Goal: Information Seeking & Learning: Learn about a topic

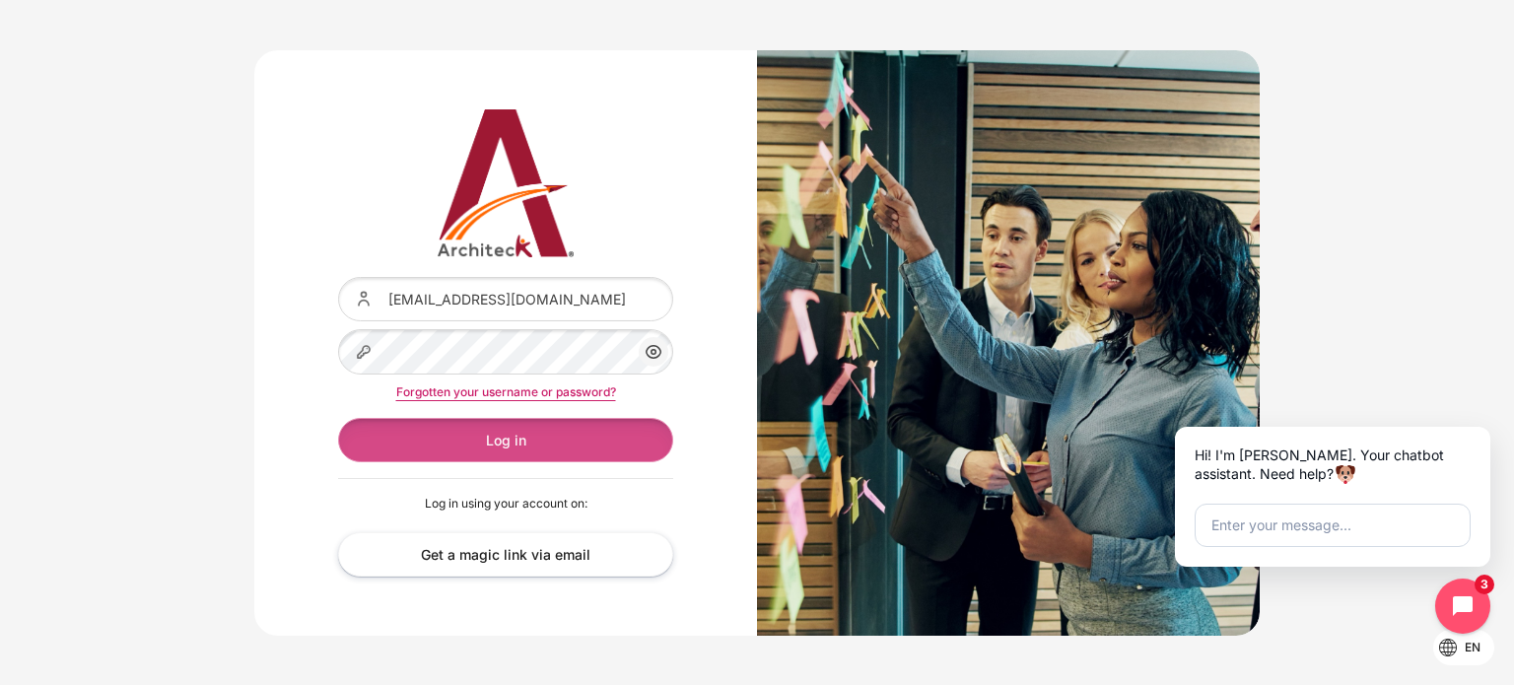
click at [507, 444] on button "Log in" at bounding box center [505, 440] width 335 height 44
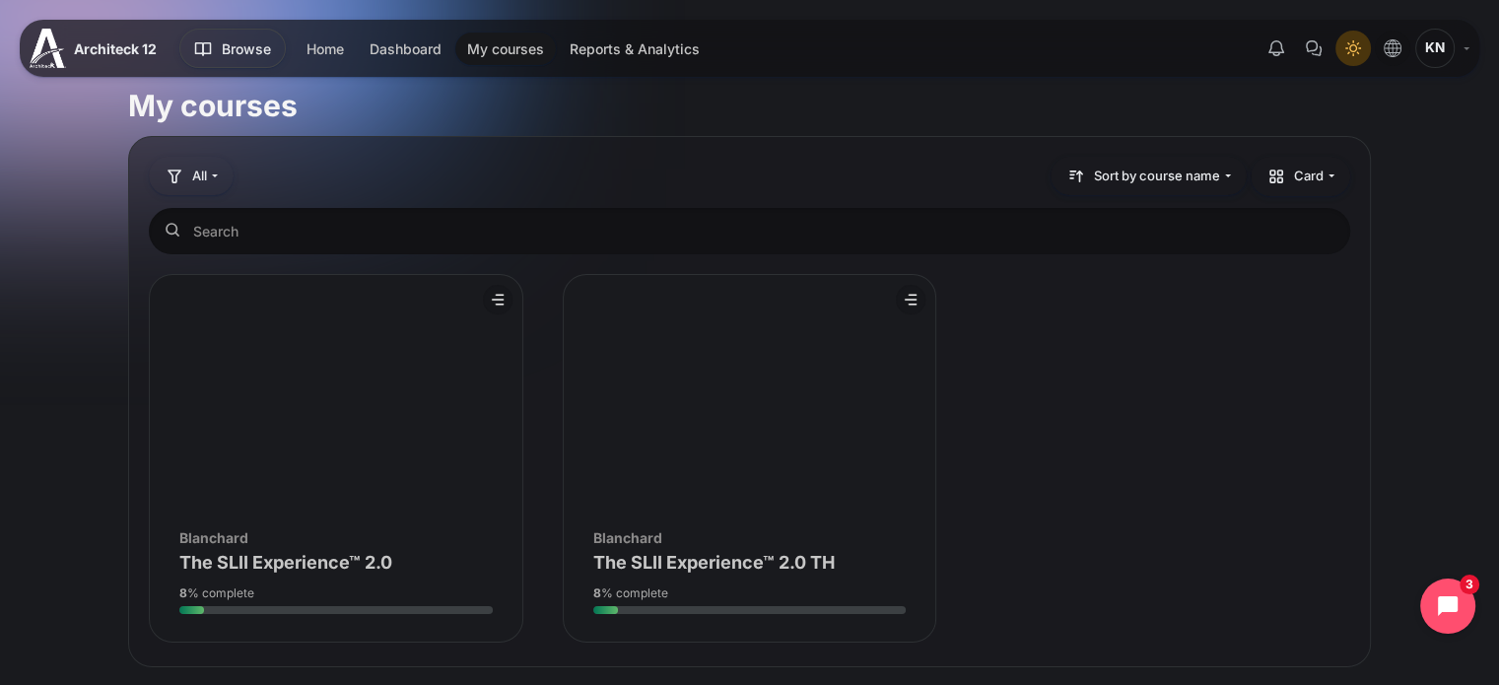
click at [705, 416] on figure "Course overview" at bounding box center [750, 393] width 373 height 237
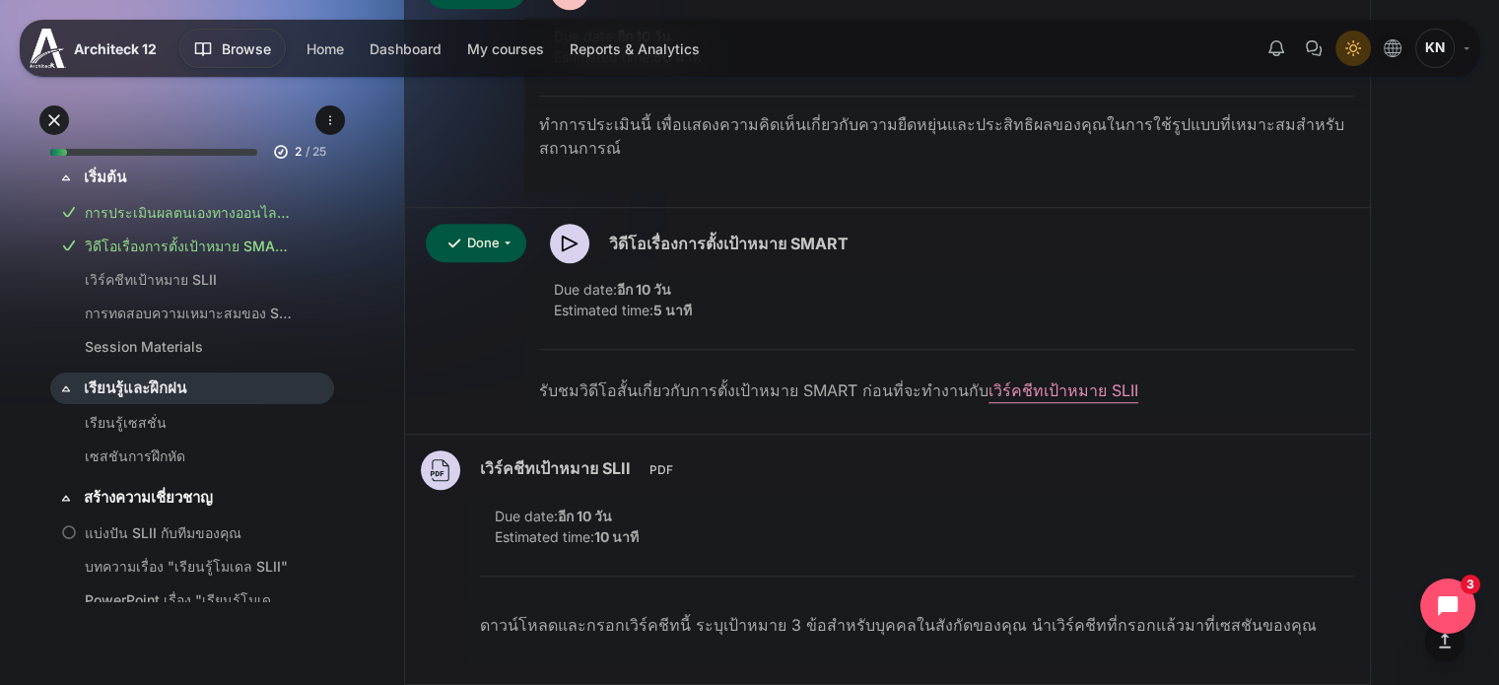
scroll to position [1380, 0]
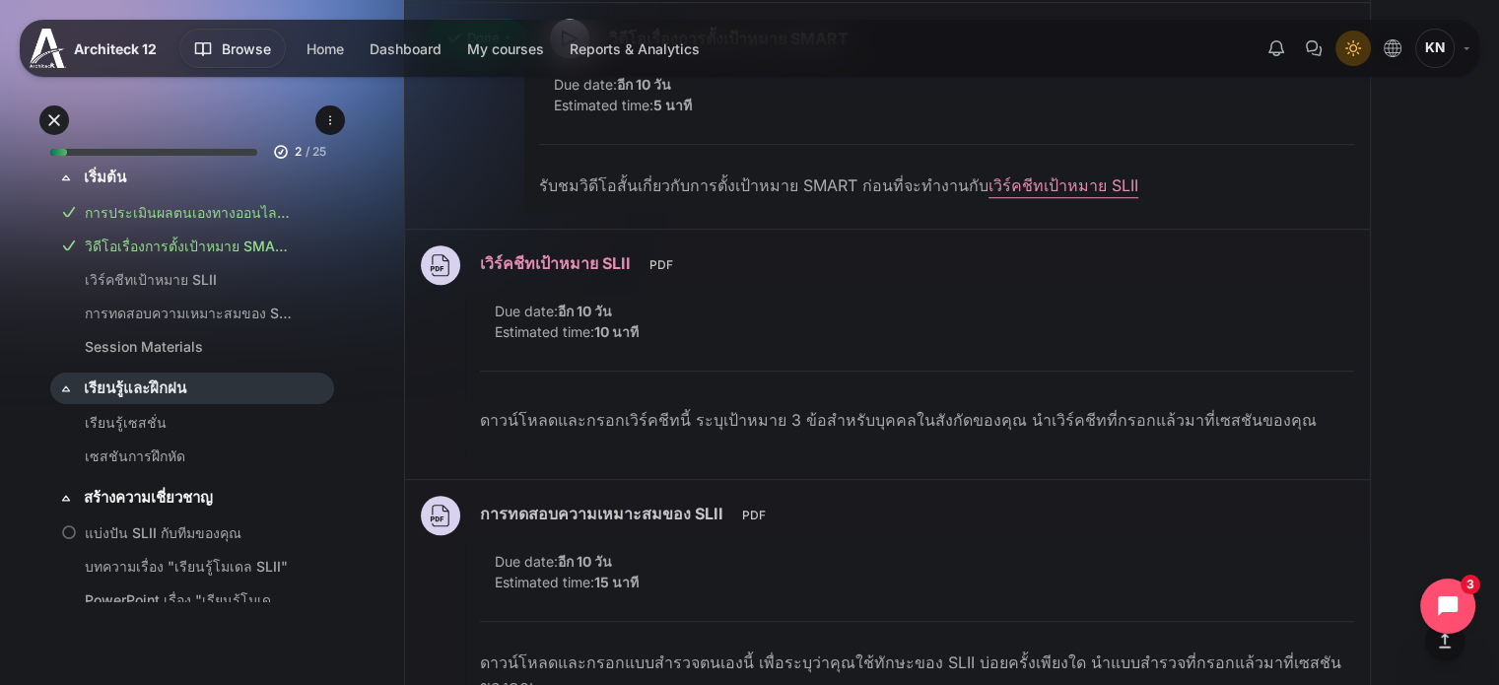
click at [570, 267] on link "เวิร์คชีทเป้าหมาย SLII File" at bounding box center [558, 263] width 156 height 20
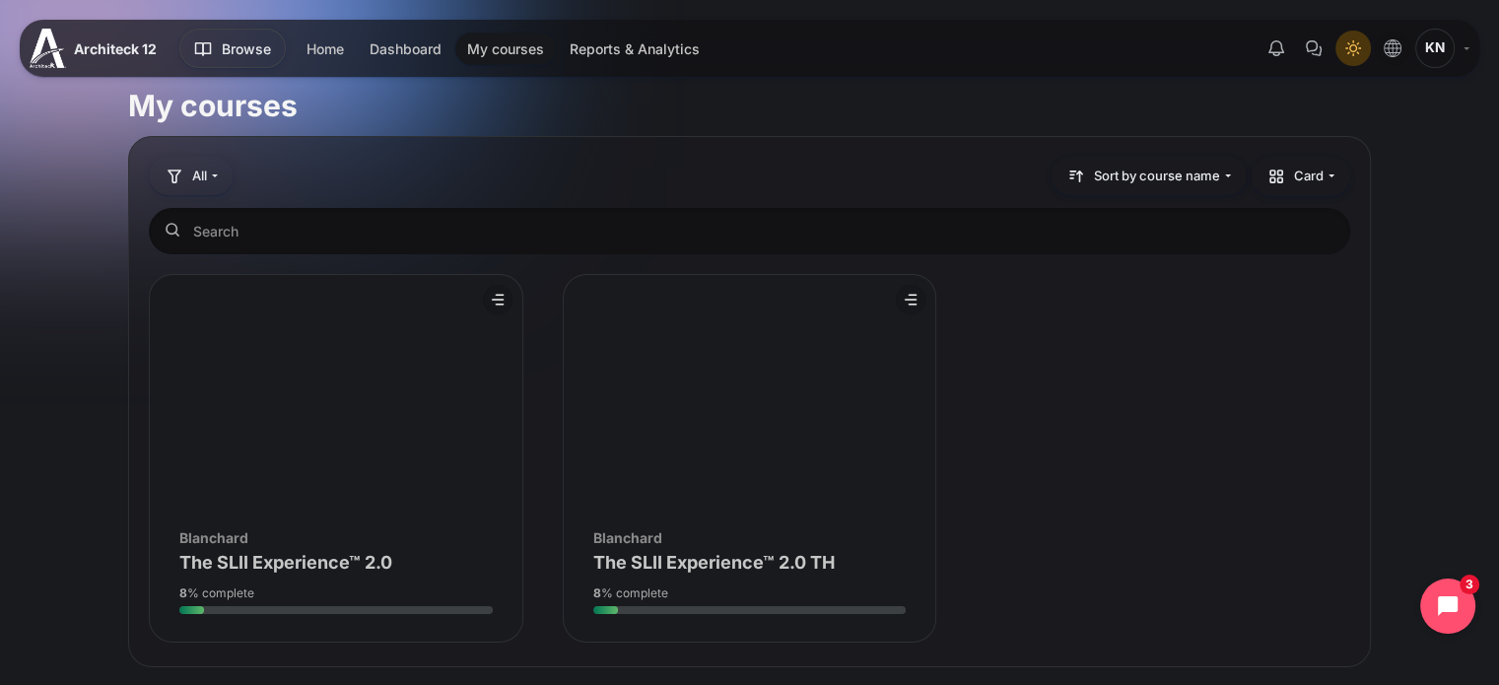
drag, startPoint x: 223, startPoint y: 452, endPoint x: 296, endPoint y: 483, distance: 79.1
click at [223, 452] on figure "Course overview" at bounding box center [336, 393] width 373 height 237
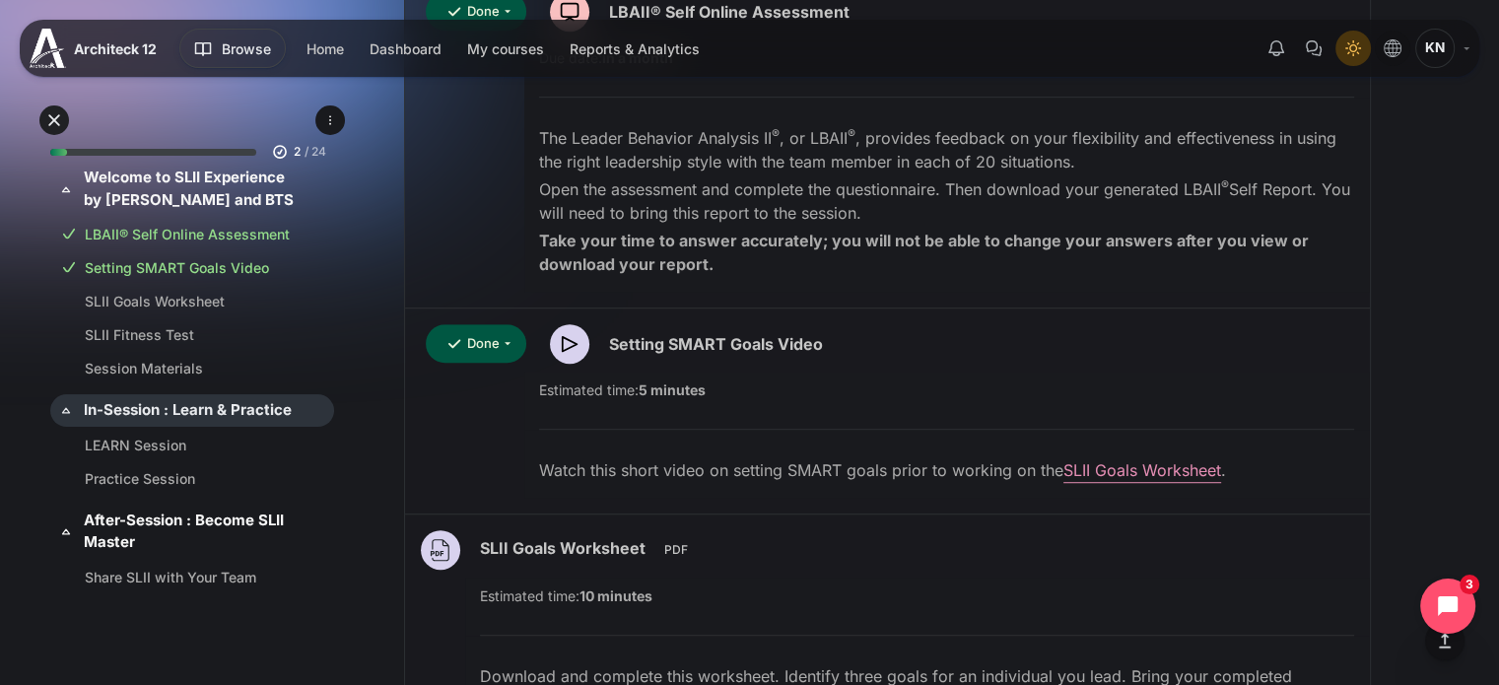
scroll to position [1177, 0]
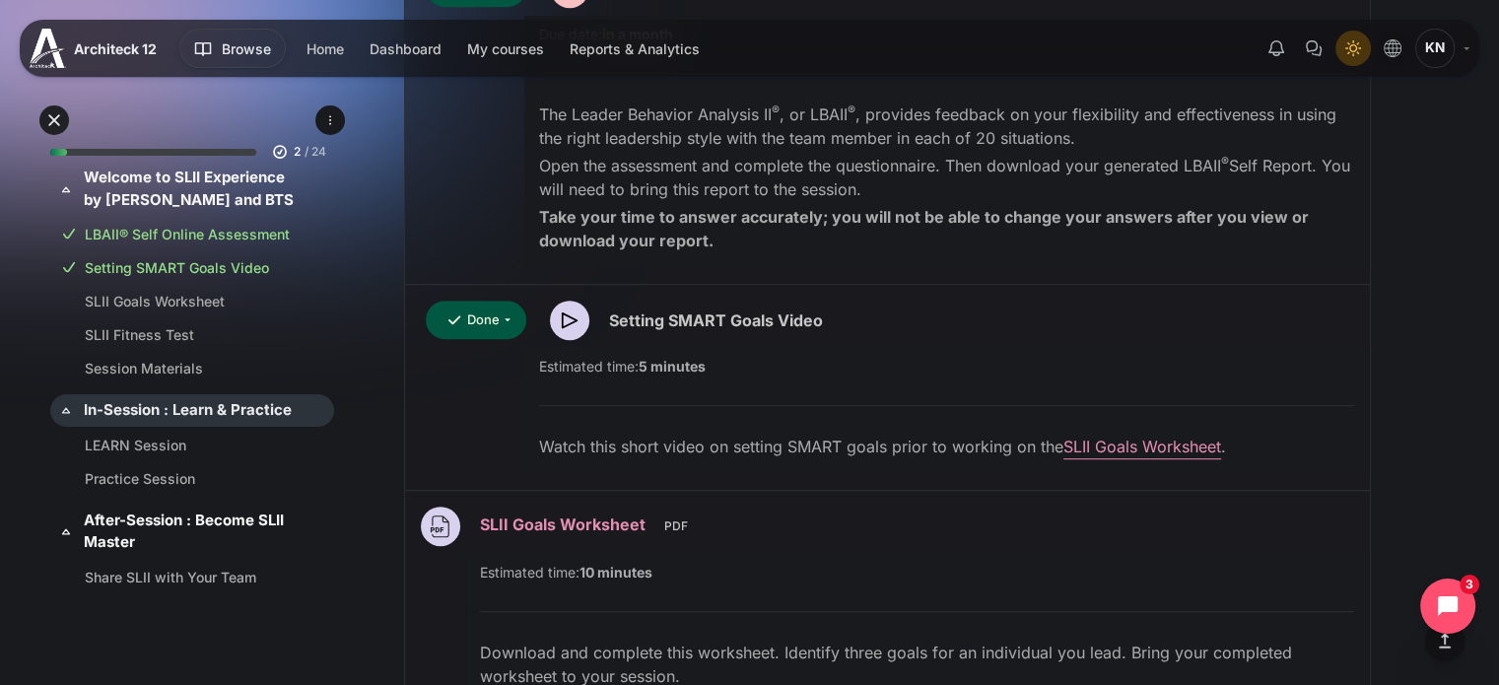
click at [507, 524] on link "SLII Goals Worksheet File" at bounding box center [565, 525] width 171 height 20
click at [490, 530] on link "SLII Goals Worksheet File" at bounding box center [565, 525] width 171 height 20
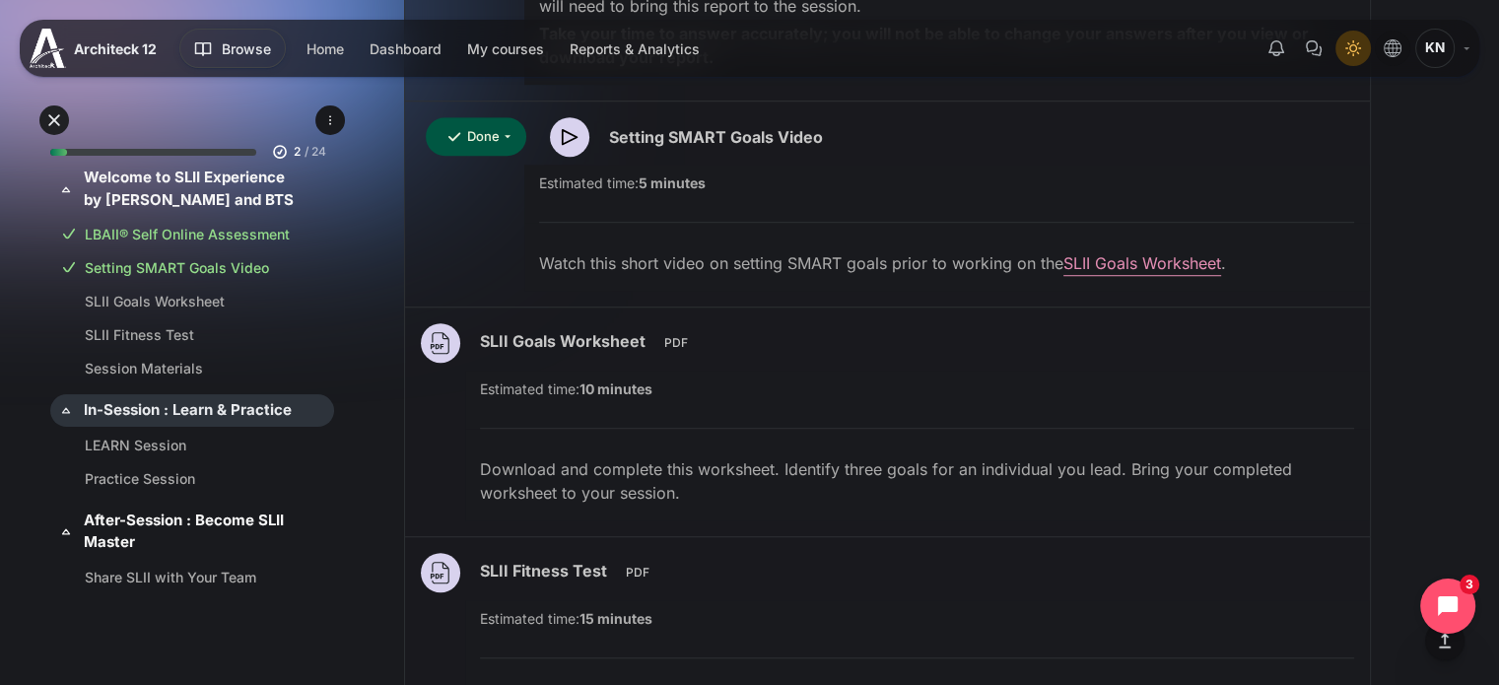
scroll to position [1408, 0]
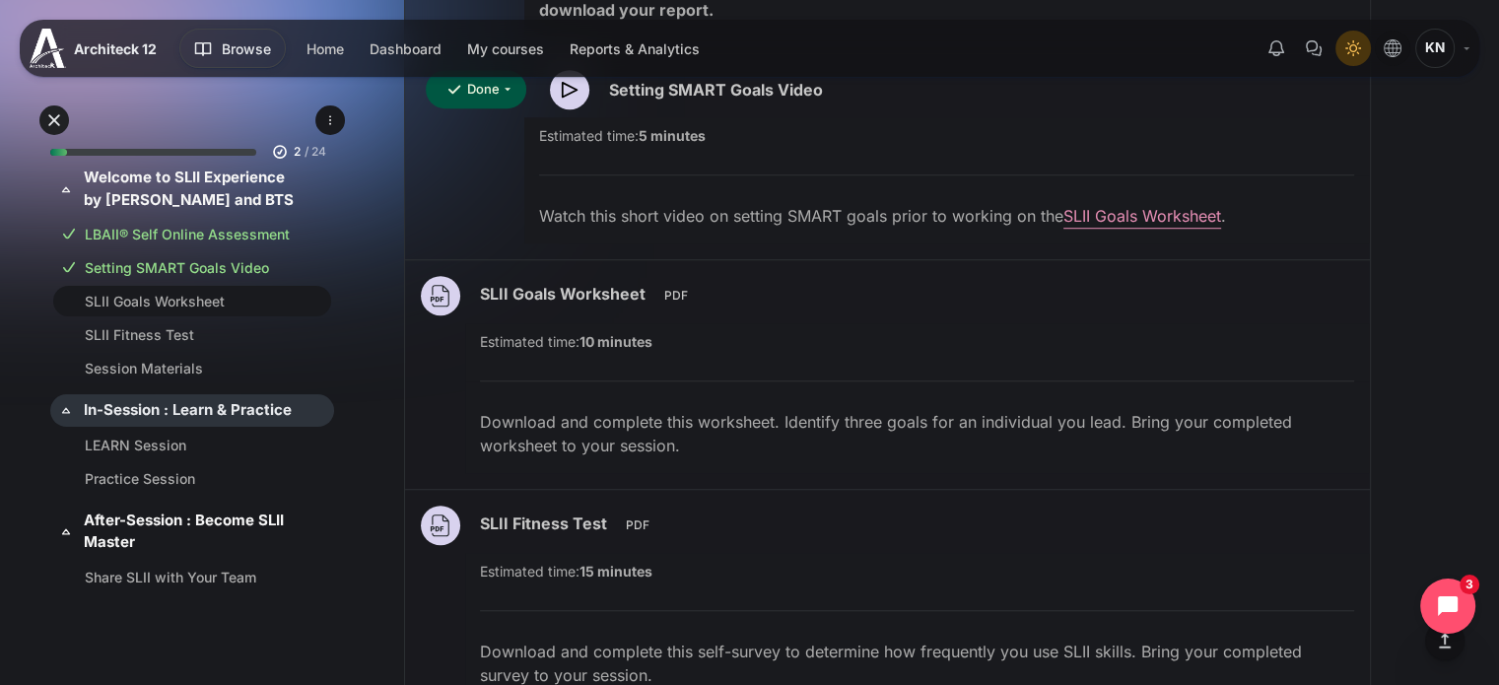
click at [162, 299] on link "SLII Goals Worksheet" at bounding box center [188, 301] width 207 height 21
click at [752, 436] on p "Download and complete this worksheet. Identify three goals for an individual yo…" at bounding box center [917, 433] width 874 height 47
click at [626, 352] on div "Content" at bounding box center [917, 367] width 904 height 30
click at [618, 428] on p "Download and complete this worksheet. Identify three goals for an individual yo…" at bounding box center [917, 433] width 874 height 47
click at [651, 299] on link "SLII Goals Worksheet File" at bounding box center [565, 294] width 171 height 20
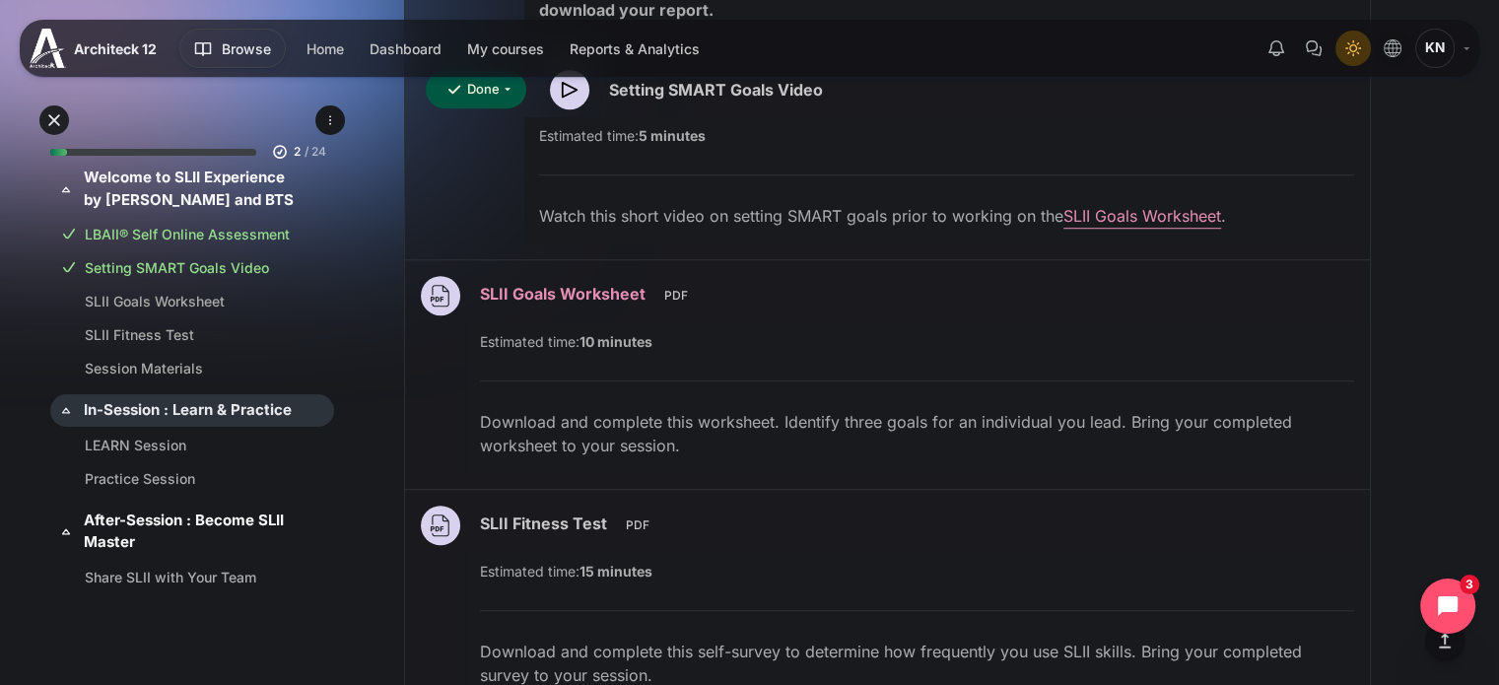
click at [595, 290] on link "SLII Goals Worksheet File" at bounding box center [565, 294] width 171 height 20
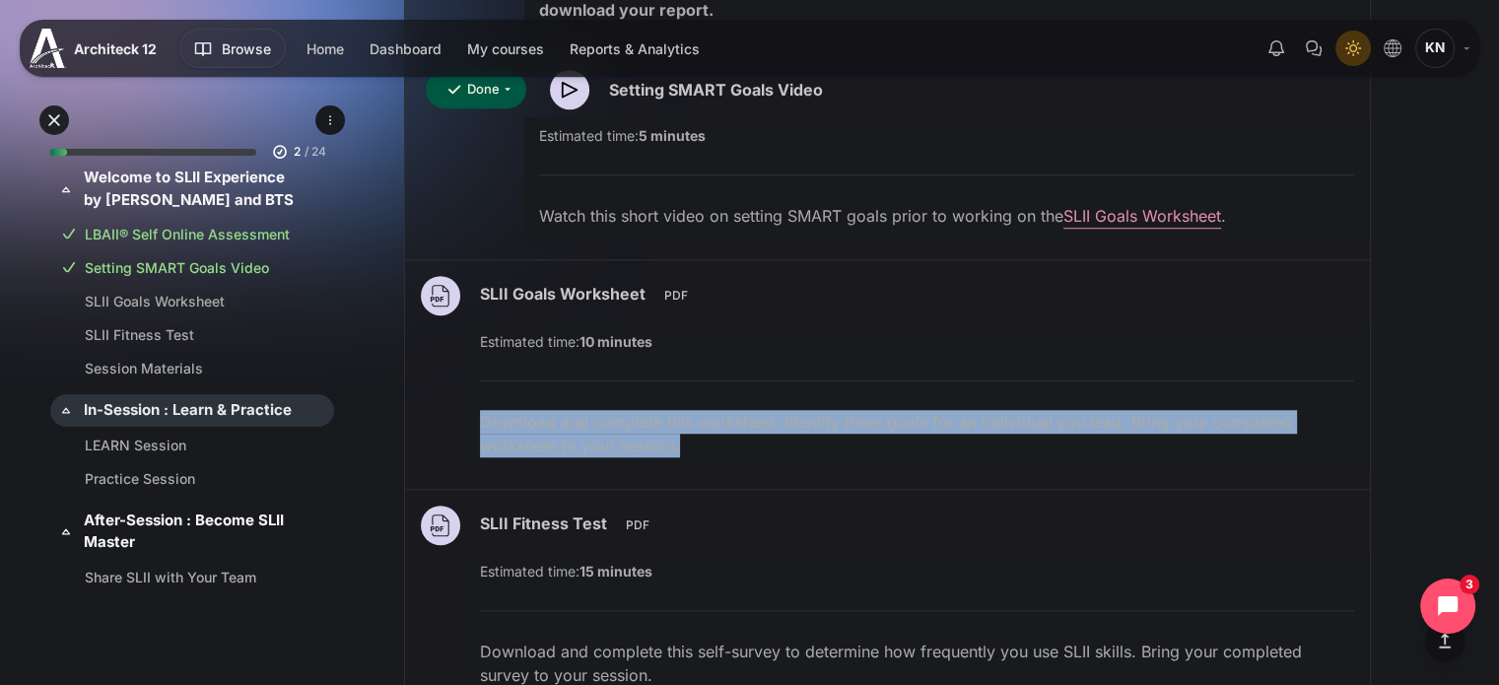
drag, startPoint x: 678, startPoint y: 450, endPoint x: 457, endPoint y: 412, distance: 224.1
click at [457, 412] on div "SLII Goals Worksheet File Estimated time: 10 minutes" at bounding box center [887, 374] width 933 height 197
click at [727, 461] on div "Download and complete this worksheet. Identify three goals for an individual yo…" at bounding box center [917, 441] width 904 height 63
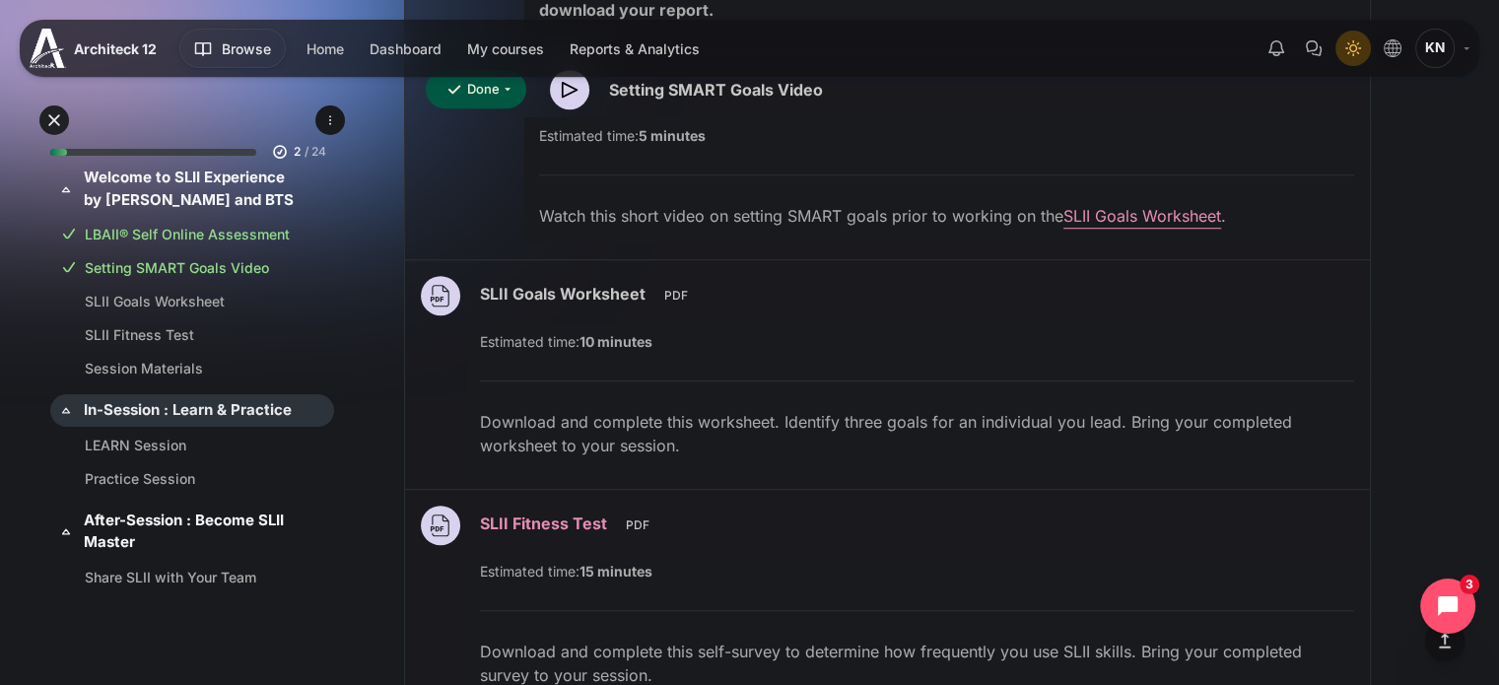
click at [562, 524] on link "SLII Fitness Test File" at bounding box center [546, 524] width 132 height 20
click at [205, 368] on link "Session Materials" at bounding box center [188, 368] width 207 height 21
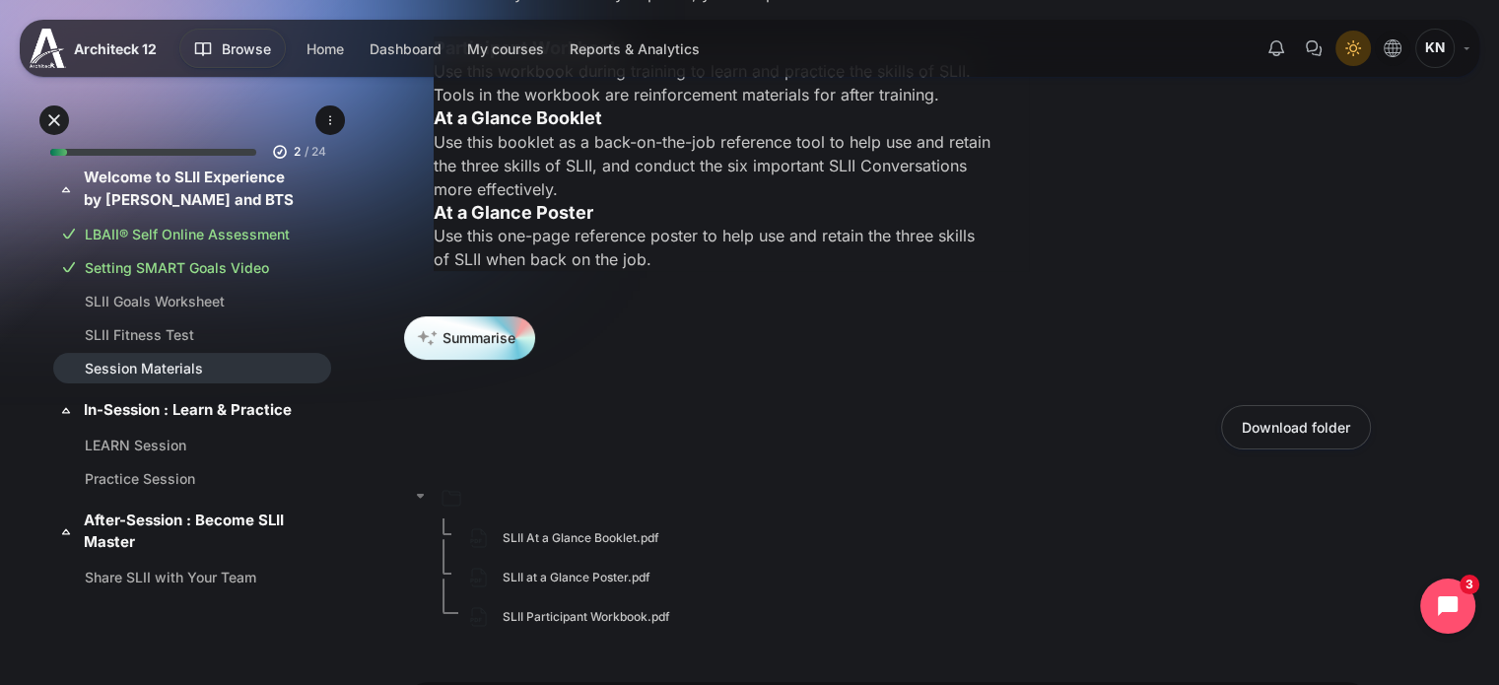
scroll to position [318, 0]
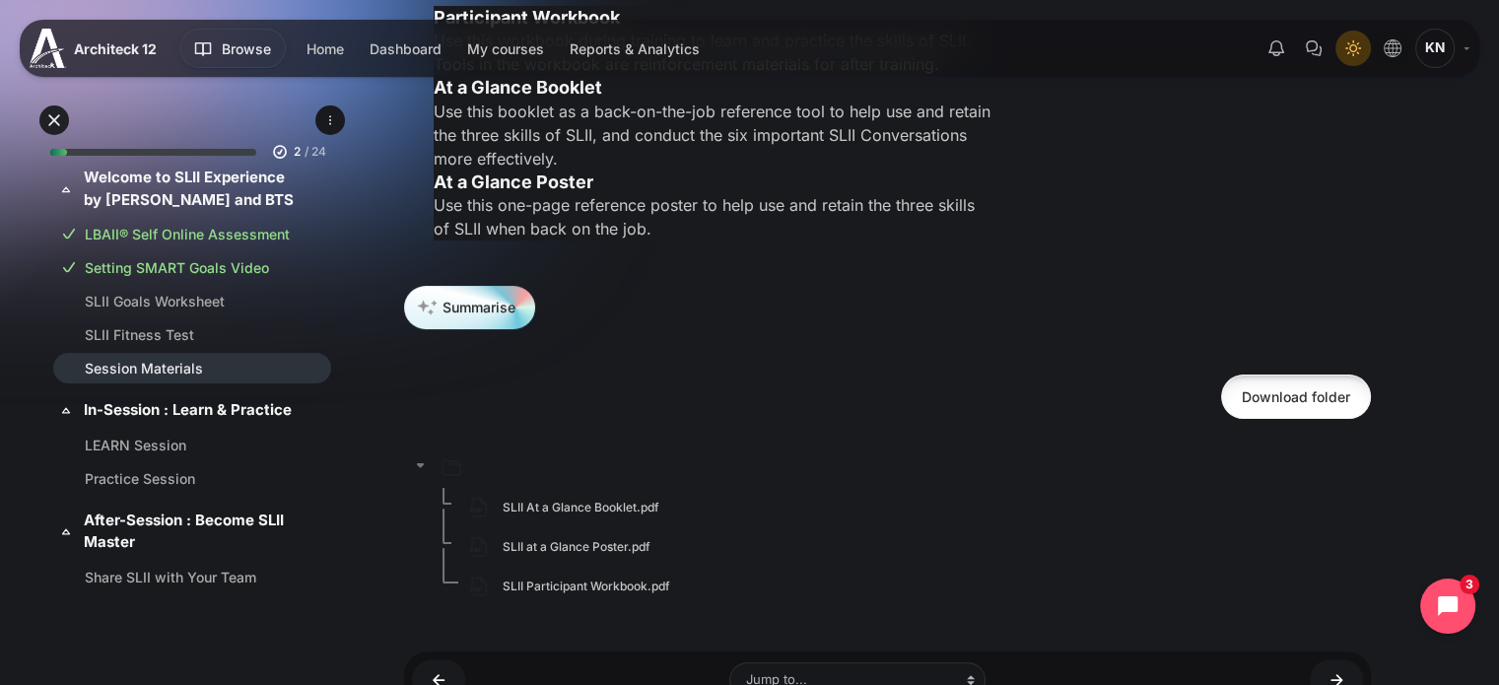
click at [1311, 395] on button "Download folder" at bounding box center [1296, 397] width 150 height 44
click at [402, 381] on div "Open course index My courses The SLII Experience™ 2.0 Welcome to SLII Experienc…" at bounding box center [887, 318] width 1223 height 1159
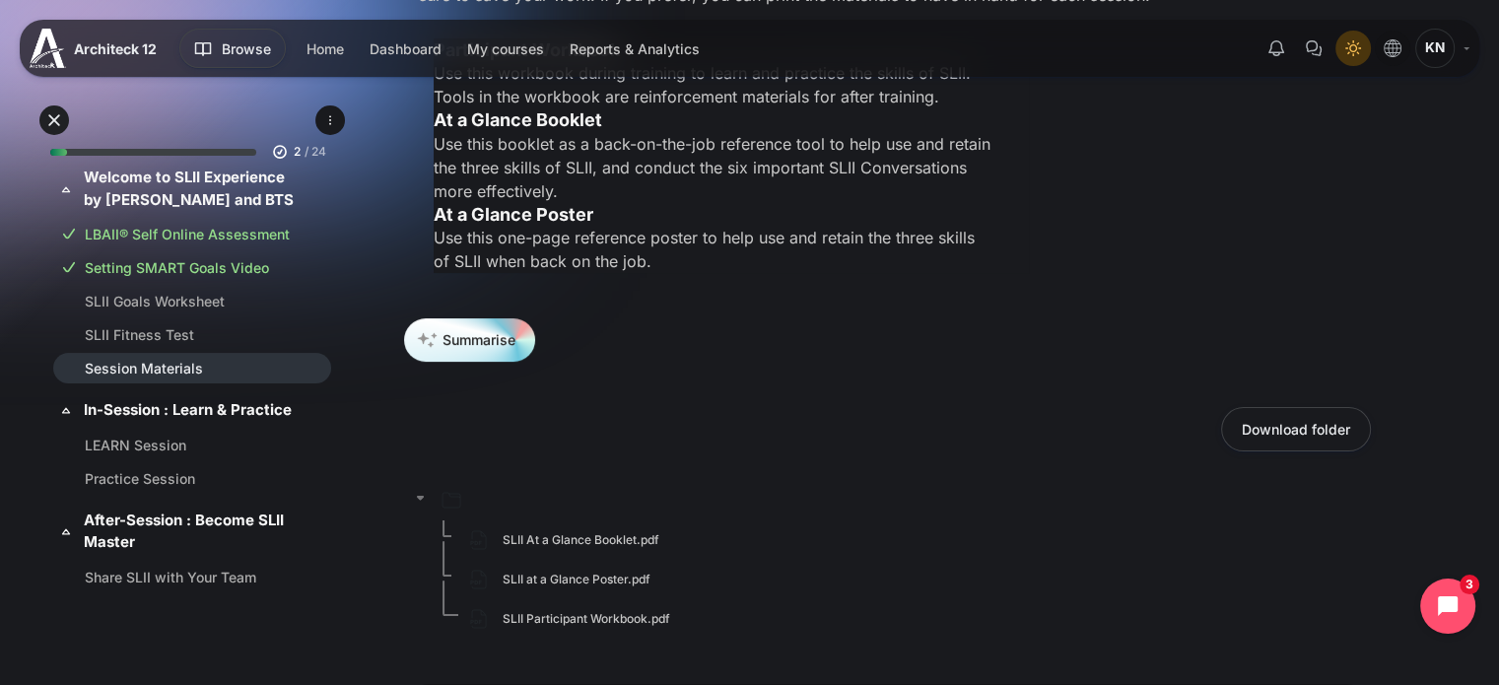
scroll to position [284, 0]
click at [426, 646] on div "SLII At a Glance Booklet.pdf SLII at a Glance Poster.pdf SLII Participant Workb…" at bounding box center [887, 569] width 967 height 173
drag, startPoint x: 517, startPoint y: 526, endPoint x: 524, endPoint y: 540, distance: 15.4
click at [519, 531] on div "SLII At a Glance Booklet.pdf" at bounding box center [560, 542] width 198 height 30
click at [524, 540] on link "SLII At a Glance Booklet.pdf" at bounding box center [581, 542] width 157 height 18
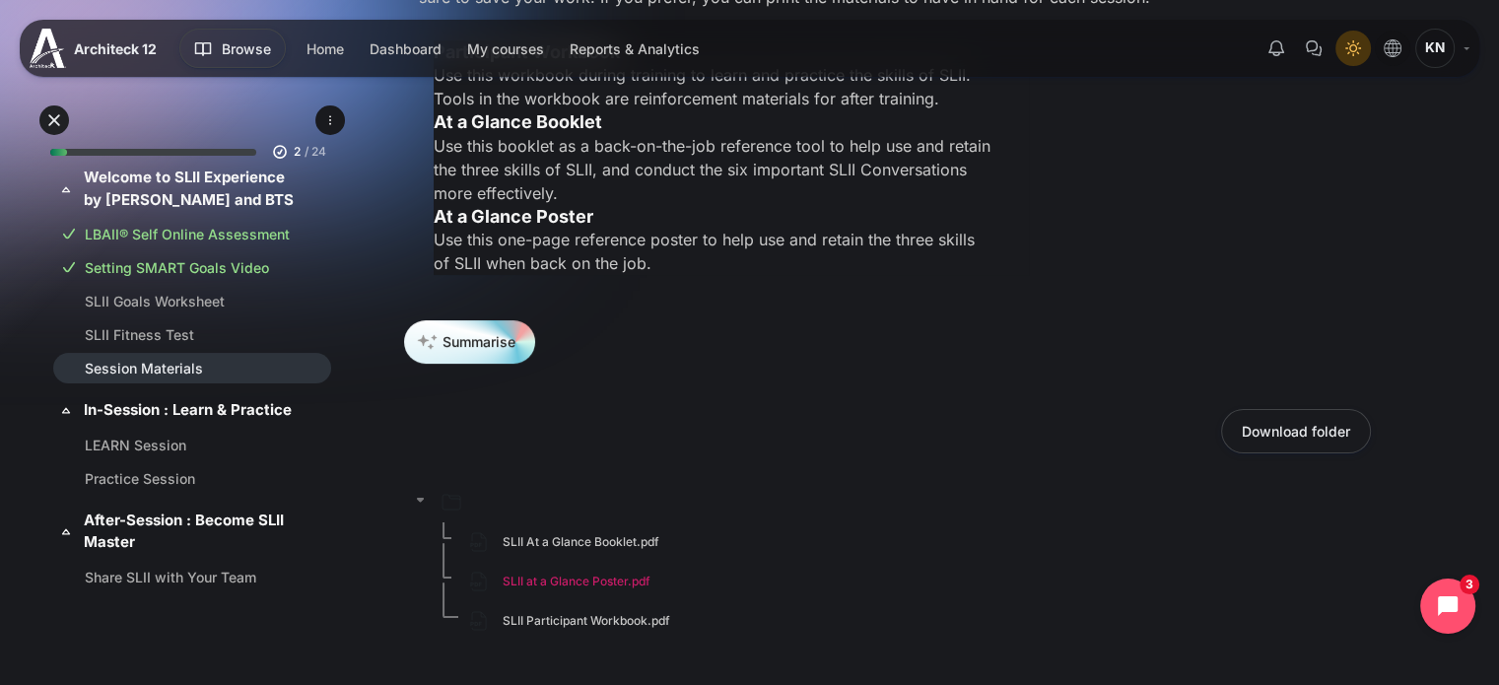
click at [540, 586] on link "SLII at a Glance Poster.pdf" at bounding box center [577, 582] width 148 height 18
click at [540, 613] on link "SLII Participant Workbook.pdf" at bounding box center [587, 621] width 168 height 18
drag, startPoint x: 32, startPoint y: 502, endPoint x: 607, endPoint y: 594, distance: 583.1
click at [35, 497] on div "Skip to main content Expand all Collapse all 2 / 24" at bounding box center [749, 324] width 1499 height 1216
click at [425, 498] on link "Content" at bounding box center [419, 503] width 30 height 30
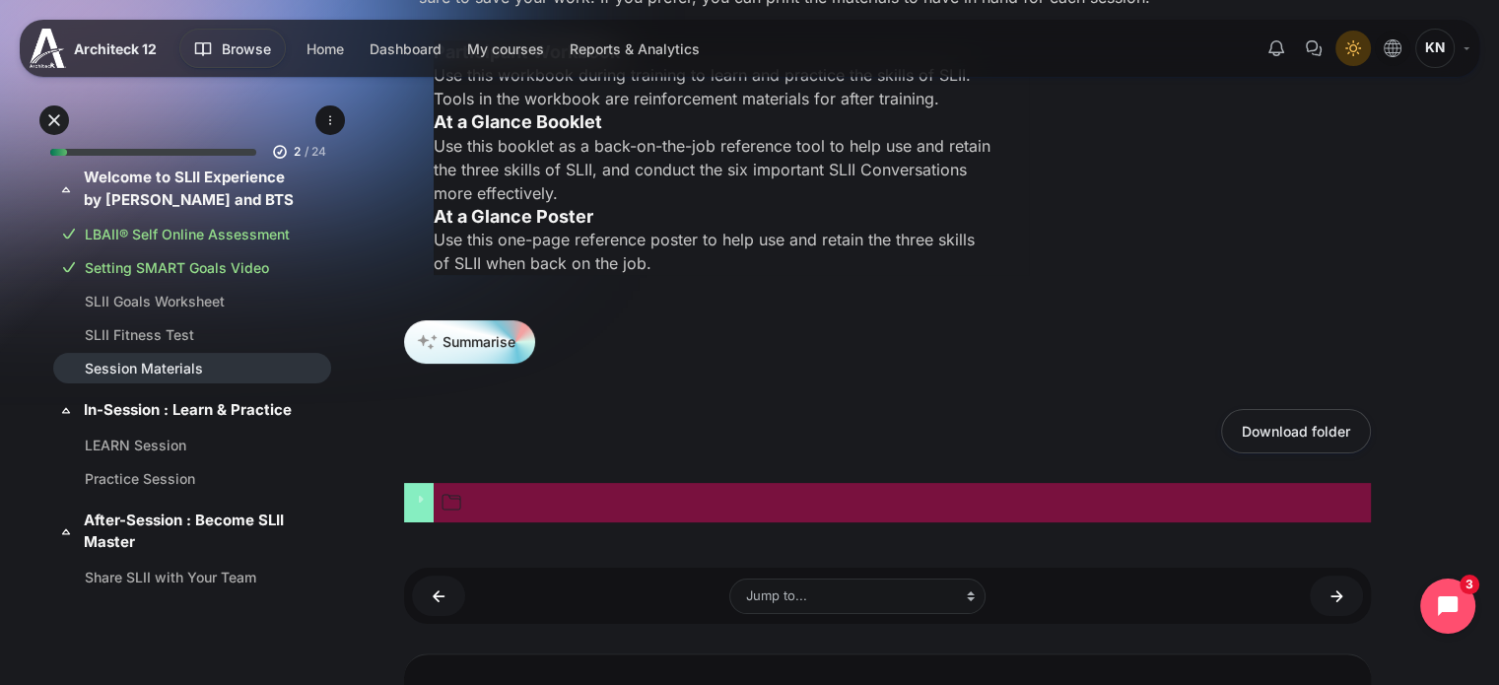
click at [425, 506] on link "Content" at bounding box center [419, 503] width 30 height 30
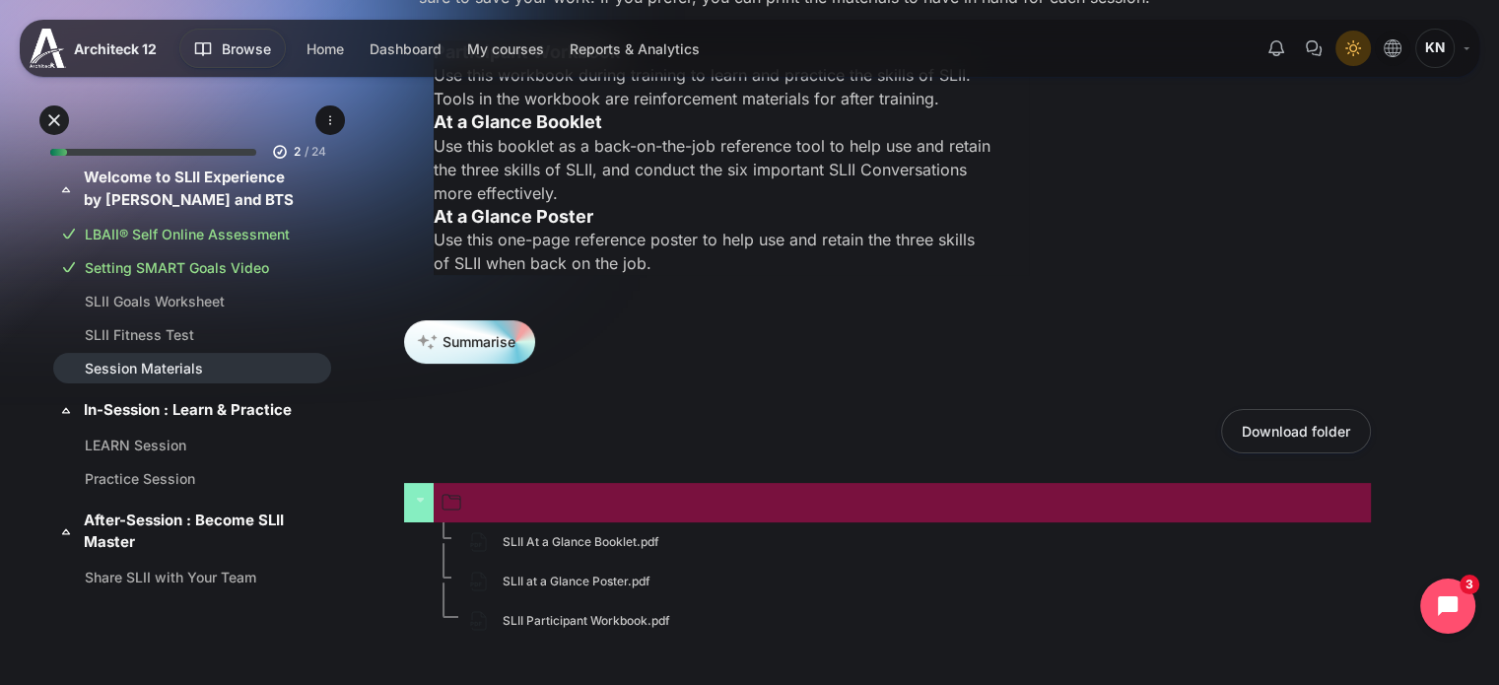
click at [410, 495] on link "Content" at bounding box center [419, 503] width 30 height 30
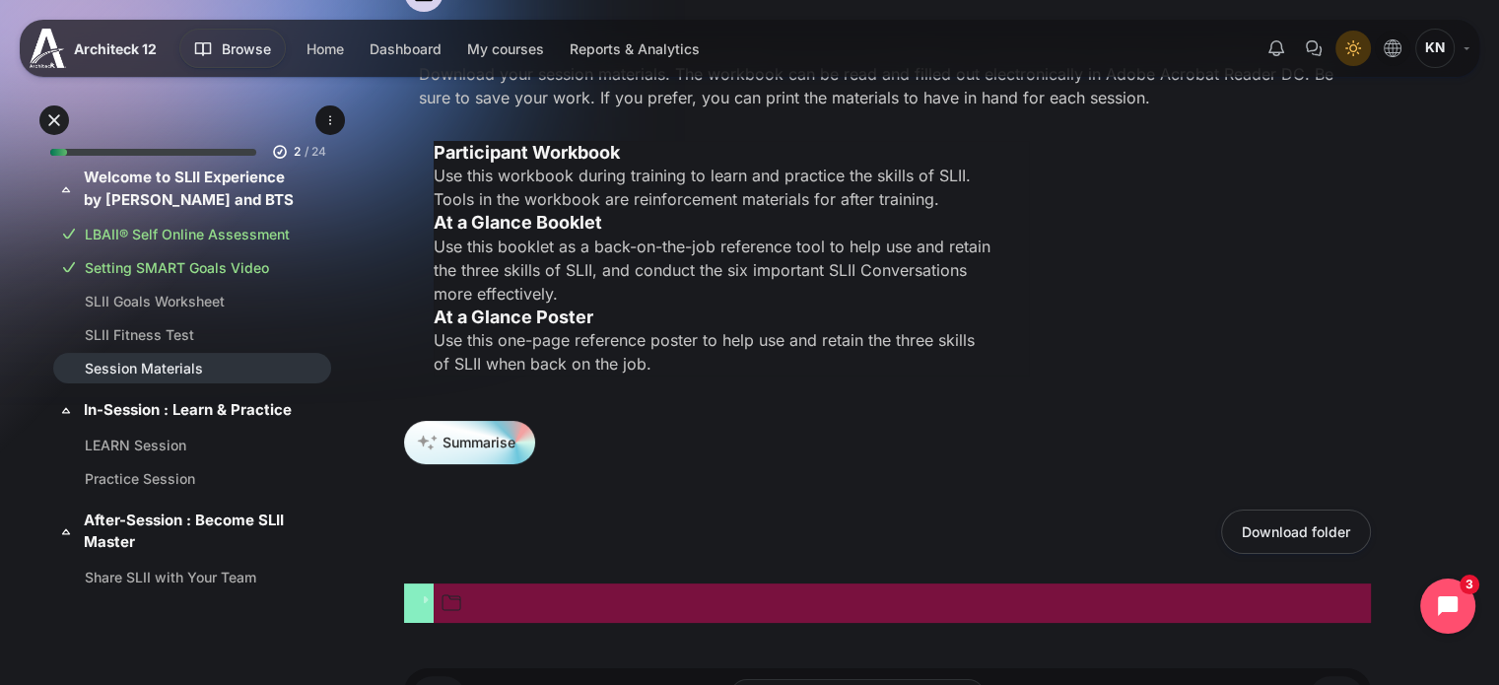
scroll to position [230, 0]
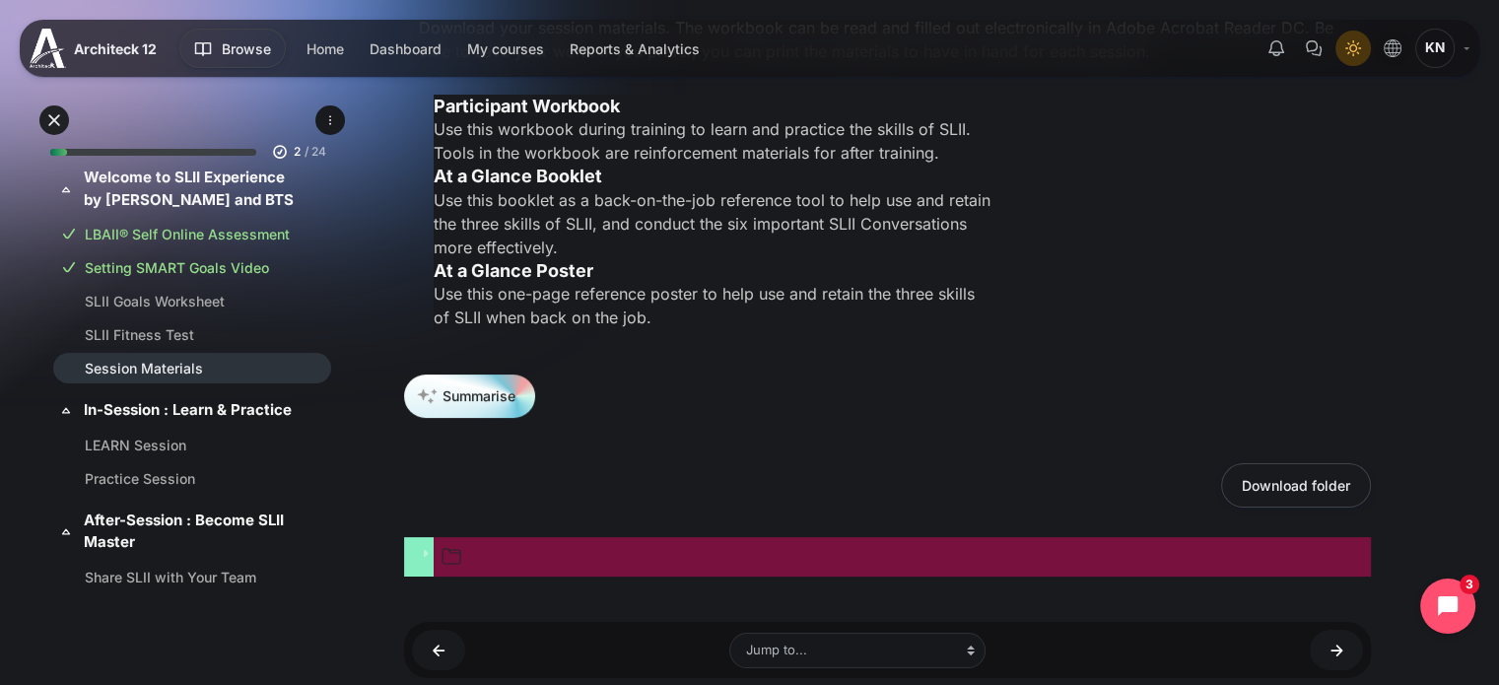
click at [733, 382] on div "Summarise" at bounding box center [887, 404] width 967 height 58
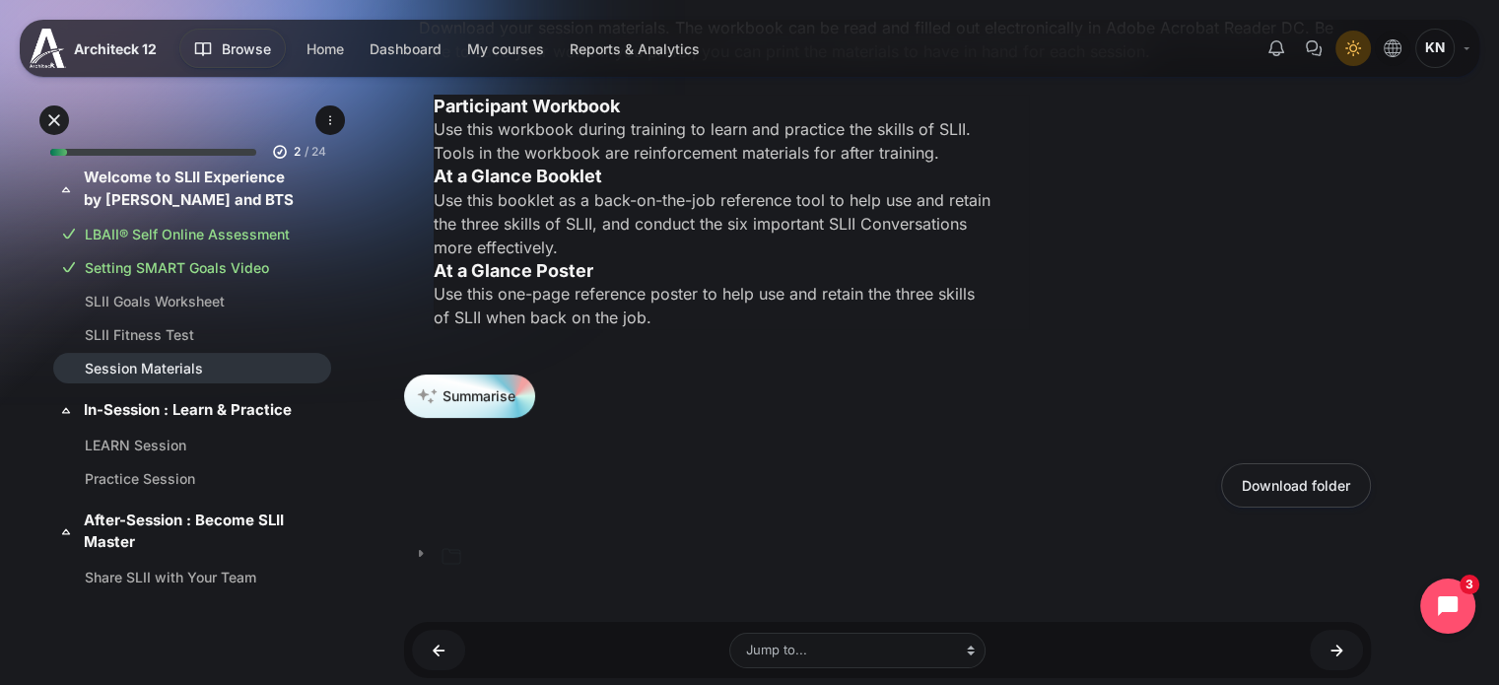
click at [433, 544] on link "Content" at bounding box center [419, 557] width 30 height 30
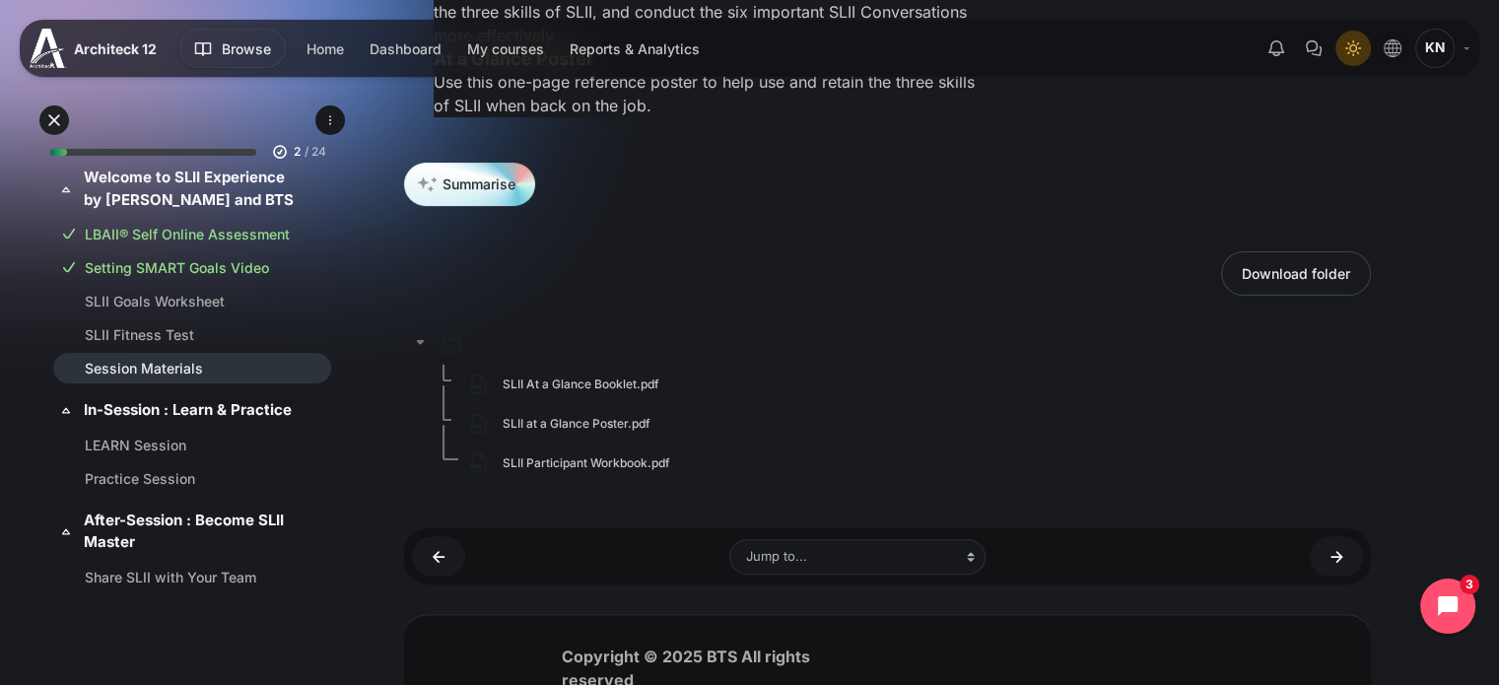
scroll to position [530, 0]
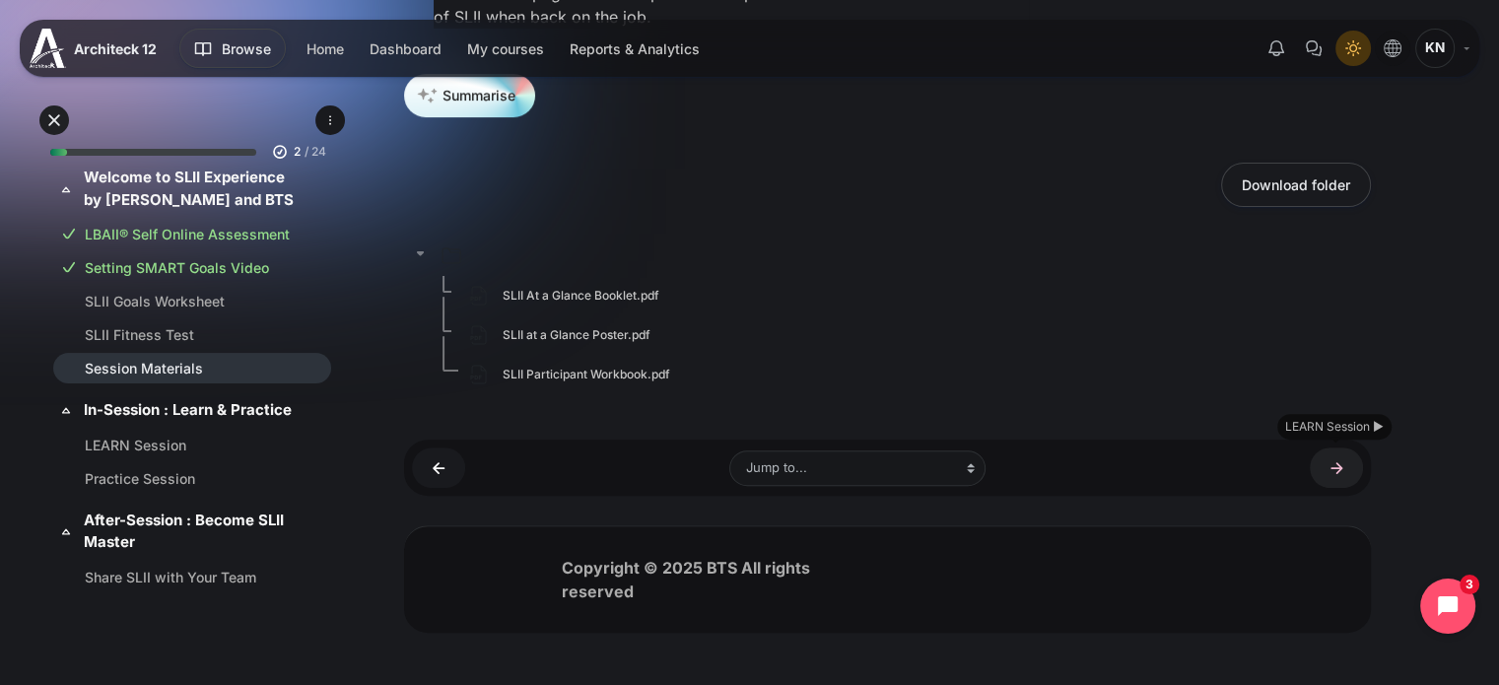
click at [1317, 475] on link "LEARN Session ►" at bounding box center [1336, 468] width 53 height 40
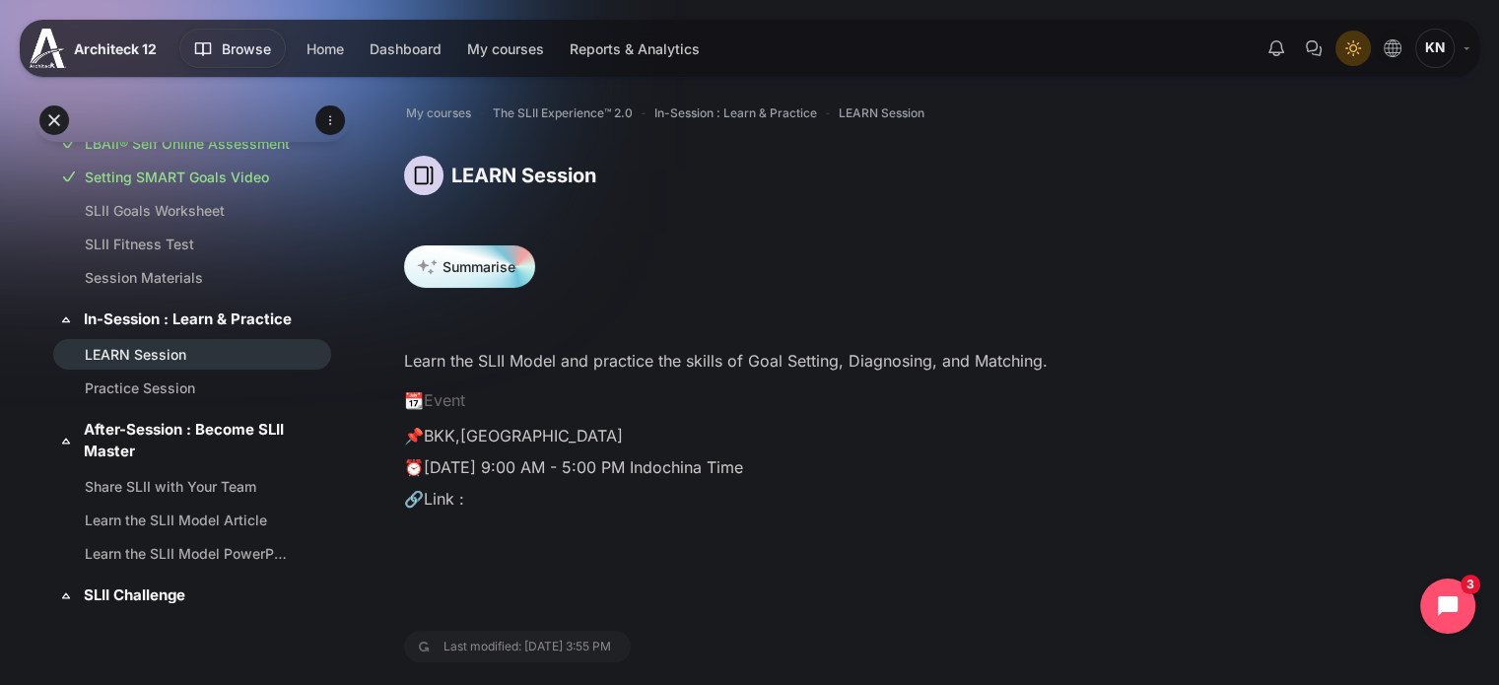
click at [418, 498] on p "🔗Link :" at bounding box center [887, 499] width 967 height 24
click at [473, 496] on p "🔗Link :" at bounding box center [887, 499] width 967 height 24
click at [653, 339] on div "Learn the SLII Model and practice the skills of Goal Setting, Diagnosing, and M…" at bounding box center [887, 467] width 967 height 268
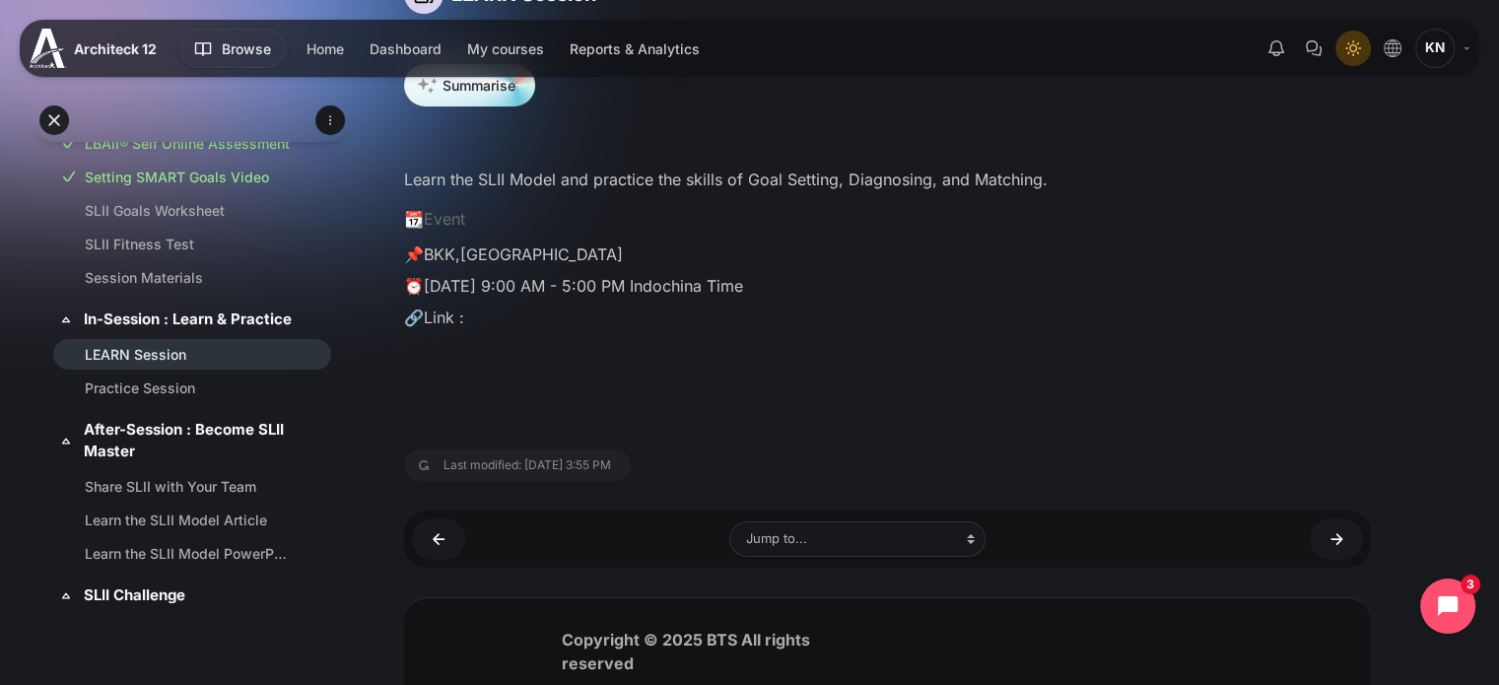
scroll to position [230, 0]
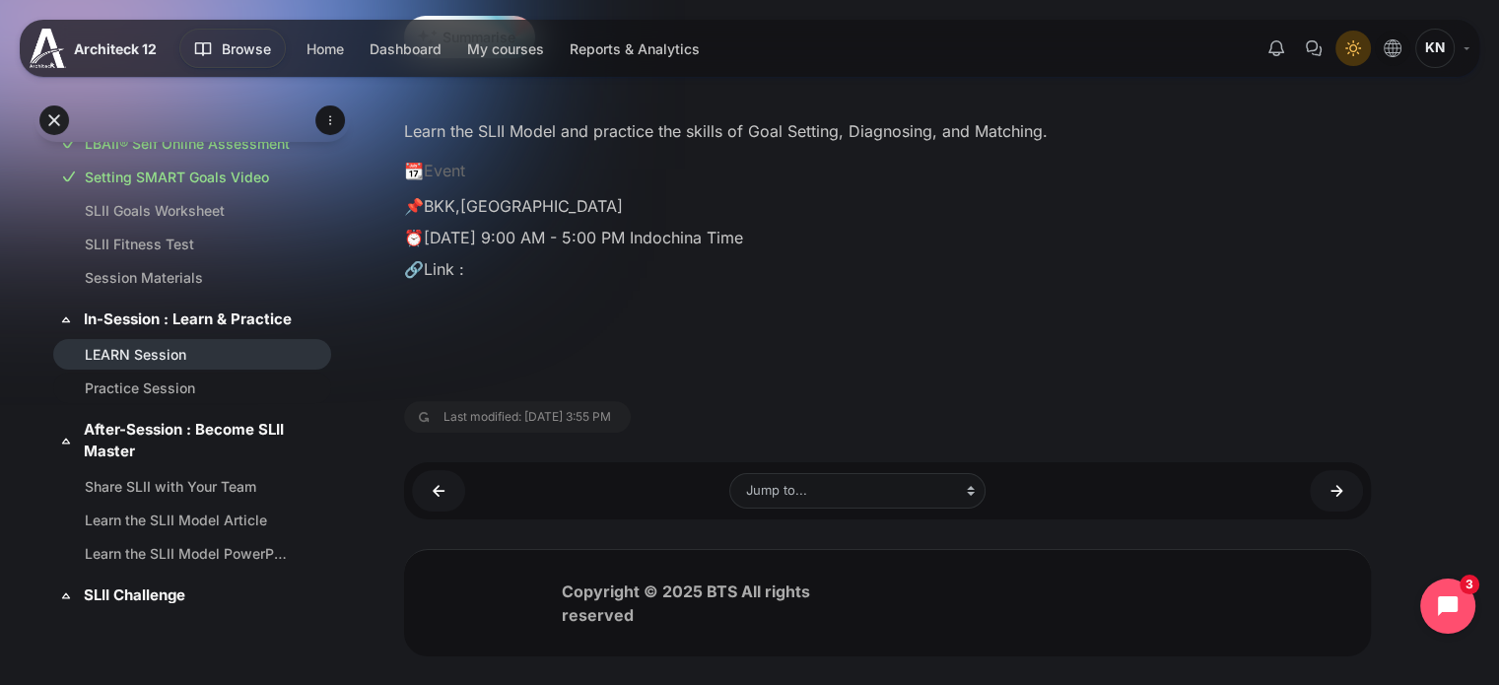
click at [171, 398] on link "Practice Session" at bounding box center [188, 388] width 207 height 21
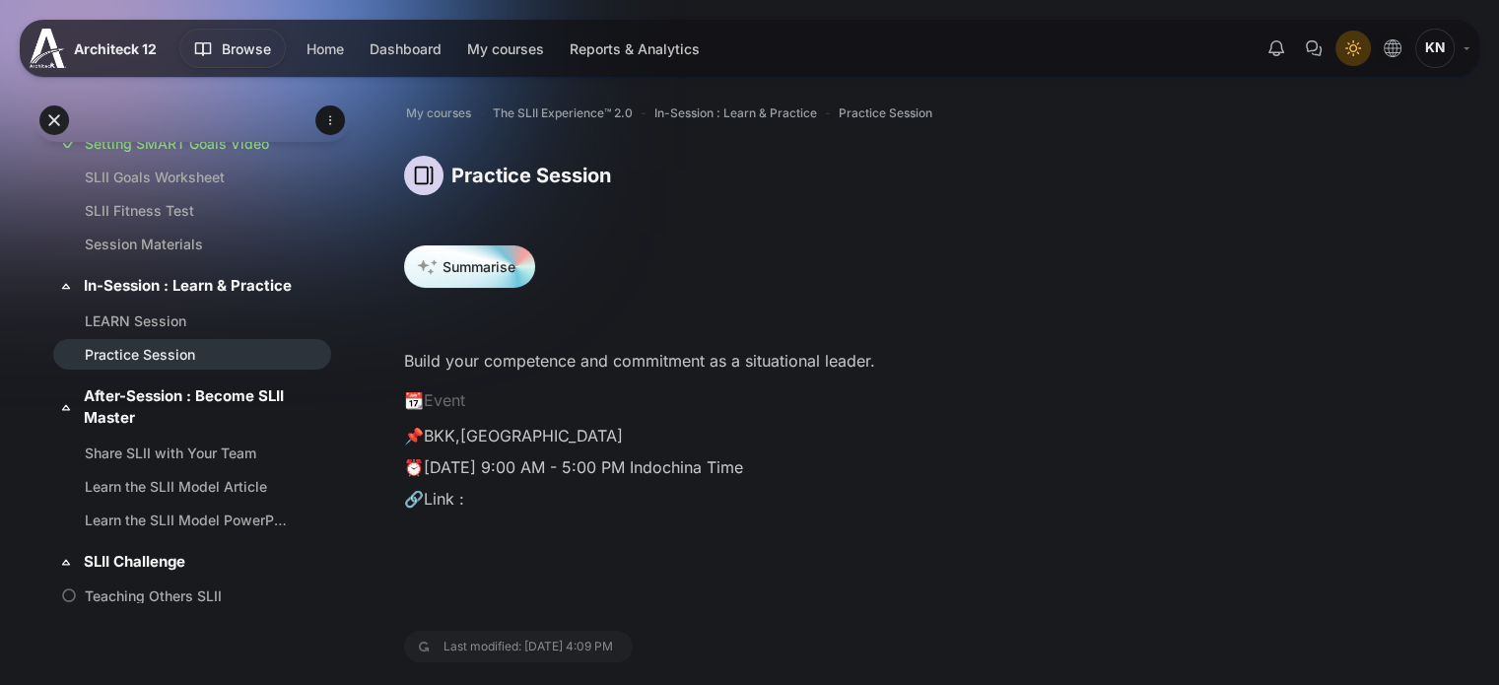
scroll to position [252, 0]
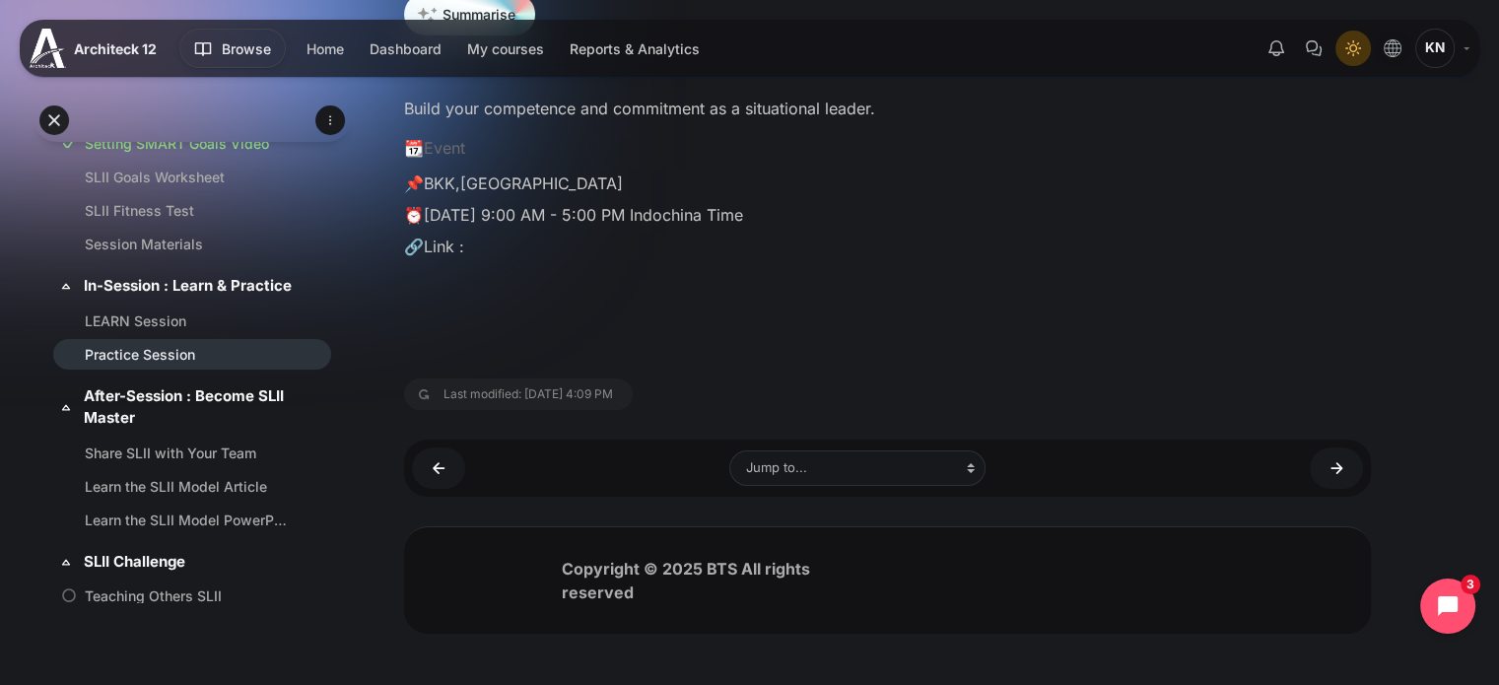
click at [521, 387] on div "Last modified: [DATE] 4:09 PM" at bounding box center [518, 395] width 229 height 32
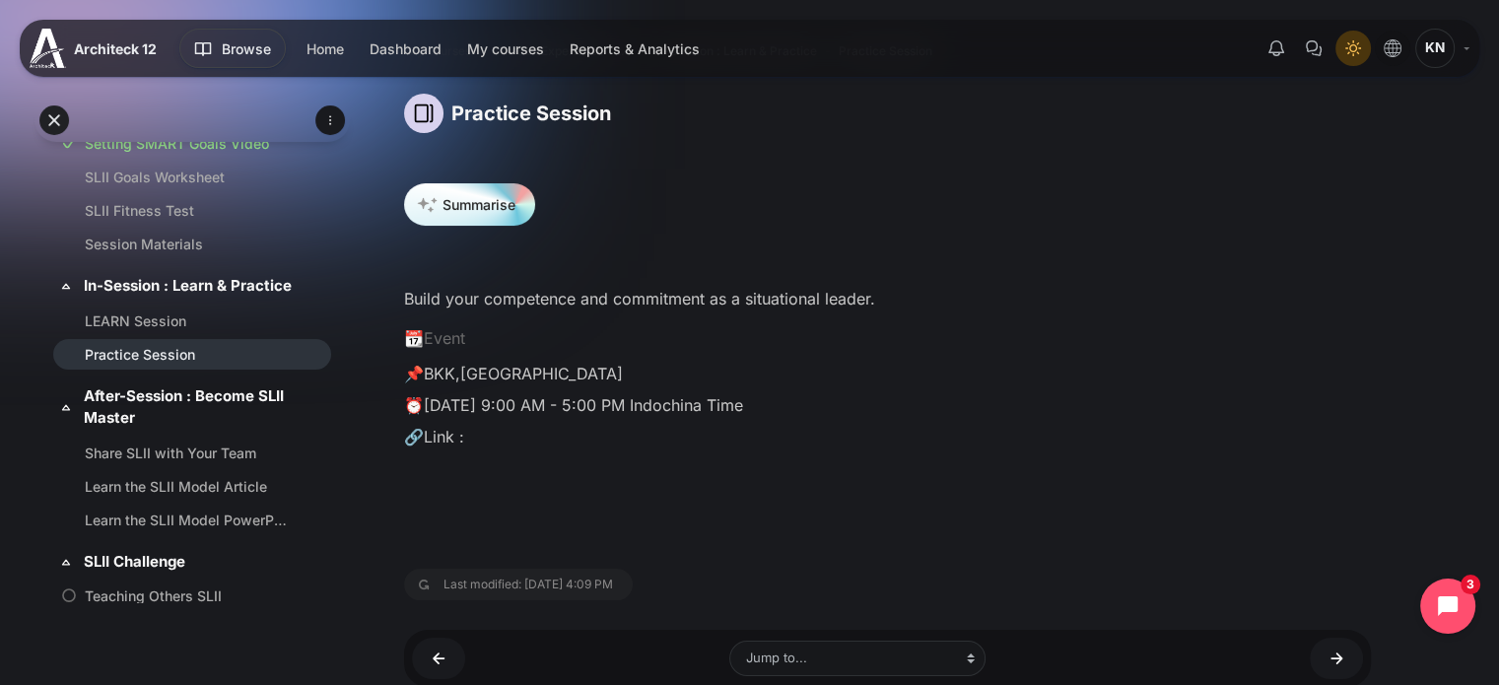
scroll to position [0, 0]
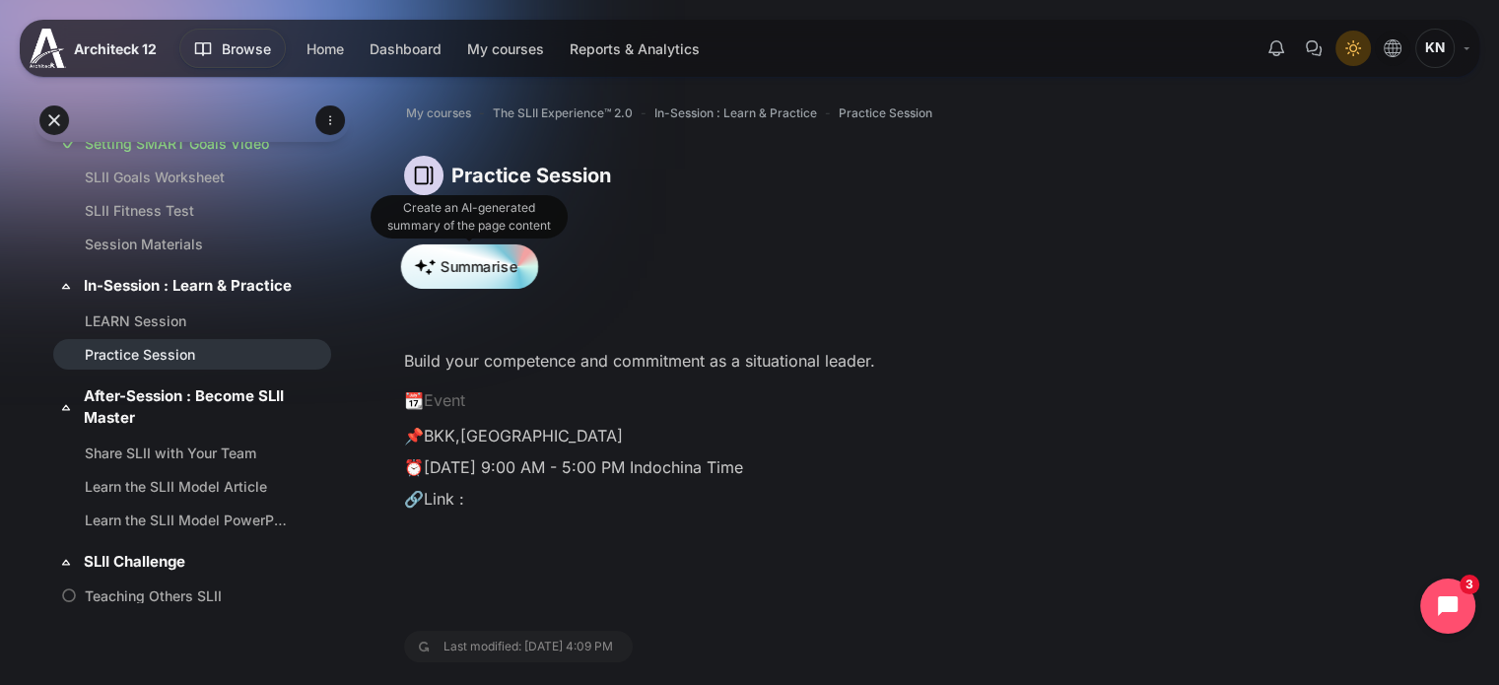
click at [483, 283] on button "Summarise" at bounding box center [469, 266] width 137 height 45
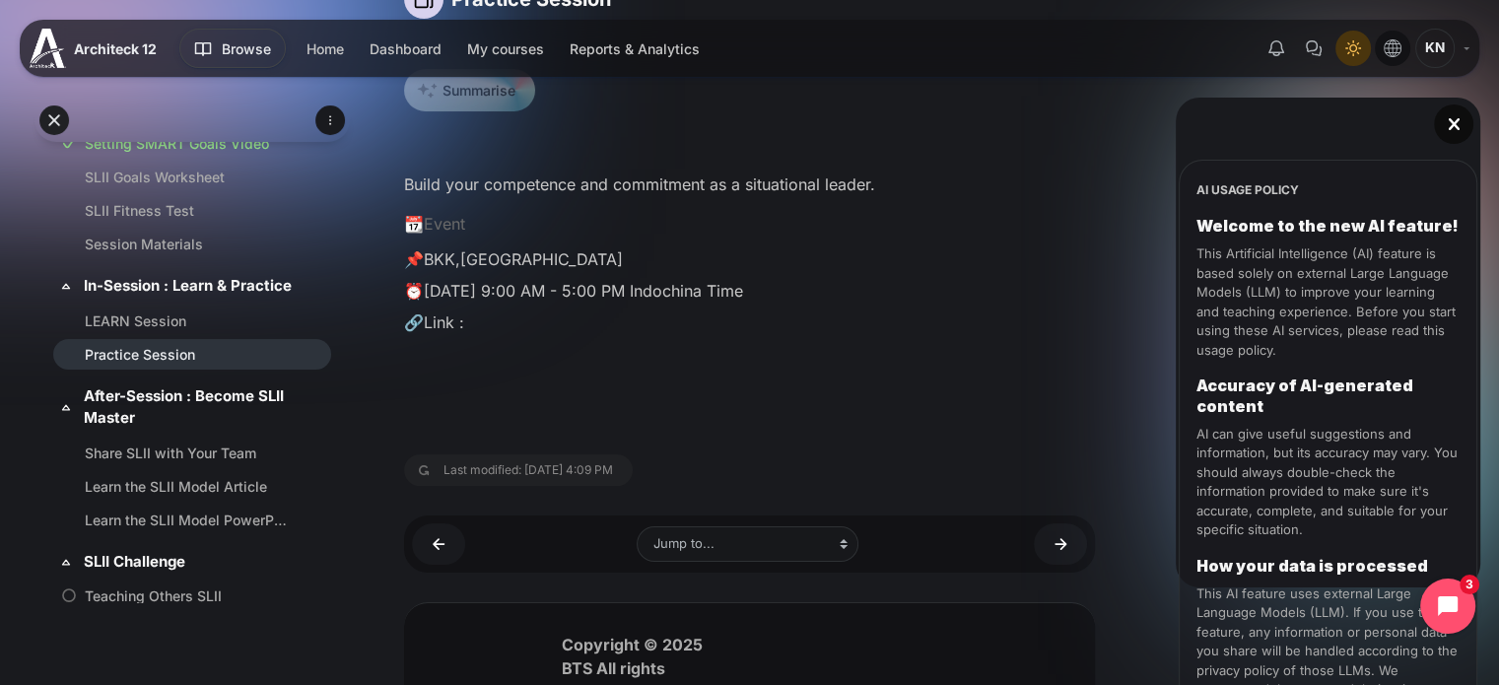
scroll to position [276, 0]
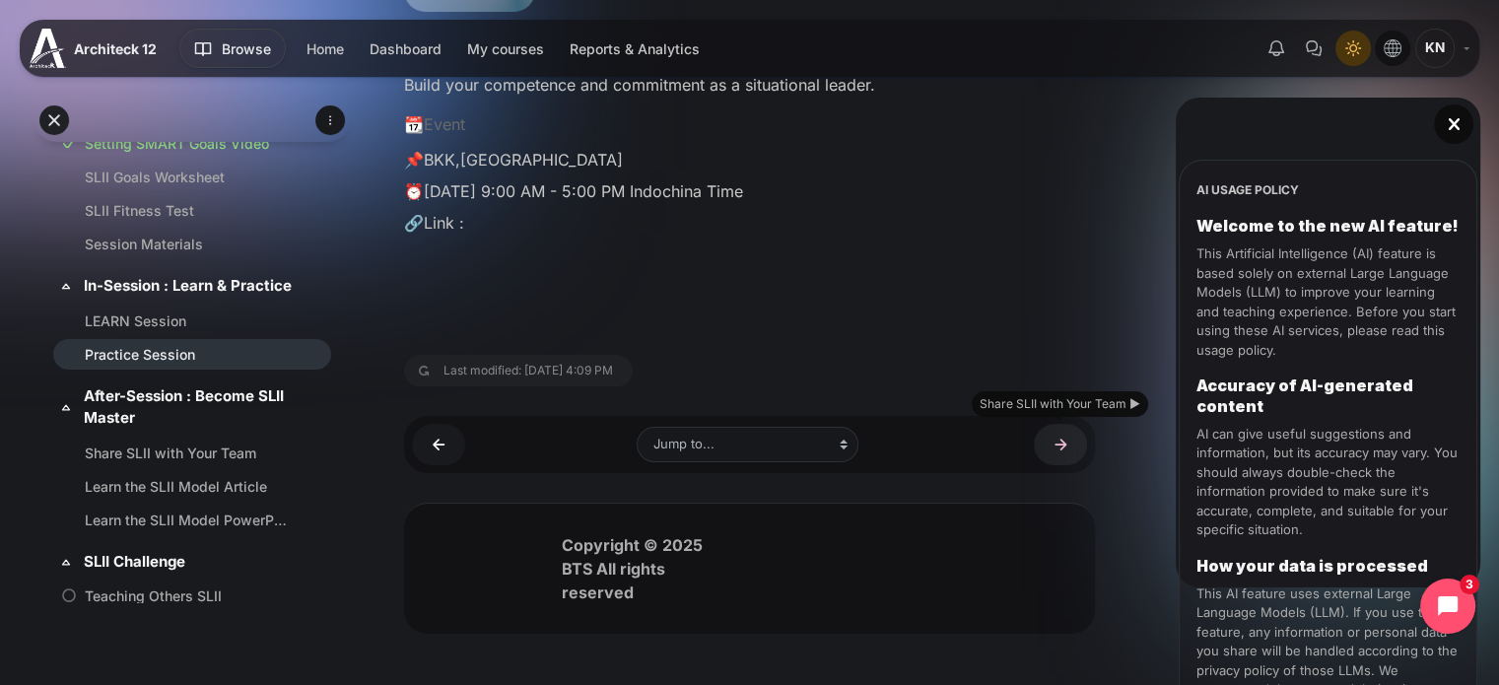
click at [1072, 444] on link "Share SLII with Your Team ►" at bounding box center [1060, 444] width 53 height 40
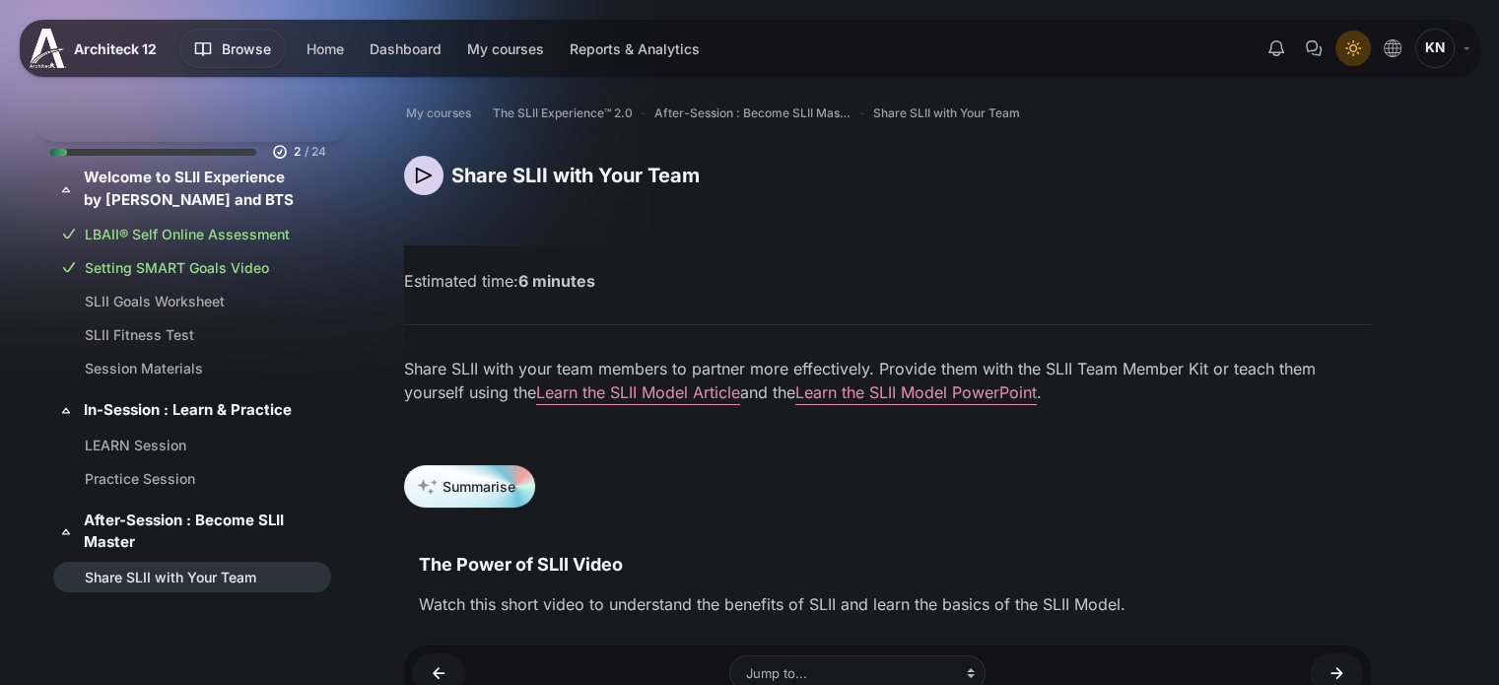
scroll to position [222, 0]
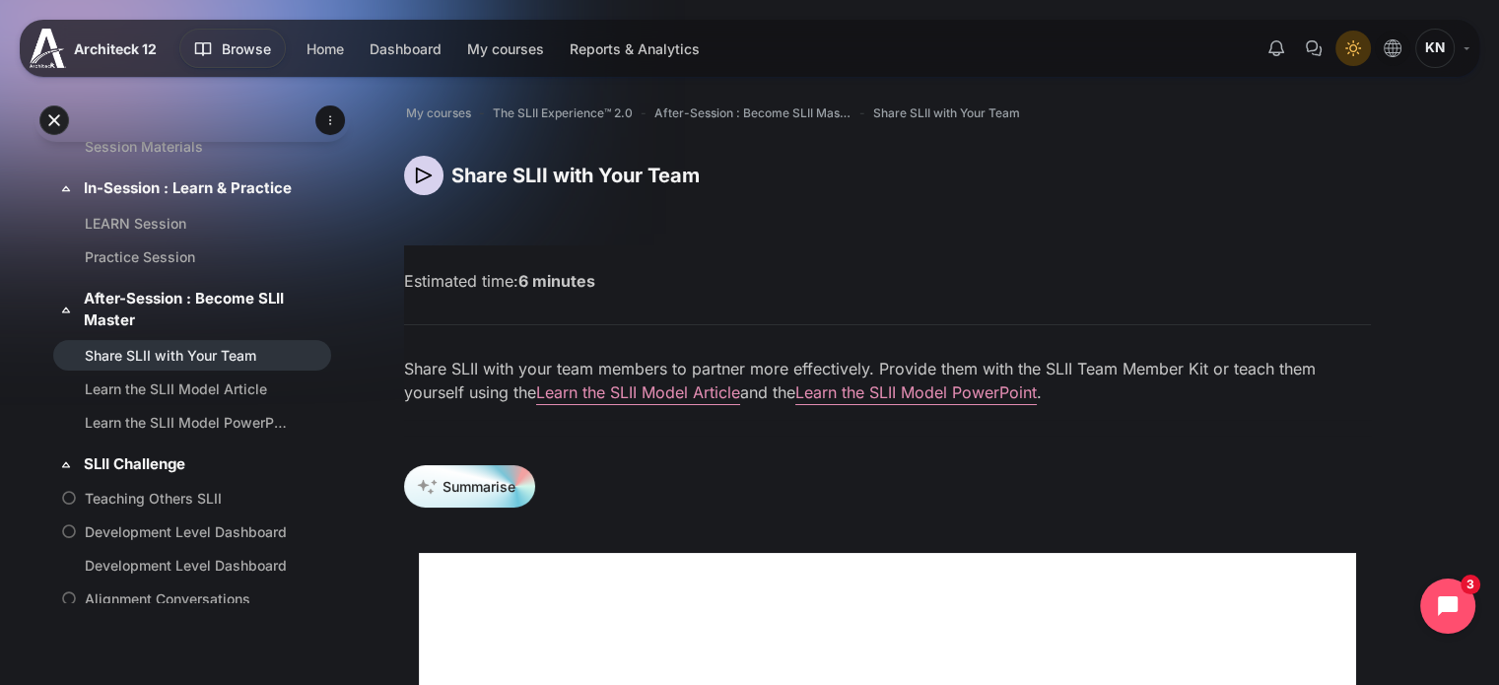
click at [428, 171] on img "Content" at bounding box center [423, 175] width 39 height 39
click at [580, 283] on strong "6 minutes" at bounding box center [556, 281] width 77 height 20
click at [427, 170] on img "Content" at bounding box center [423, 175] width 39 height 39
click at [541, 171] on h4 "Share SLII with Your Team" at bounding box center [575, 176] width 248 height 26
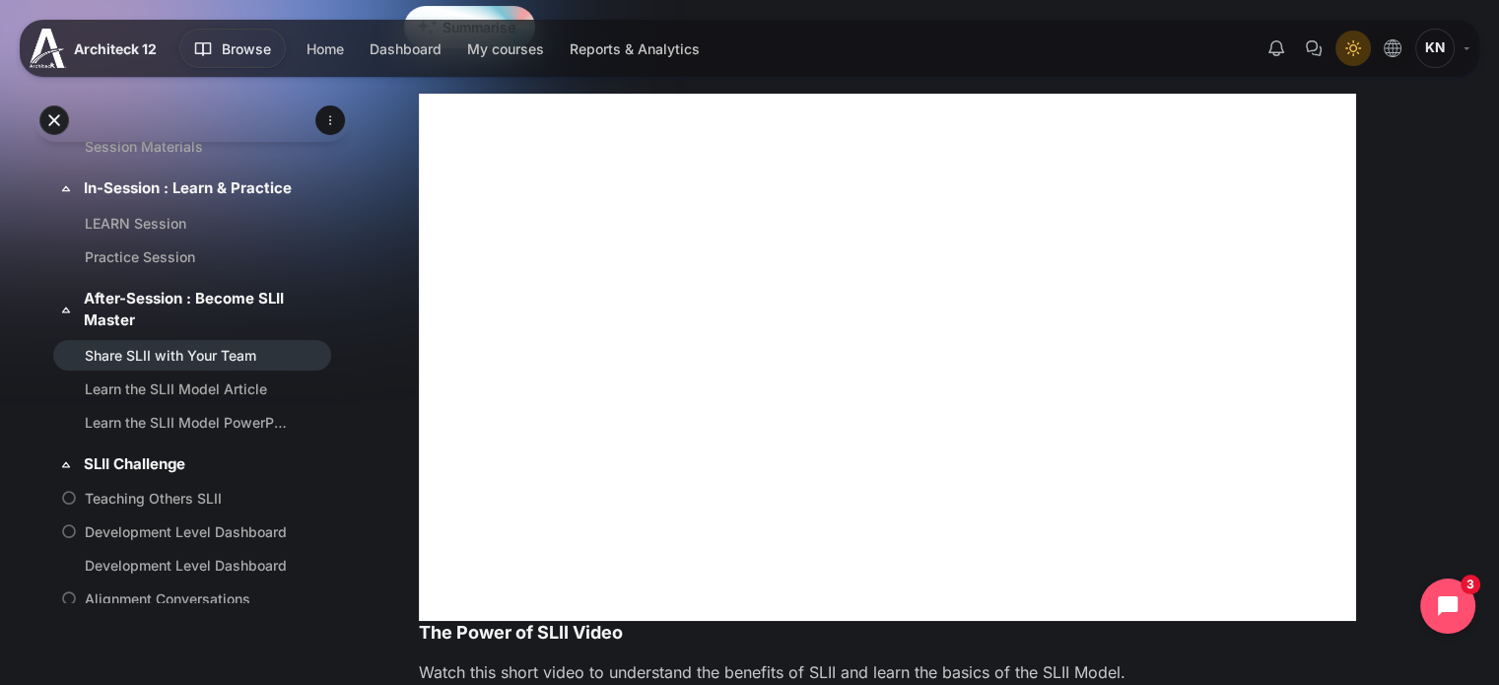
scroll to position [690, 0]
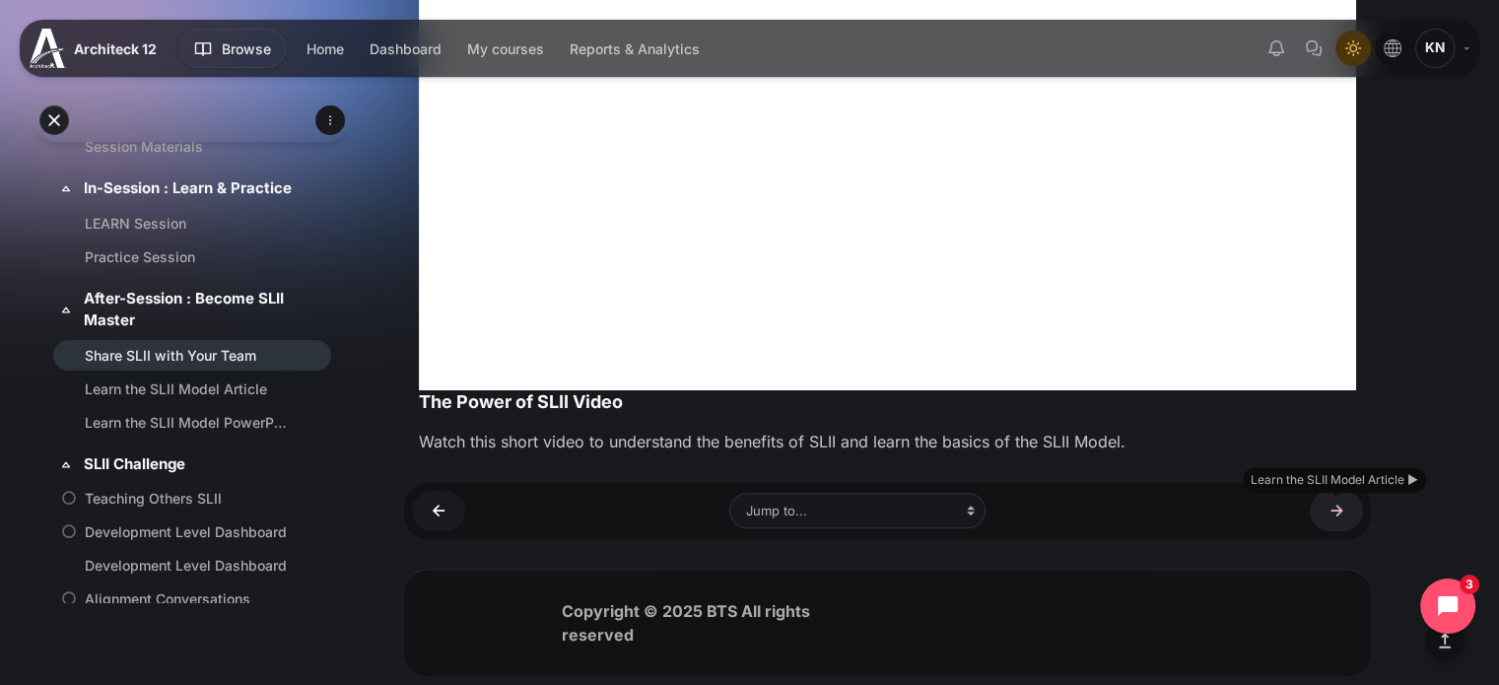
click at [1328, 523] on link "Learn the SLII Model Article ►" at bounding box center [1336, 511] width 53 height 40
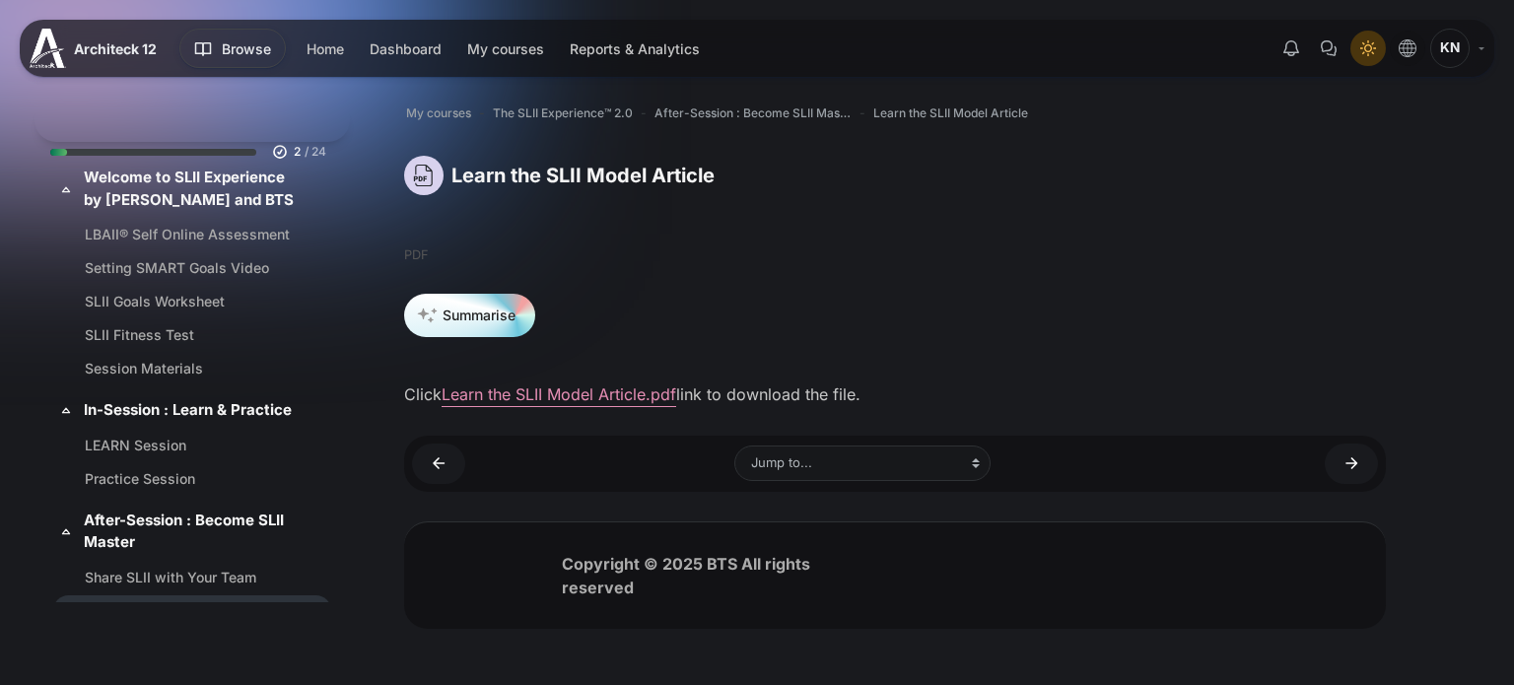
scroll to position [255, 0]
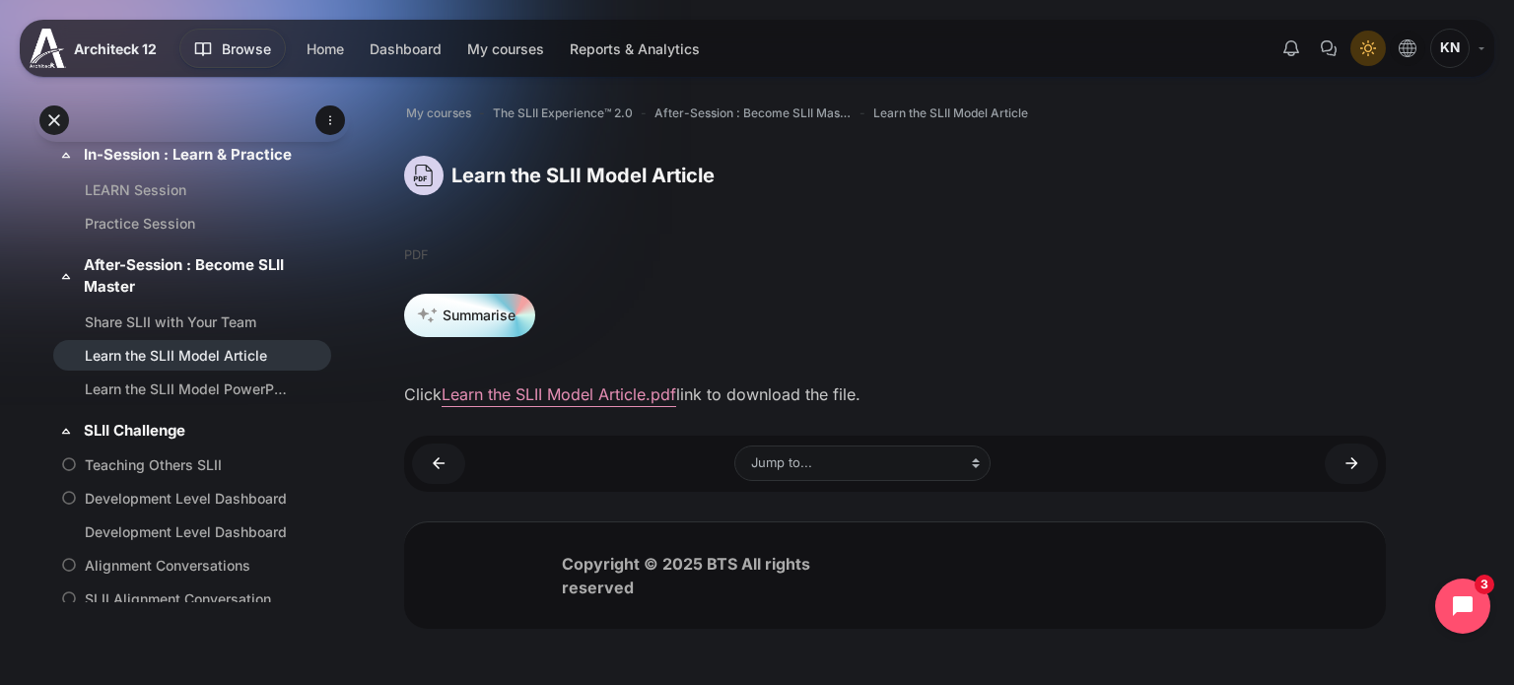
click at [424, 174] on img "Content" at bounding box center [423, 175] width 39 height 39
drag, startPoint x: 421, startPoint y: 253, endPoint x: 433, endPoint y: 226, distance: 30.0
click at [421, 253] on p "PDF" at bounding box center [895, 254] width 982 height 19
click at [449, 172] on div "Learn the SLII Model Article" at bounding box center [559, 175] width 310 height 39
click at [424, 172] on img "Content" at bounding box center [423, 175] width 39 height 39
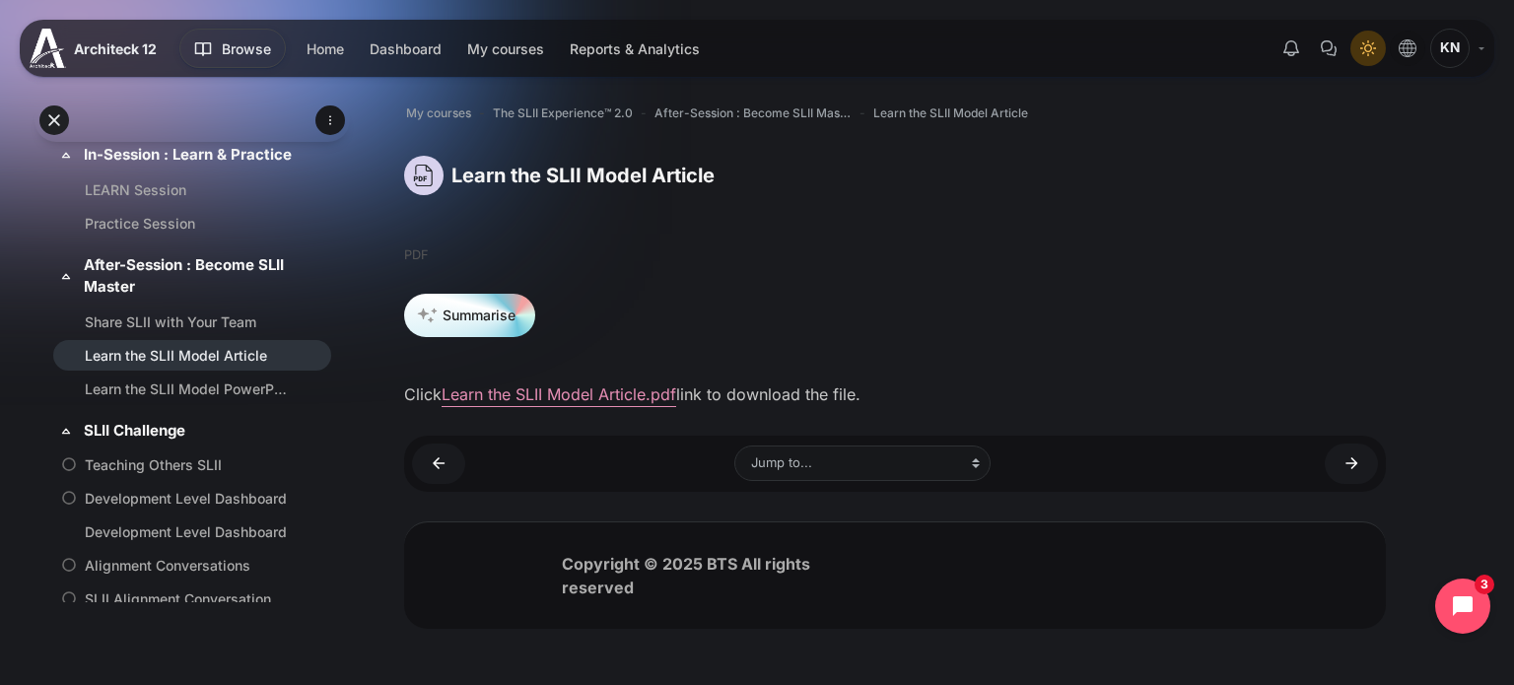
click at [489, 172] on h4 "Learn the SLII Model Article" at bounding box center [582, 176] width 263 height 26
click at [553, 401] on link "Learn the SLII Model Article.pdf" at bounding box center [559, 394] width 235 height 20
drag, startPoint x: 335, startPoint y: 274, endPoint x: 331, endPoint y: 190, distance: 83.9
click at [340, 198] on div "Expand all Collapse all 2 / 24 Expand" at bounding box center [191, 387] width 315 height 577
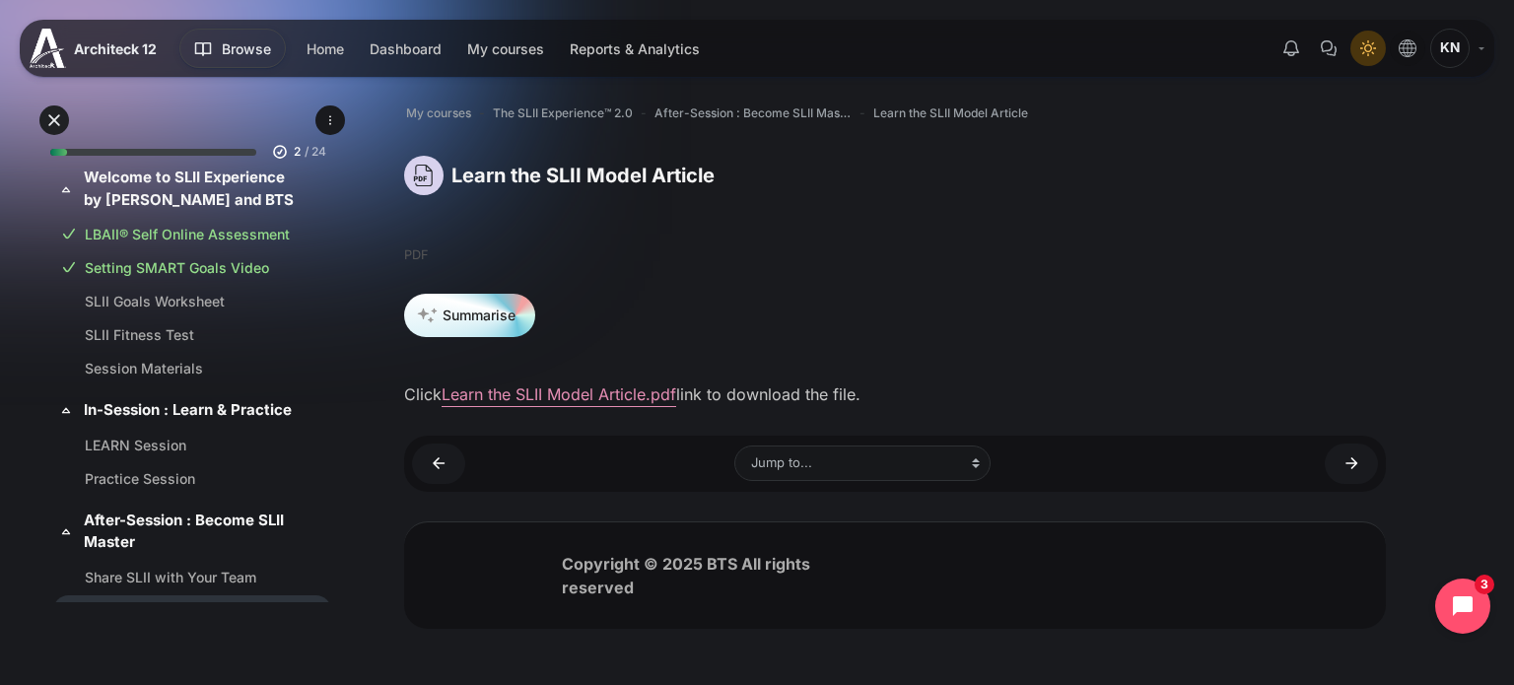
click at [0, 345] on div "Skip to main content Expand all Collapse all 2 / 24" at bounding box center [757, 341] width 1514 height 682
click at [1353, 459] on link "Learn the SLII Model PowerPoint ►" at bounding box center [1351, 464] width 53 height 40
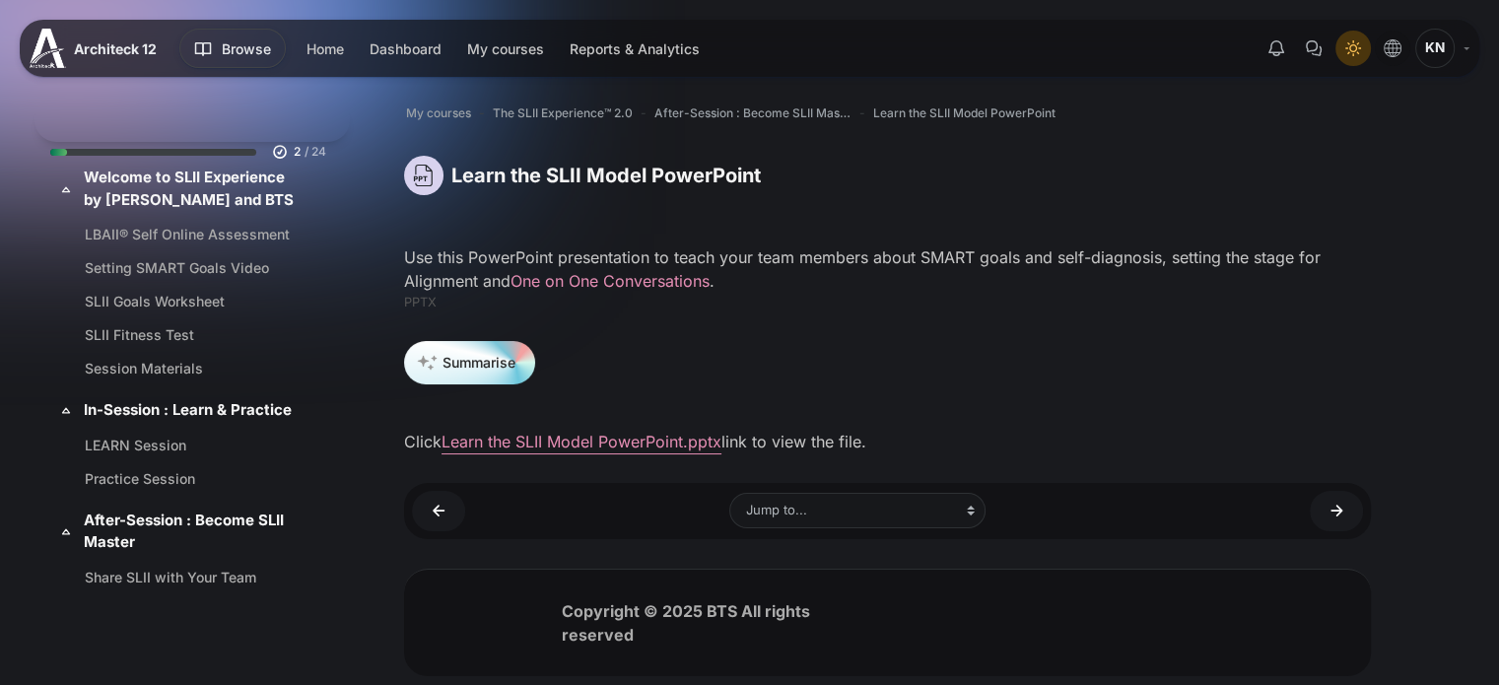
scroll to position [288, 0]
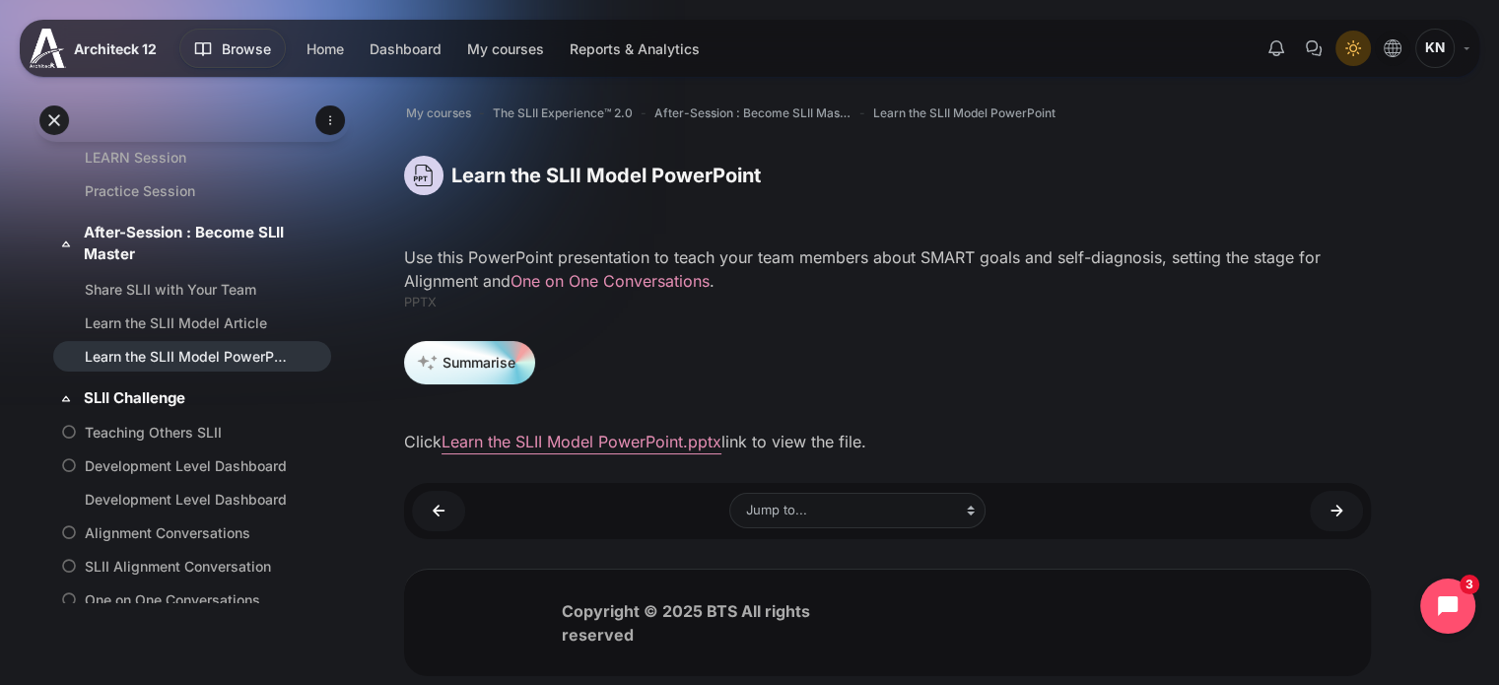
click at [593, 283] on link "One on One Conversations" at bounding box center [610, 281] width 199 height 20
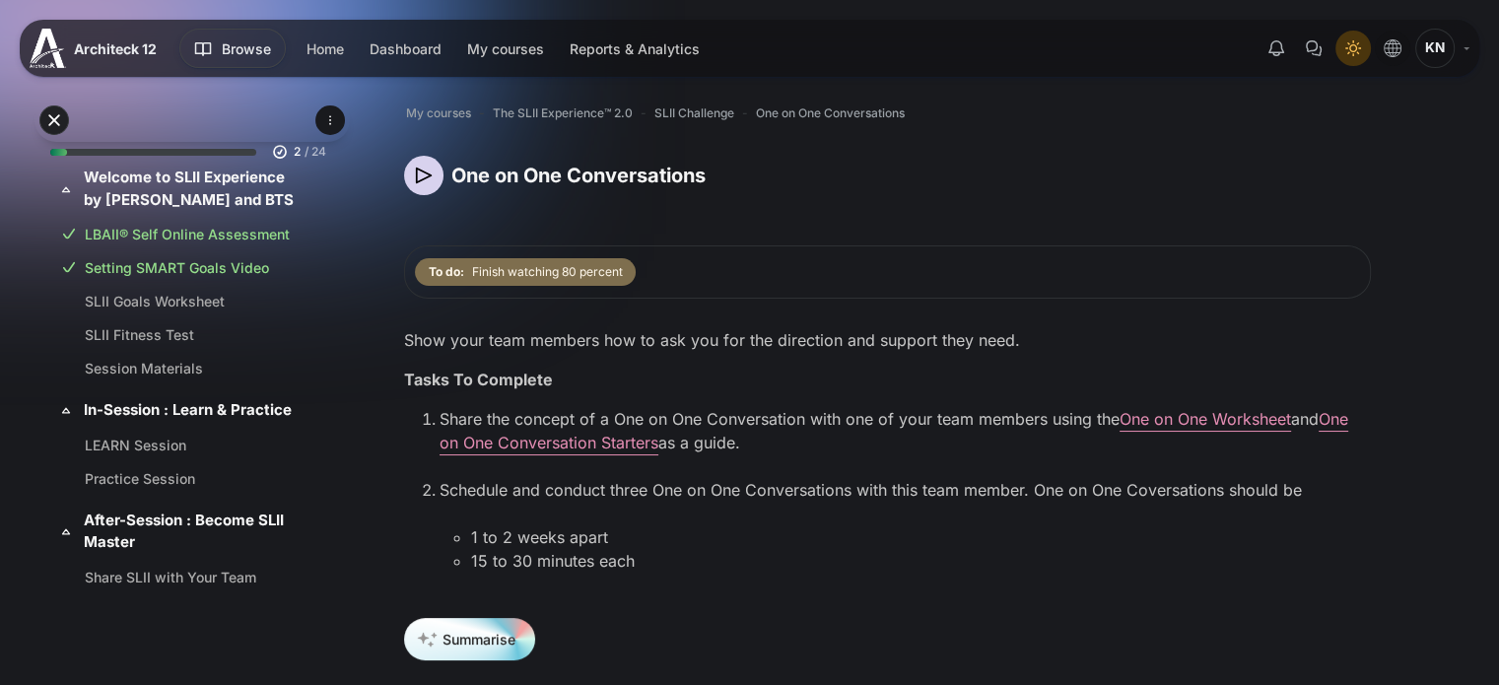
scroll to position [529, 0]
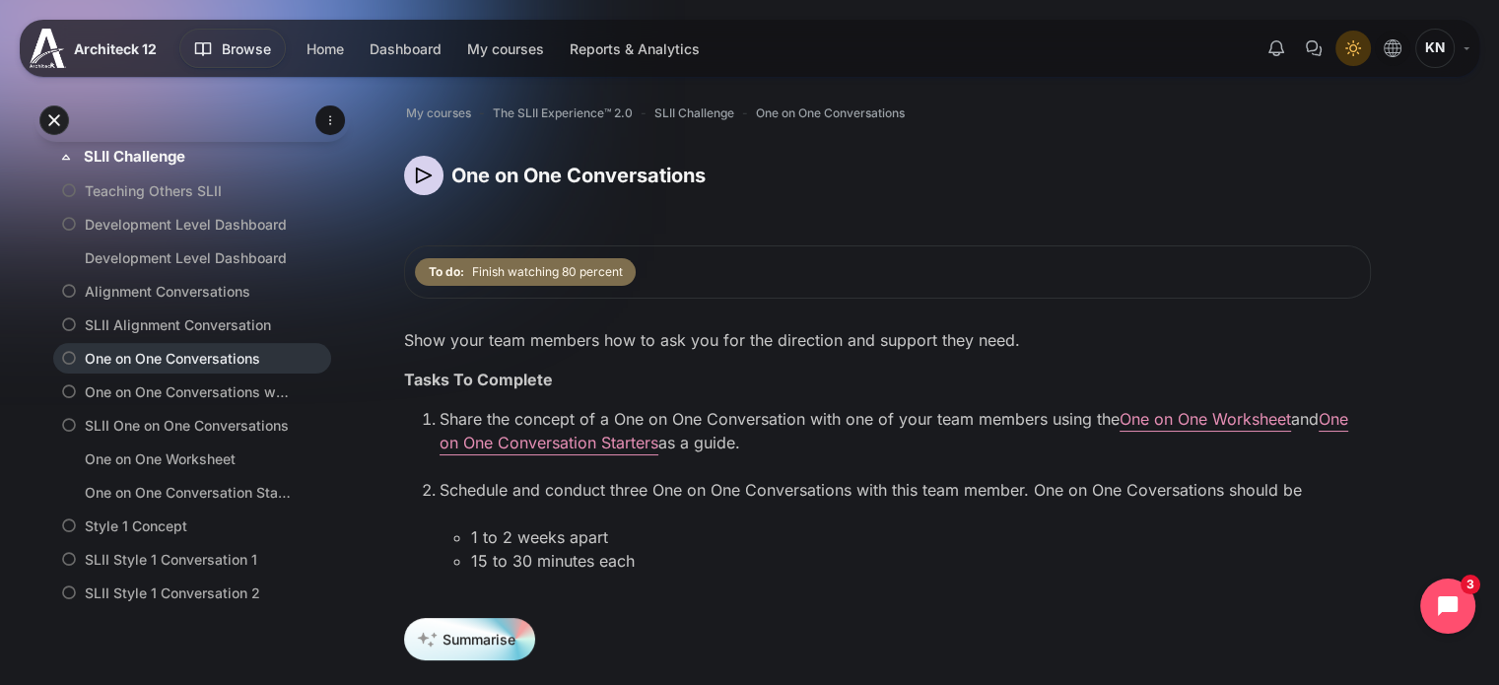
click at [415, 184] on img "Content" at bounding box center [423, 175] width 39 height 39
click at [1336, 415] on link "One on One Conversation Starters" at bounding box center [894, 430] width 909 height 43
drag, startPoint x: 1046, startPoint y: 438, endPoint x: 1073, endPoint y: 438, distance: 27.6
click at [1046, 438] on li "Share the concept of a One on One Conversation with one of your team members us…" at bounding box center [905, 442] width 931 height 71
click at [1148, 423] on link "One on One Worksheet" at bounding box center [1206, 419] width 172 height 20
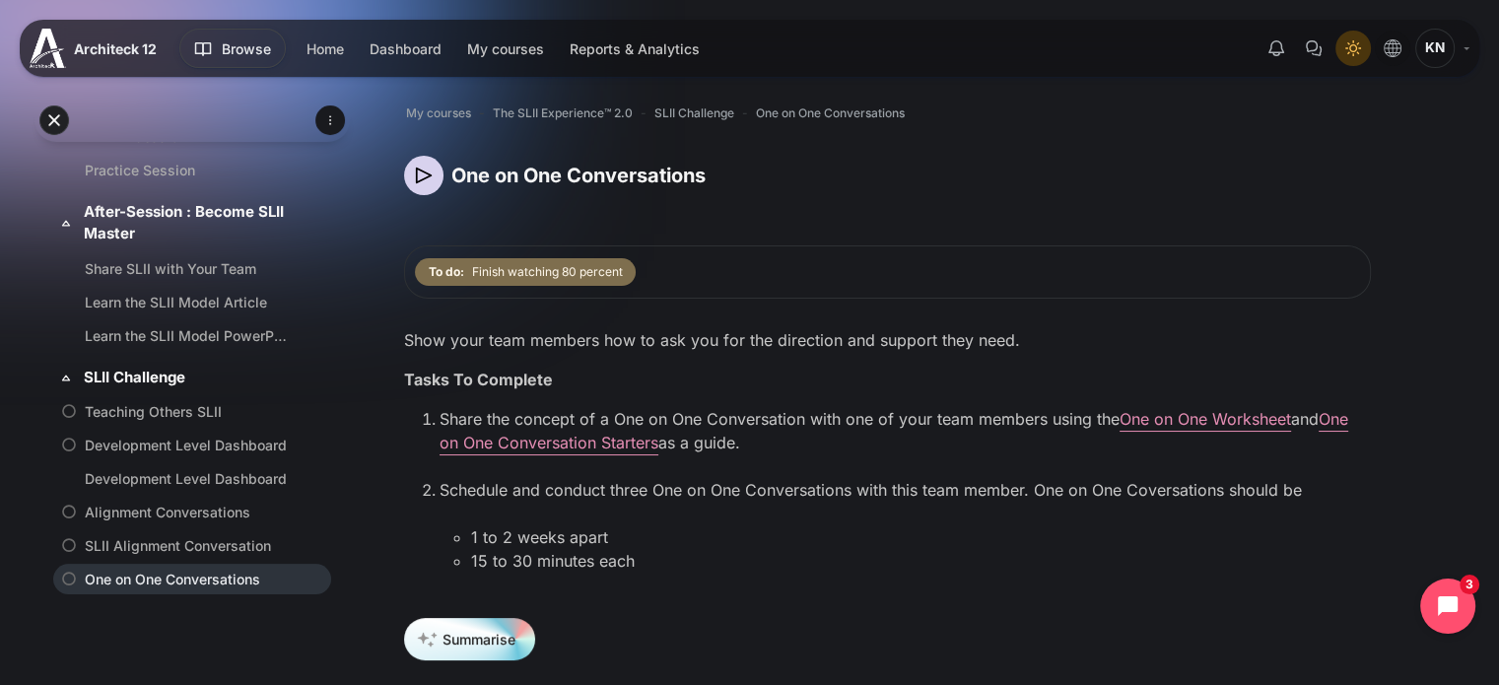
scroll to position [316, 0]
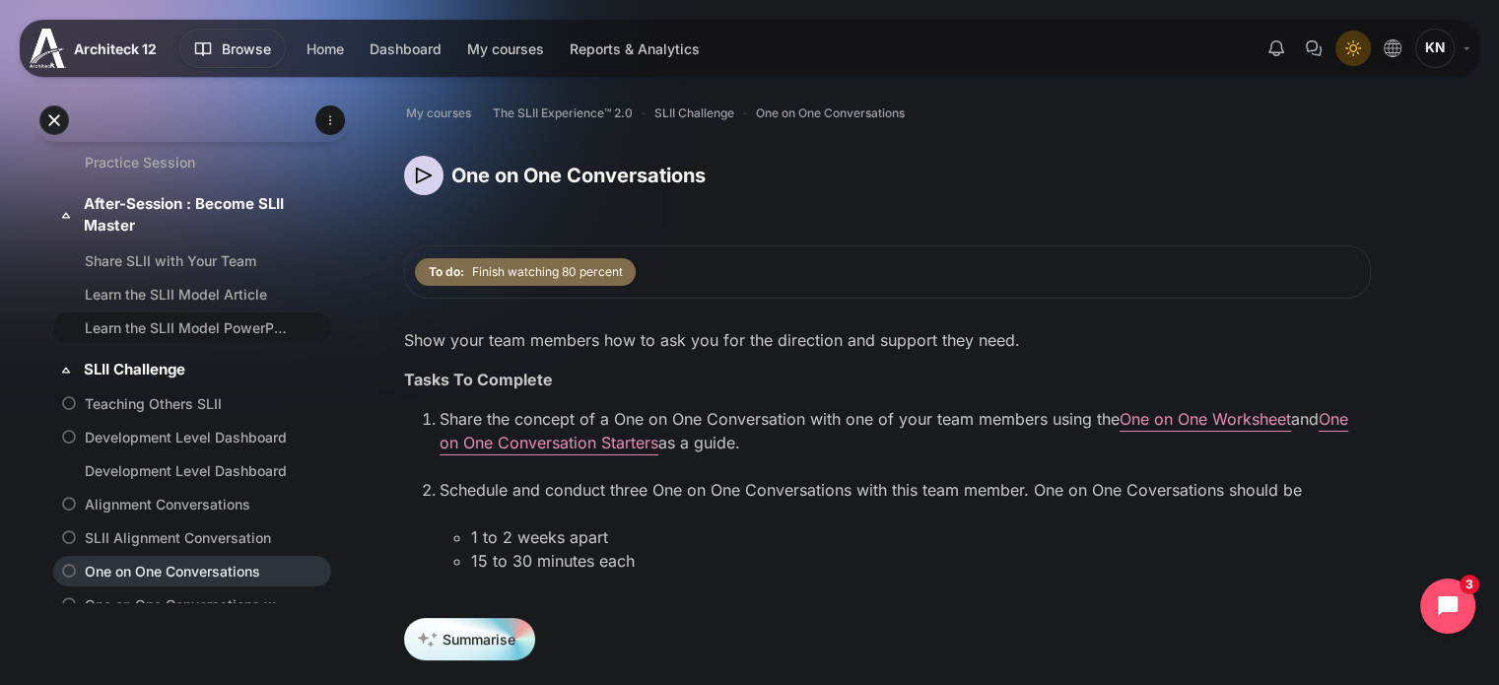
click at [202, 338] on link "Learn the SLII Model PowerPoint" at bounding box center [188, 327] width 207 height 21
click at [197, 305] on link "Learn the SLII Model Article" at bounding box center [188, 294] width 207 height 21
click at [179, 270] on link "Share SLII with Your Team" at bounding box center [188, 260] width 207 height 21
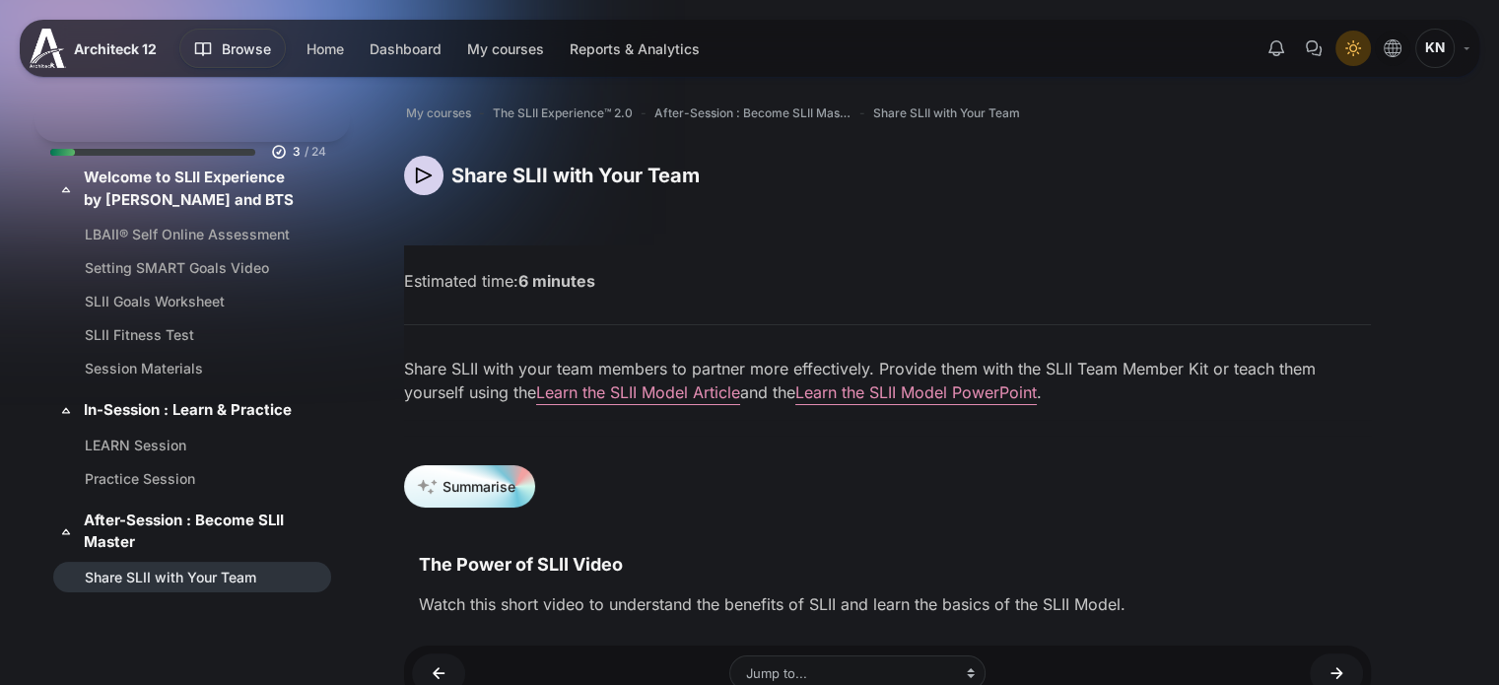
scroll to position [222, 0]
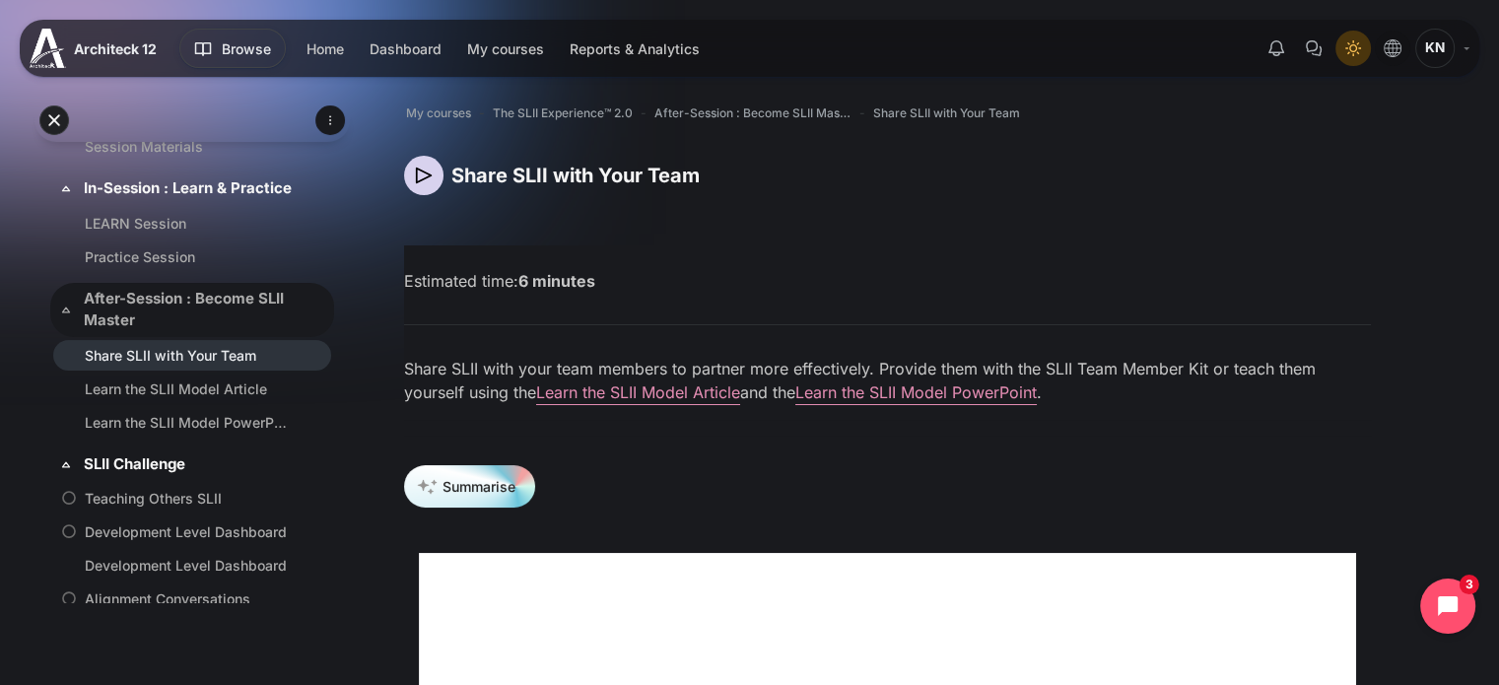
click at [64, 312] on icon at bounding box center [65, 310] width 7 height 5
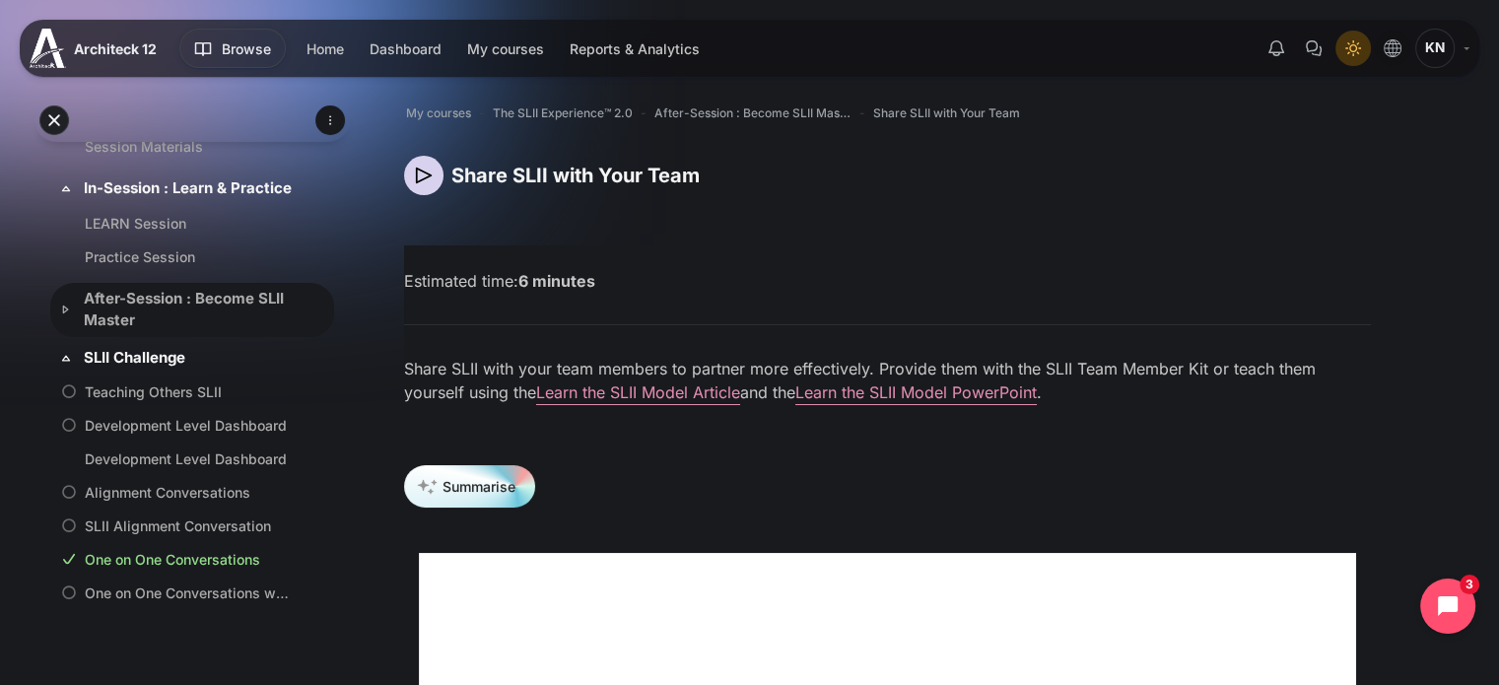
click at [64, 319] on icon at bounding box center [66, 310] width 20 height 20
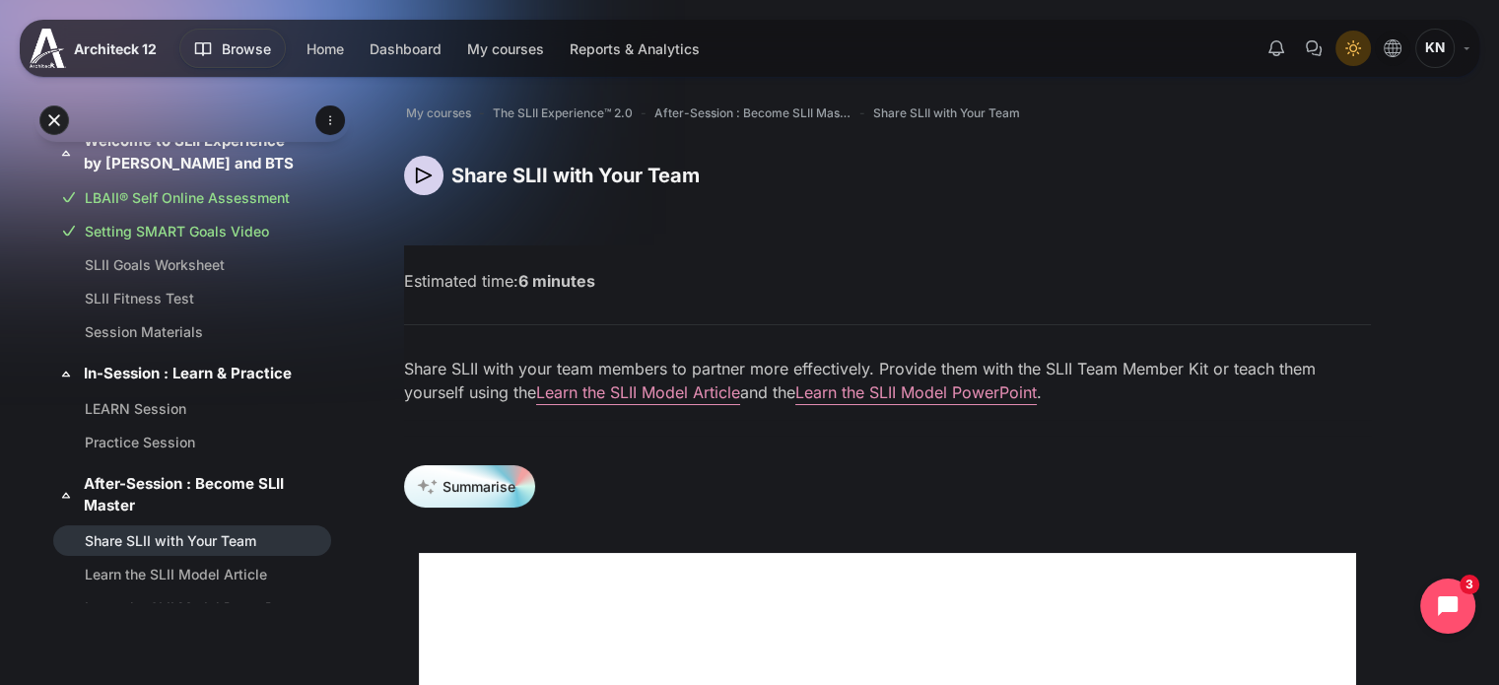
scroll to position [4, 0]
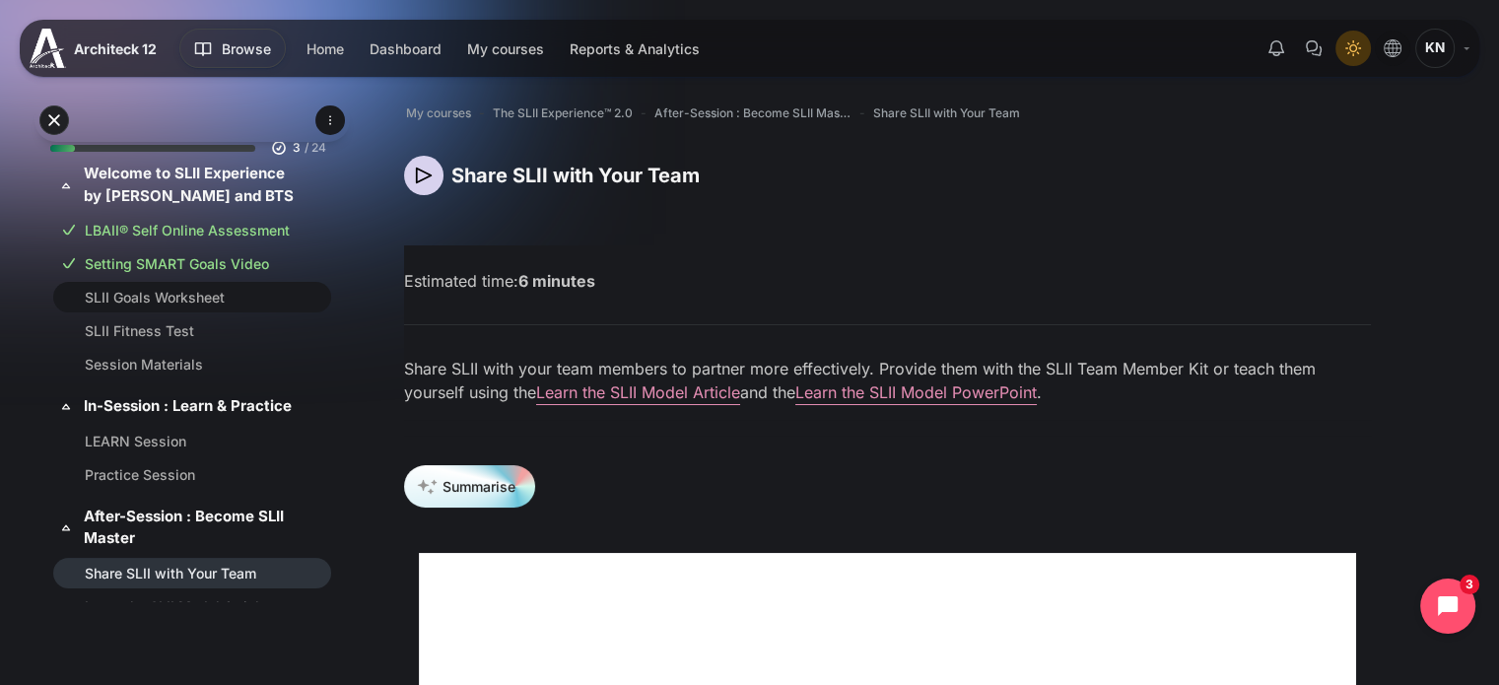
click at [167, 289] on link "SLII Goals Worksheet" at bounding box center [188, 297] width 207 height 21
click at [166, 330] on link "SLII Fitness Test" at bounding box center [188, 330] width 207 height 21
click at [145, 367] on link "Session Materials" at bounding box center [188, 364] width 207 height 21
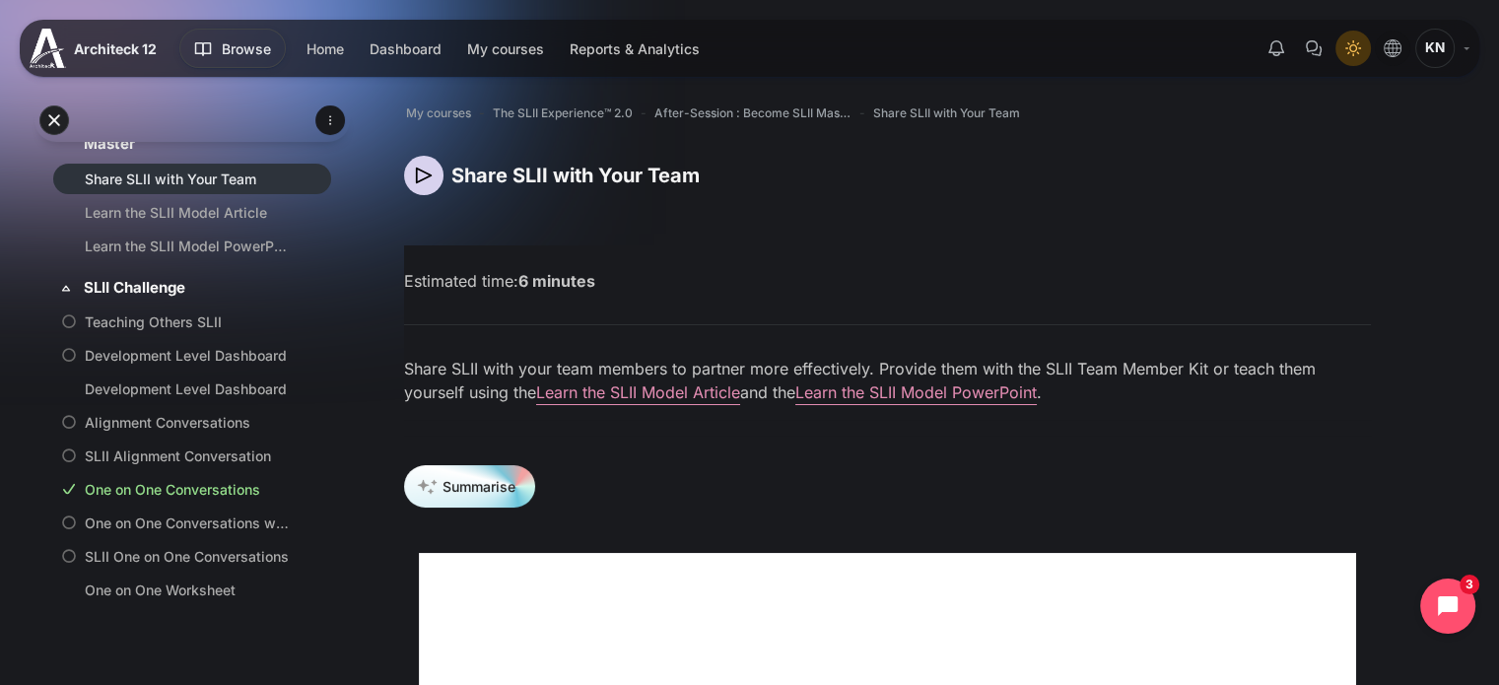
scroll to position [381, 0]
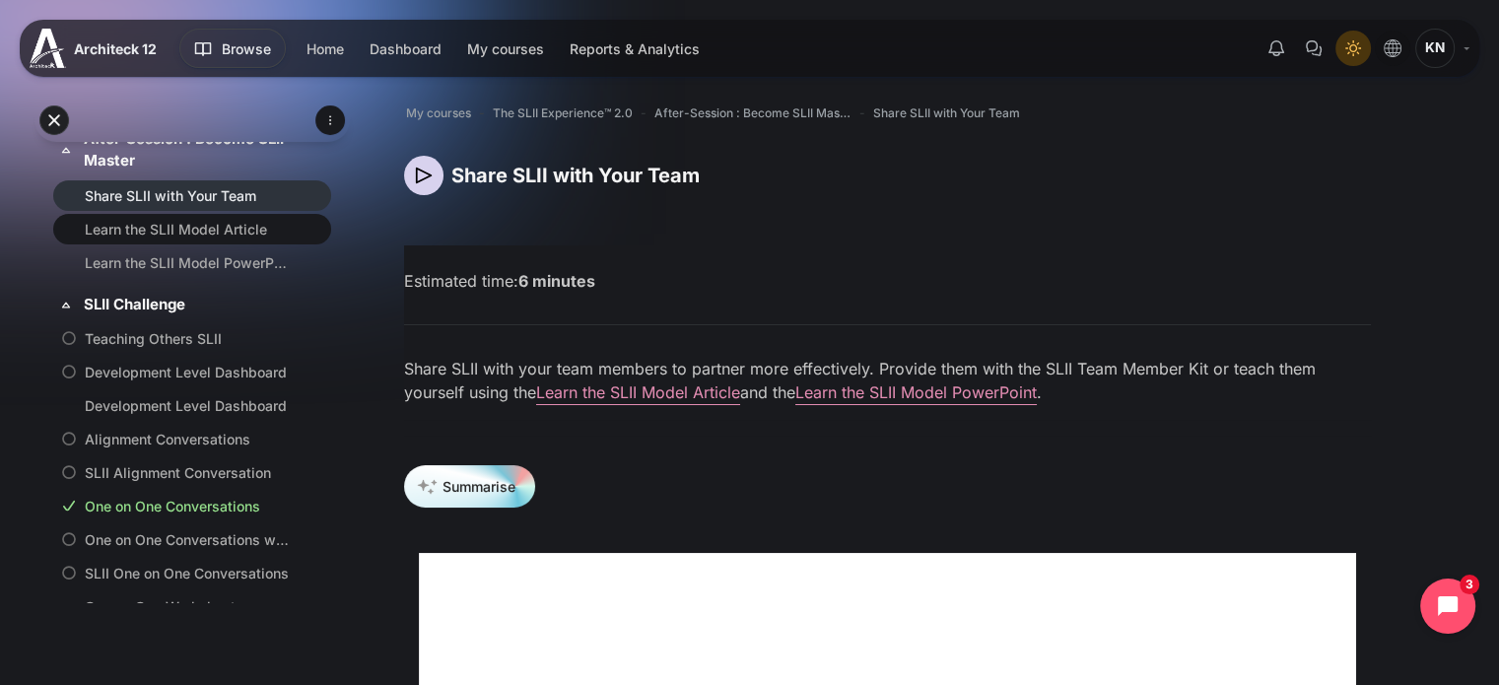
click at [250, 240] on link "Learn the SLII Model Article" at bounding box center [188, 229] width 207 height 21
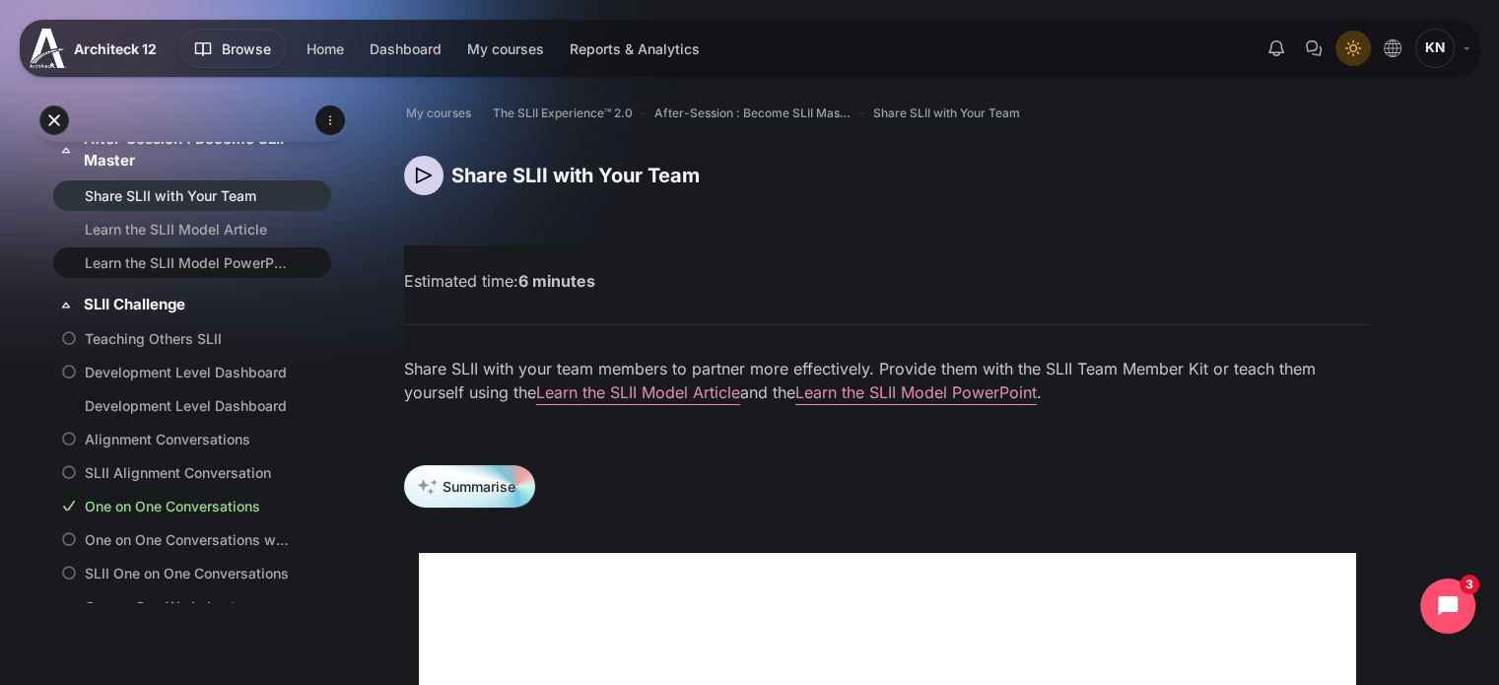
click at [245, 273] on link "Learn the SLII Model PowerPoint" at bounding box center [188, 262] width 207 height 21
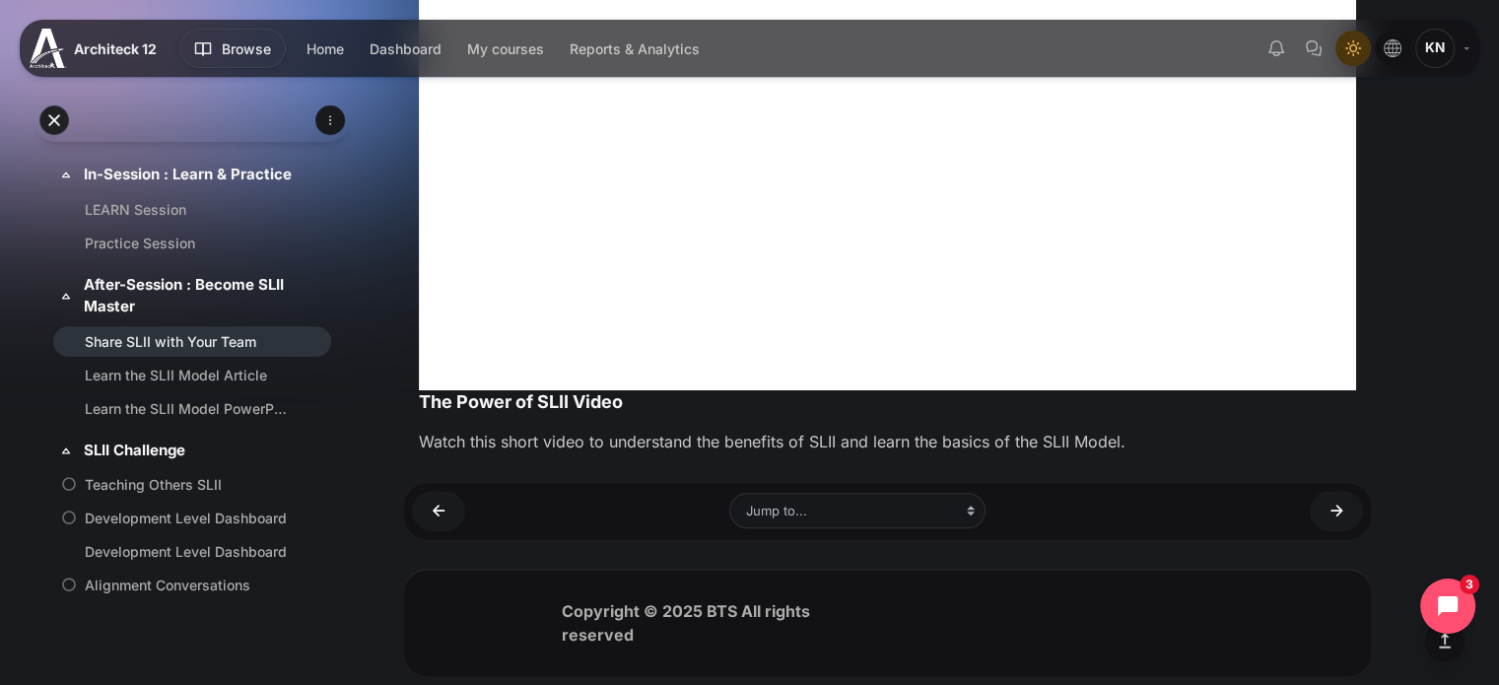
scroll to position [0, 0]
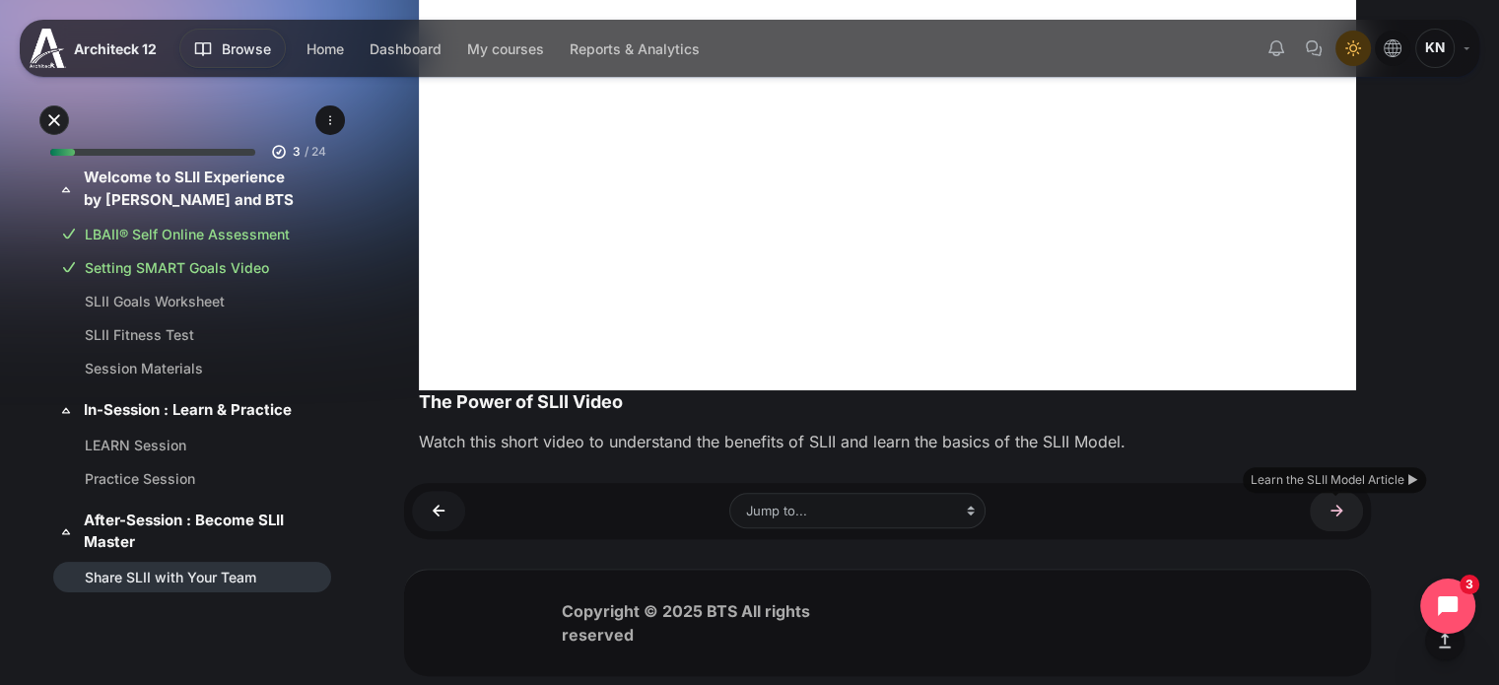
click at [1346, 513] on link "Learn the SLII Model Article ►" at bounding box center [1336, 511] width 53 height 40
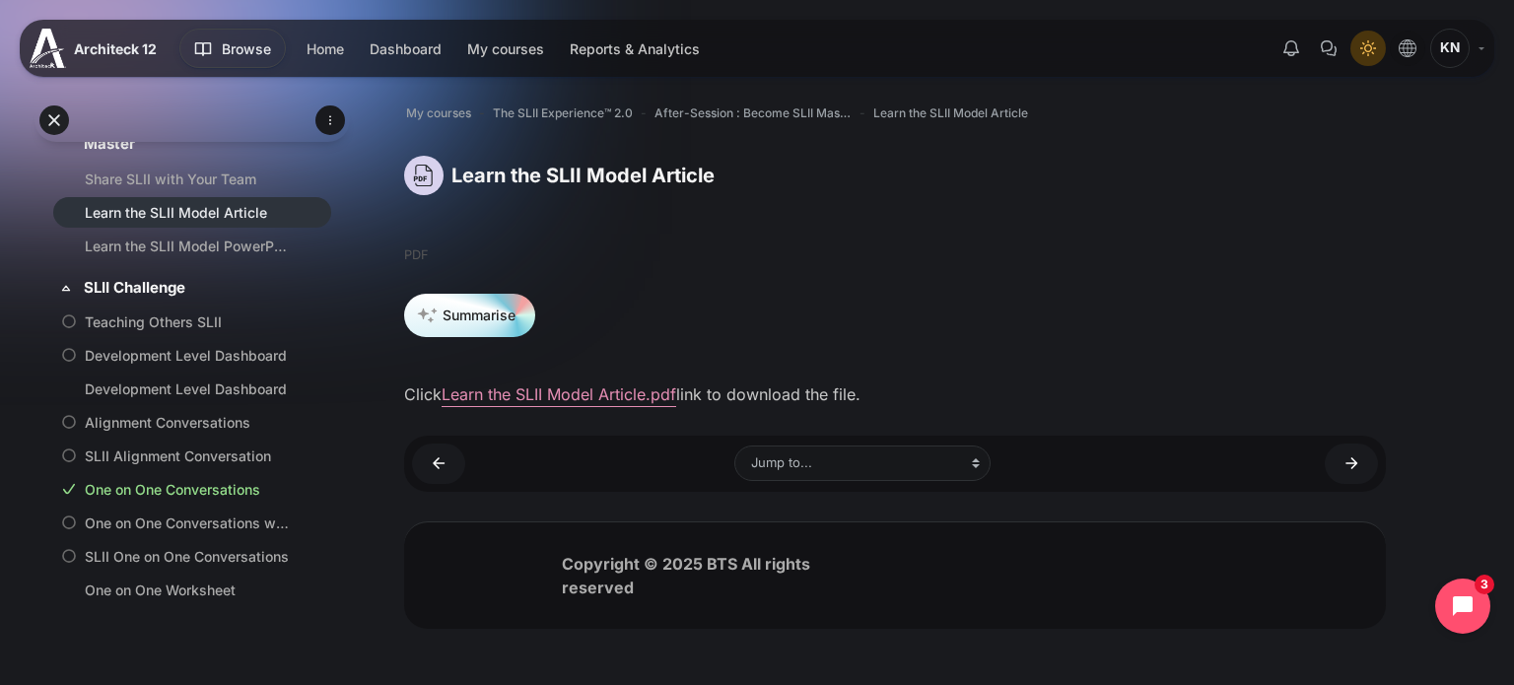
scroll to position [406, 0]
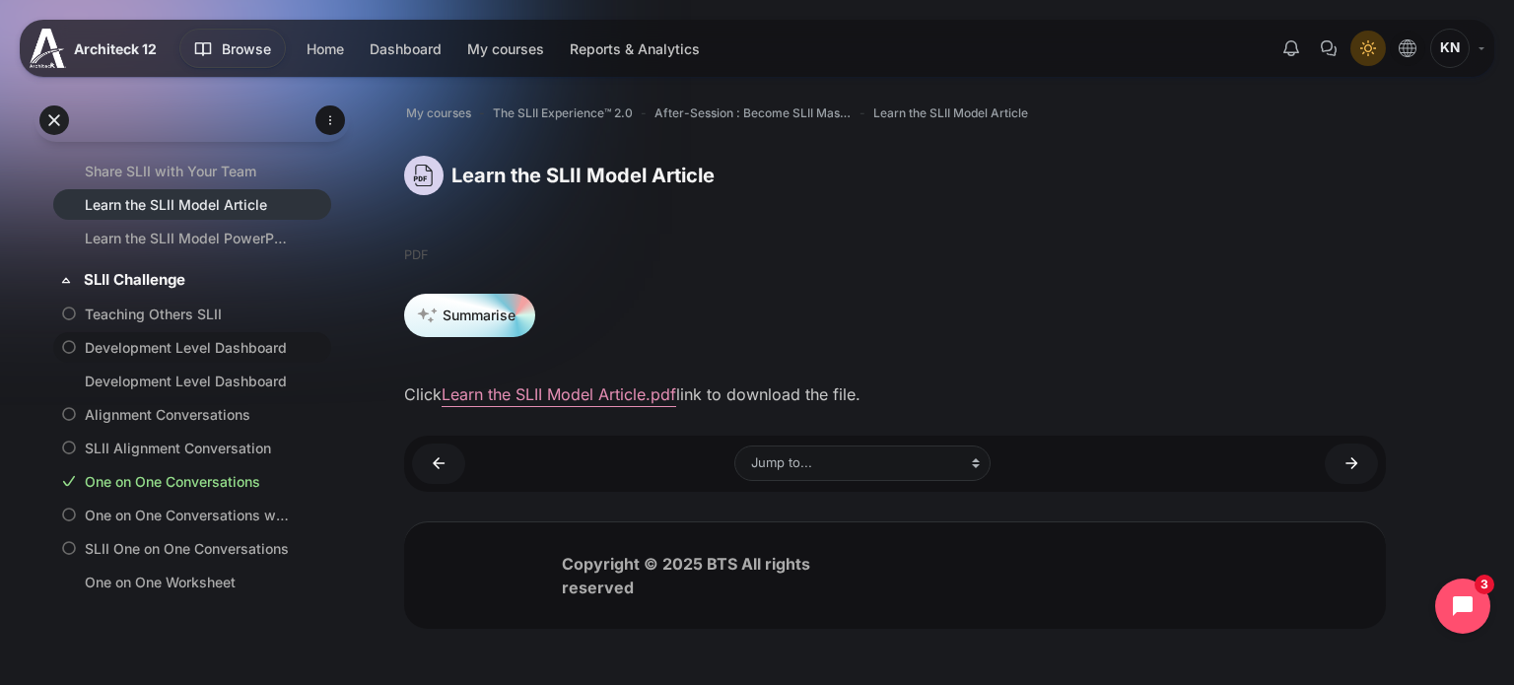
click at [212, 358] on link "Development Level Dashboard" at bounding box center [188, 347] width 207 height 21
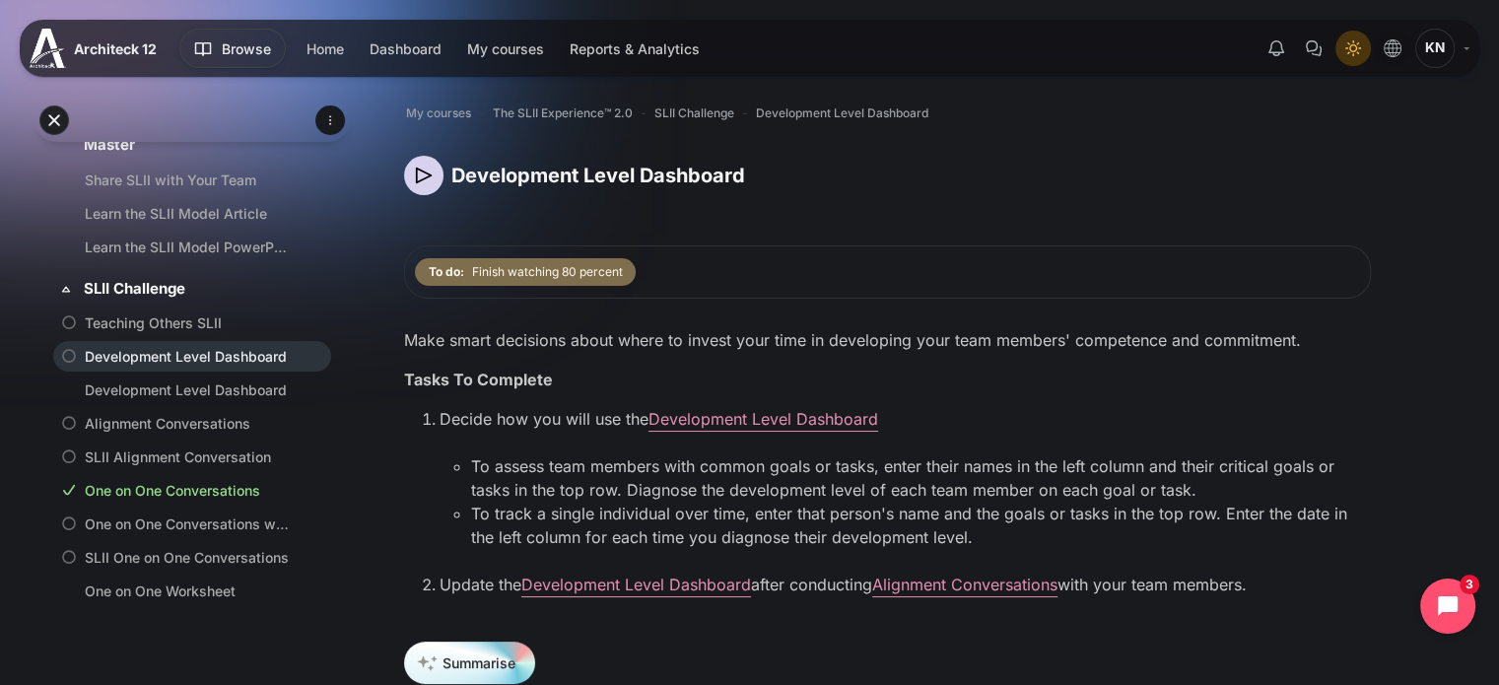
scroll to position [230, 0]
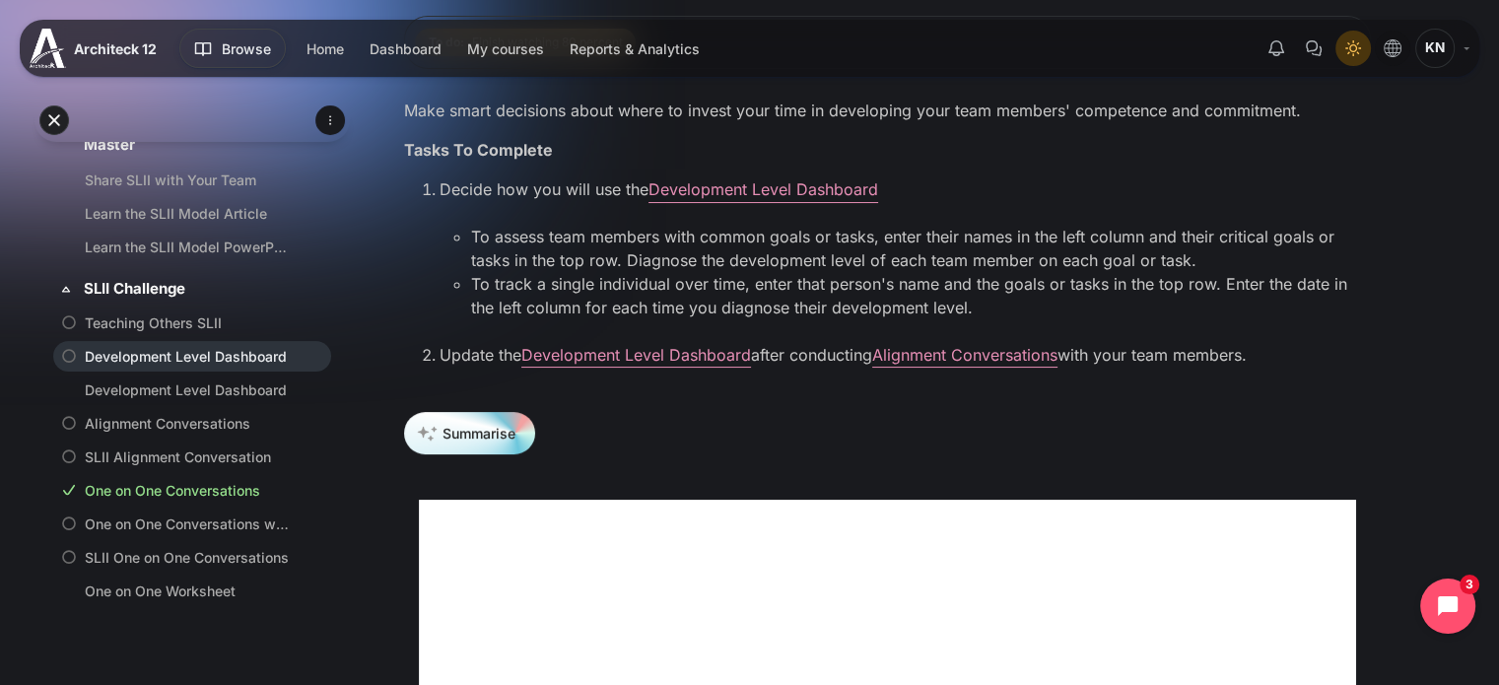
click at [789, 185] on link "Development Level Dashboard" at bounding box center [764, 189] width 230 height 20
click at [737, 356] on link "Development Level Dashboard" at bounding box center [636, 355] width 230 height 20
click at [1009, 362] on link "Alignment Conversations" at bounding box center [964, 355] width 185 height 20
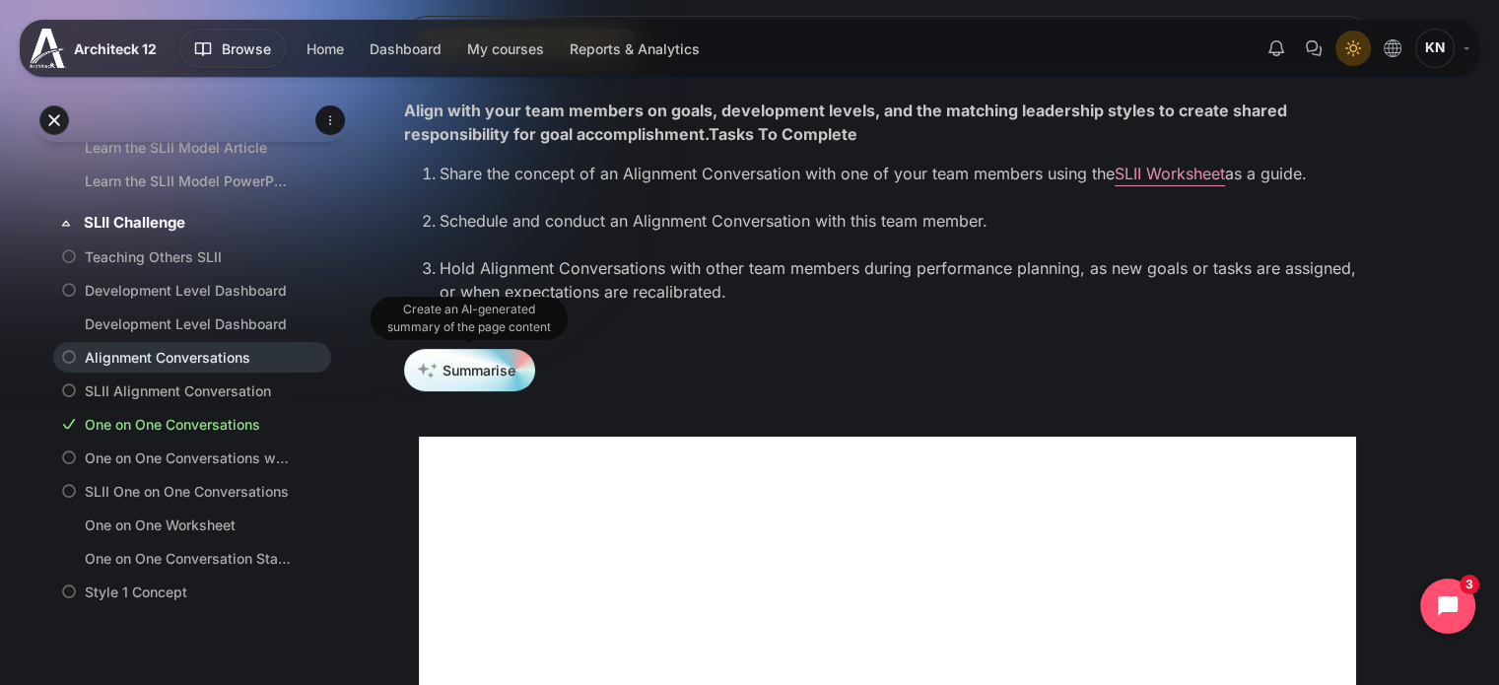
scroll to position [459, 0]
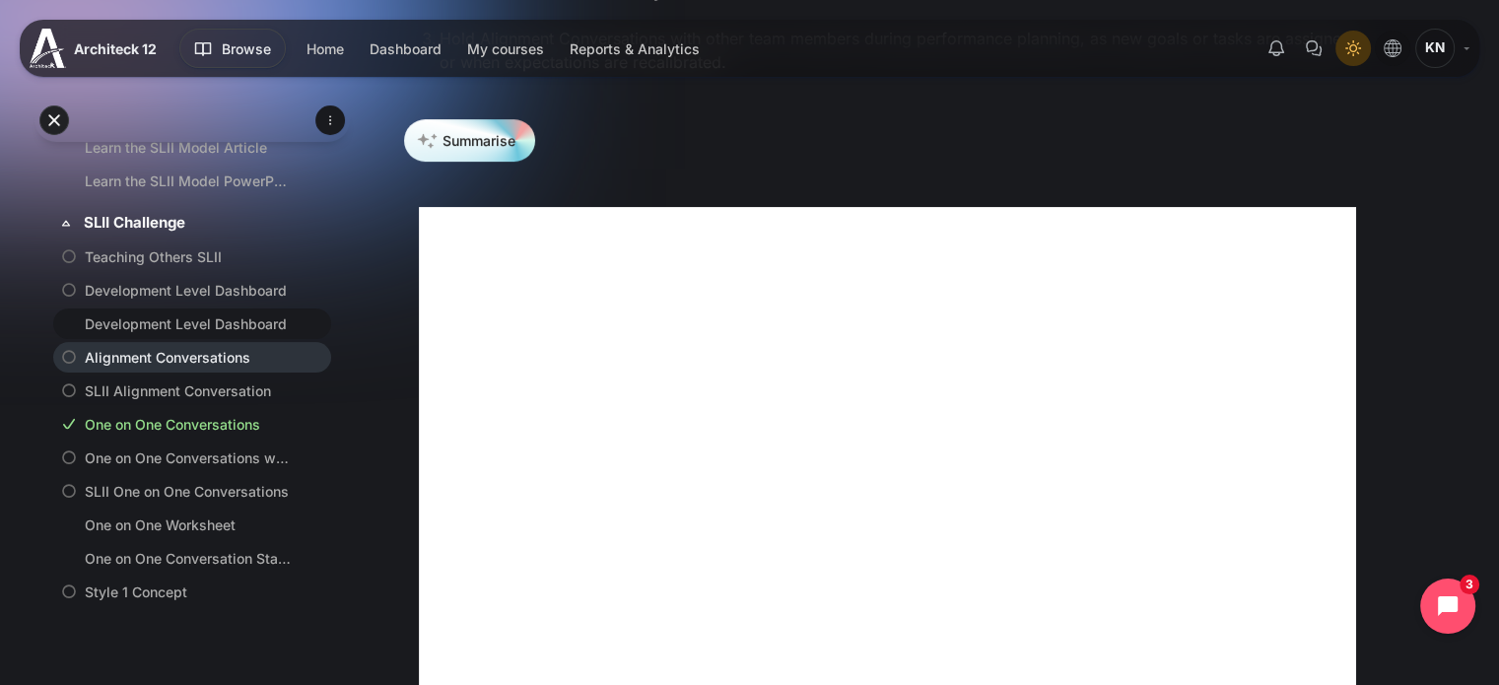
click at [179, 334] on link "Development Level Dashboard" at bounding box center [188, 323] width 207 height 21
click at [237, 301] on link "Development Level Dashboard" at bounding box center [188, 290] width 207 height 21
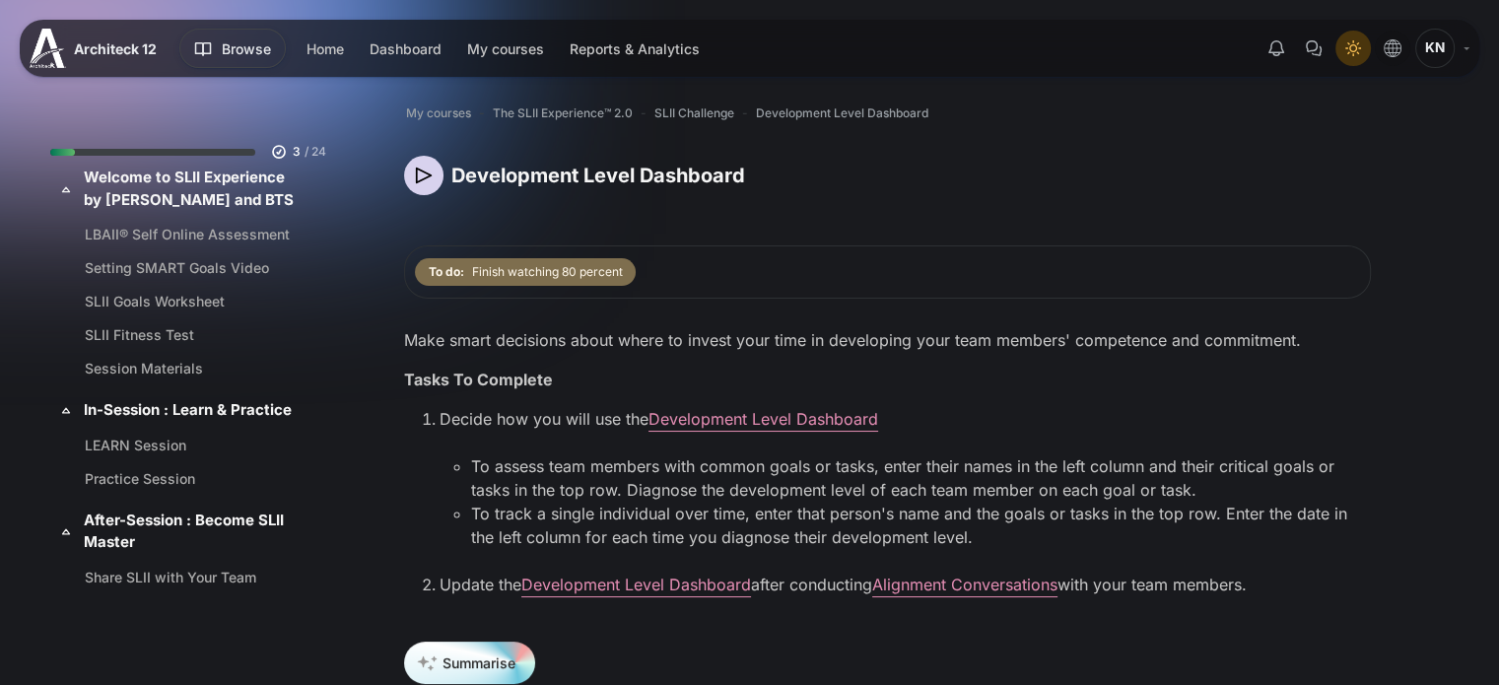
scroll to position [397, 0]
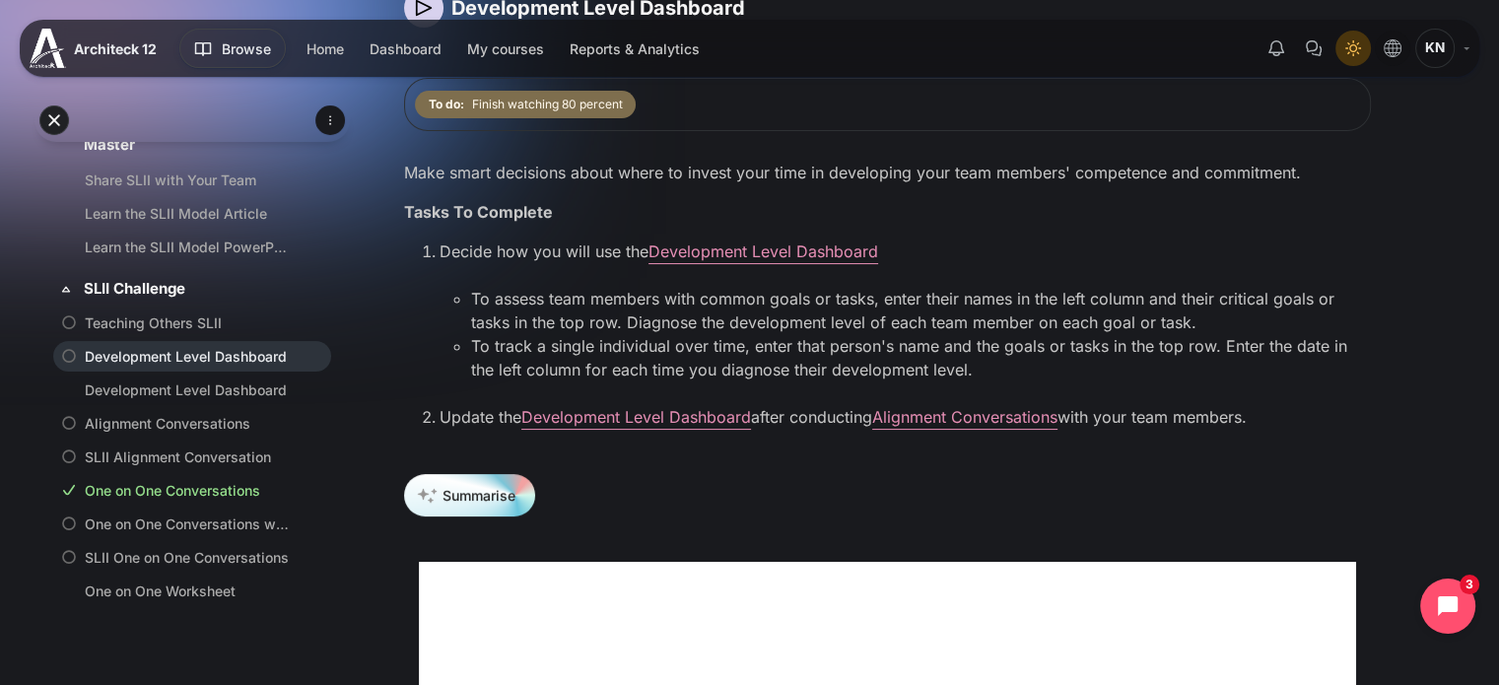
scroll to position [0, 0]
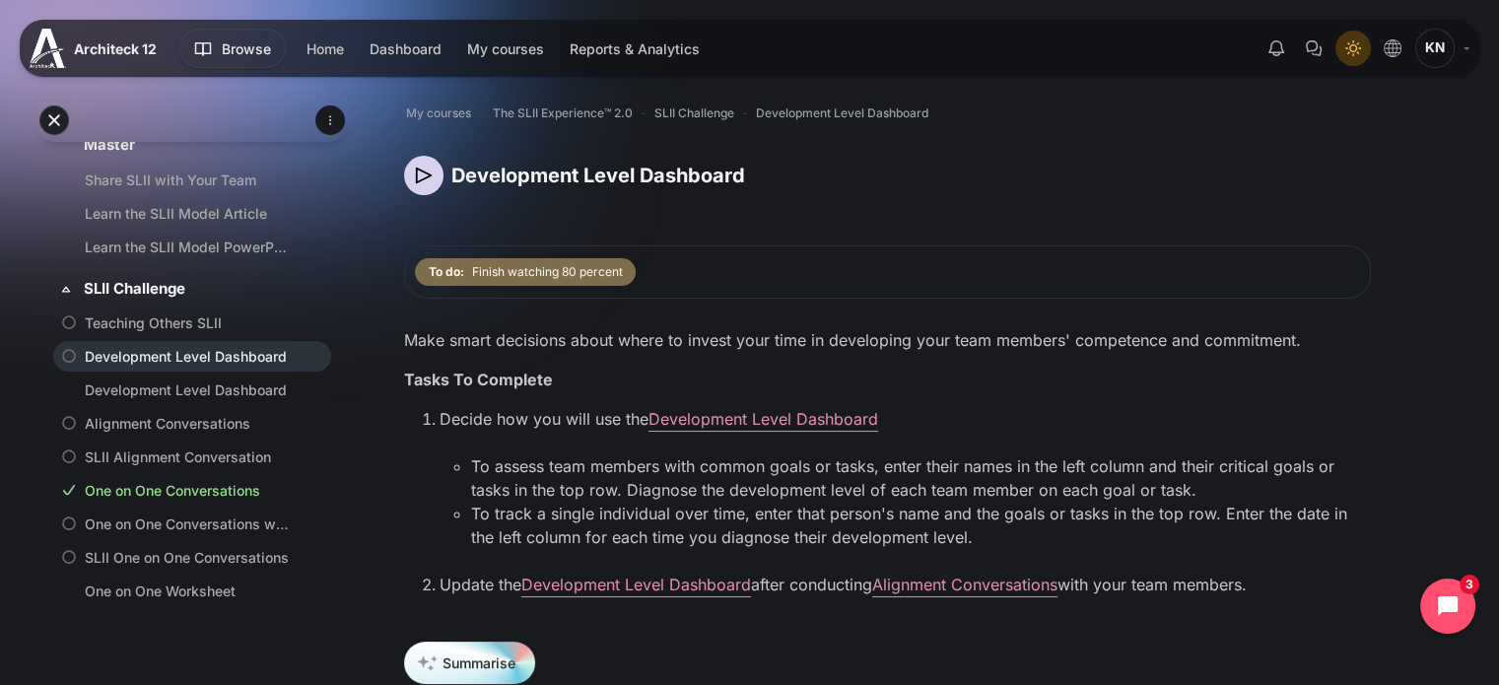
click at [182, 400] on link "Development Level Dashboard" at bounding box center [188, 389] width 207 height 21
click at [193, 434] on link "Alignment Conversations" at bounding box center [188, 423] width 207 height 21
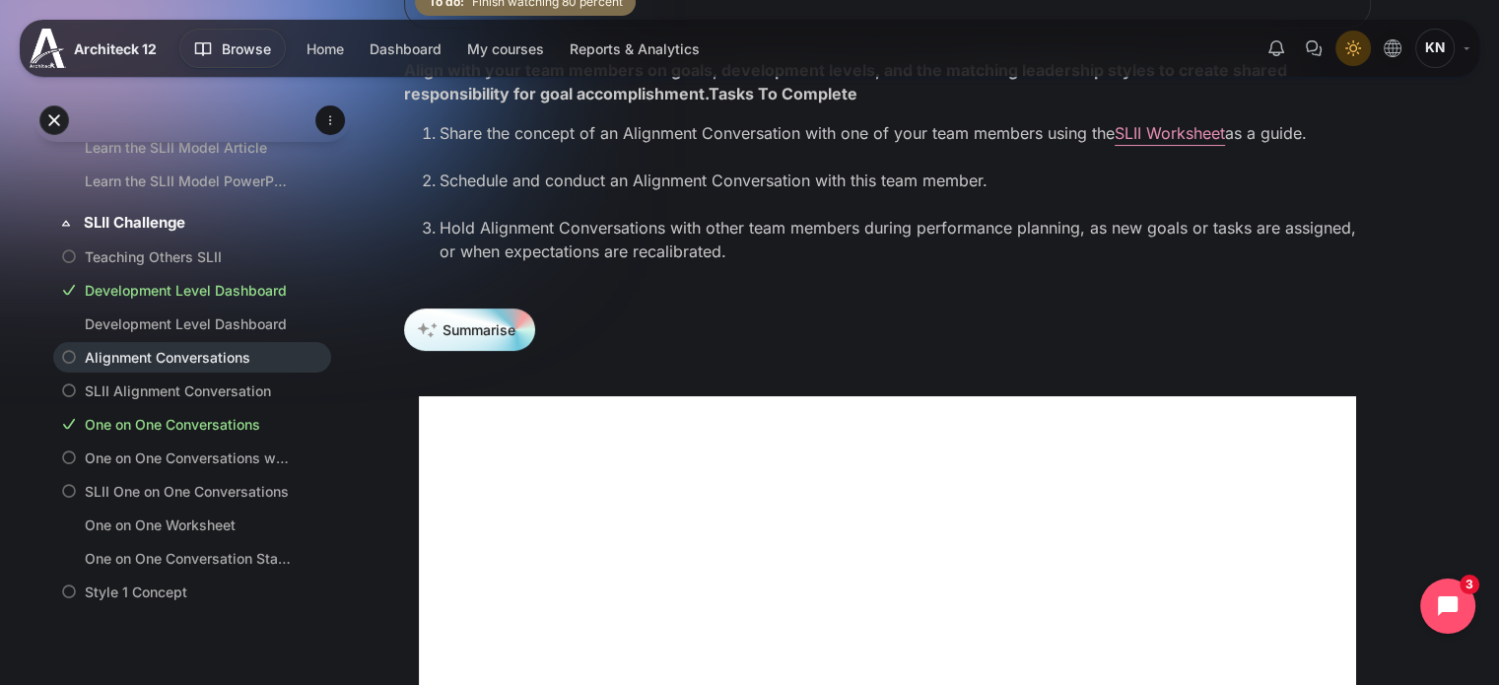
scroll to position [319, 0]
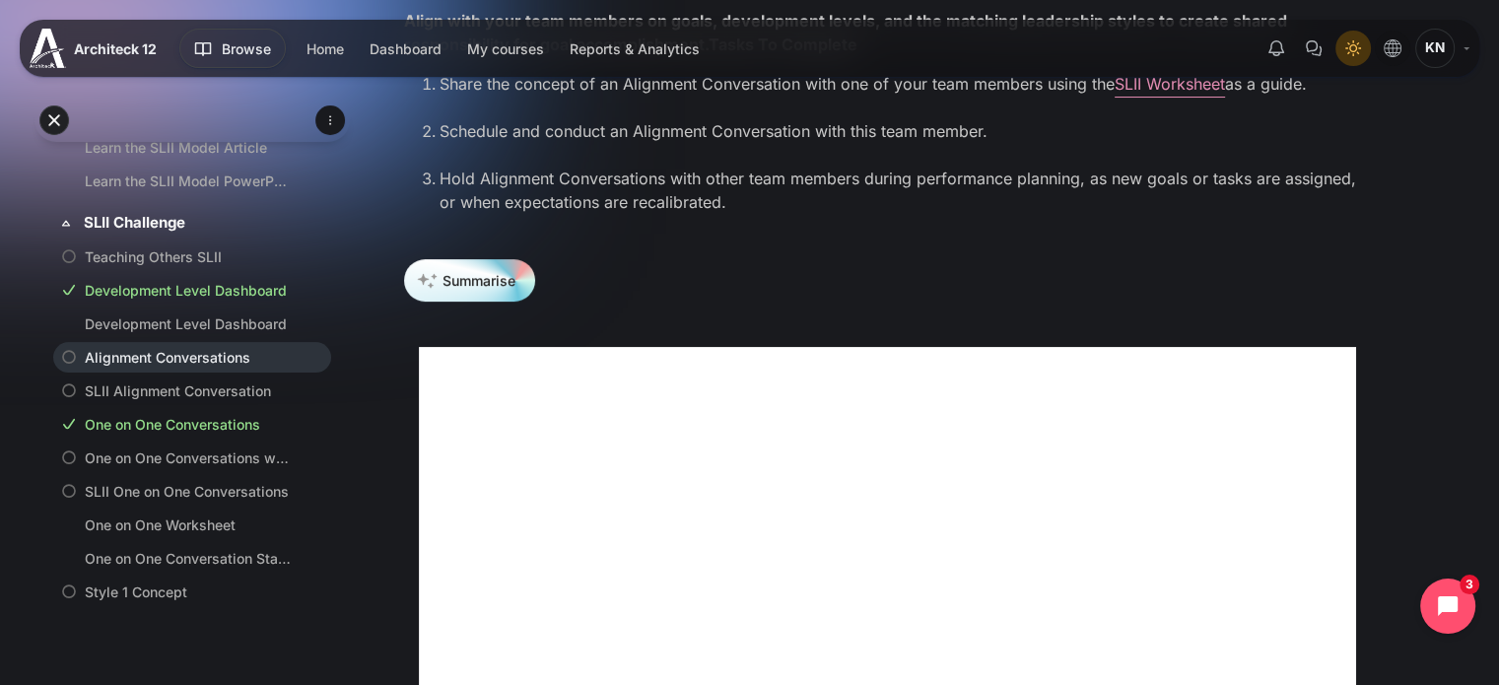
click at [1171, 82] on link "SLII Worksheet" at bounding box center [1170, 84] width 110 height 20
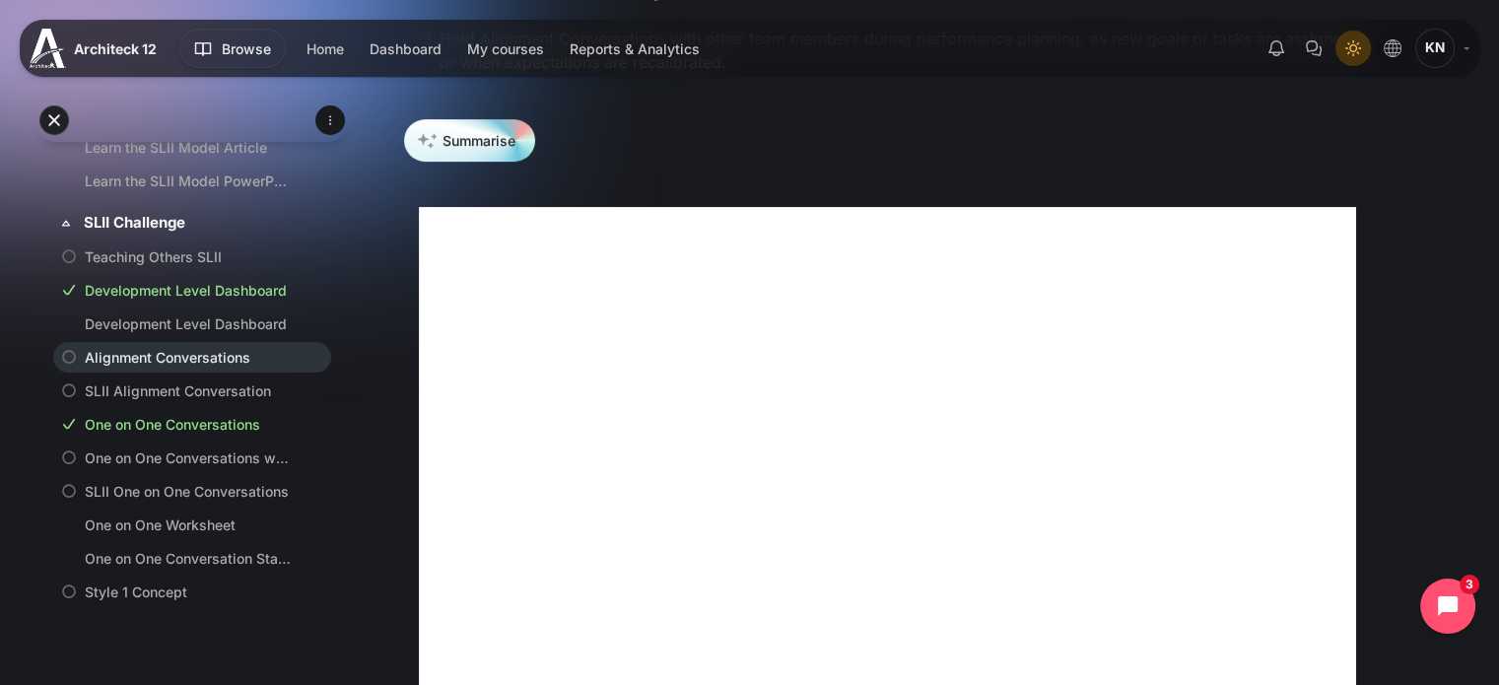
scroll to position [690, 0]
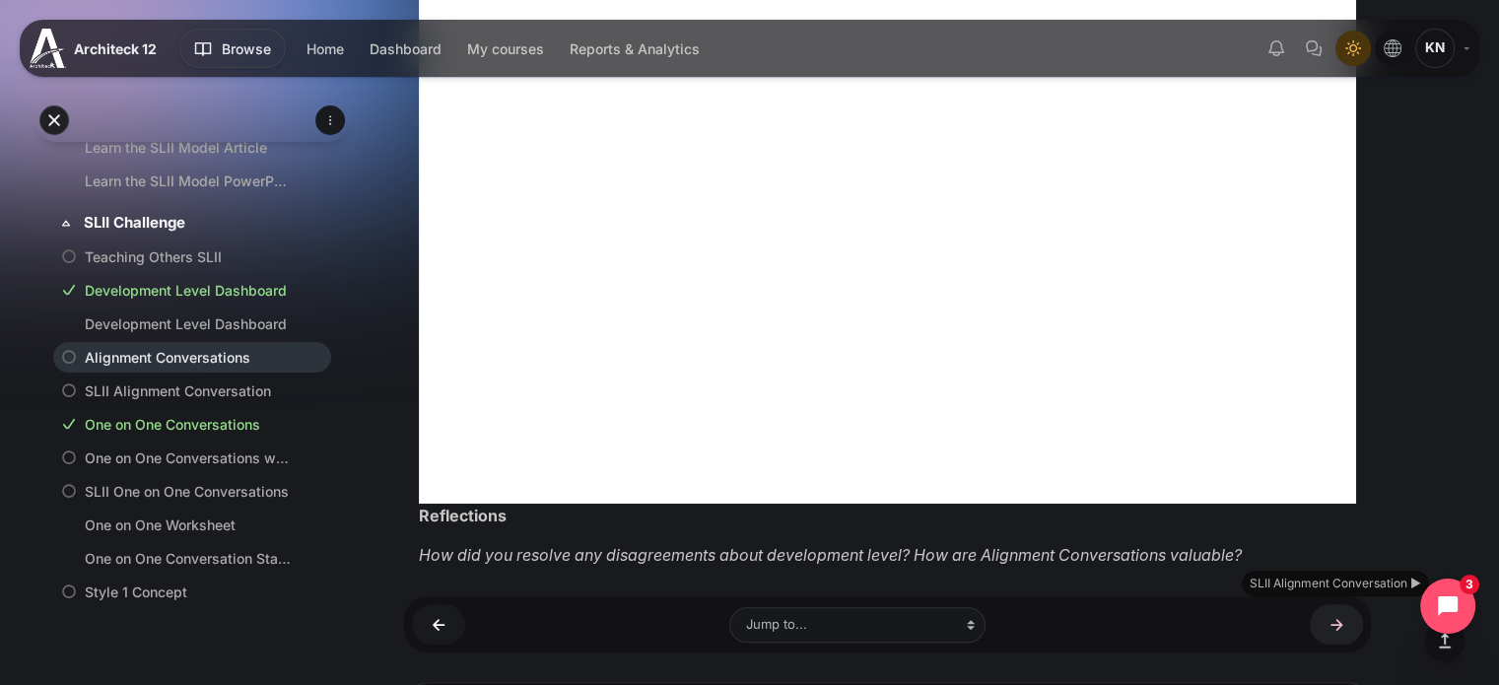
click at [1343, 620] on link "SLII Alignment Conversation ►" at bounding box center [1336, 624] width 53 height 40
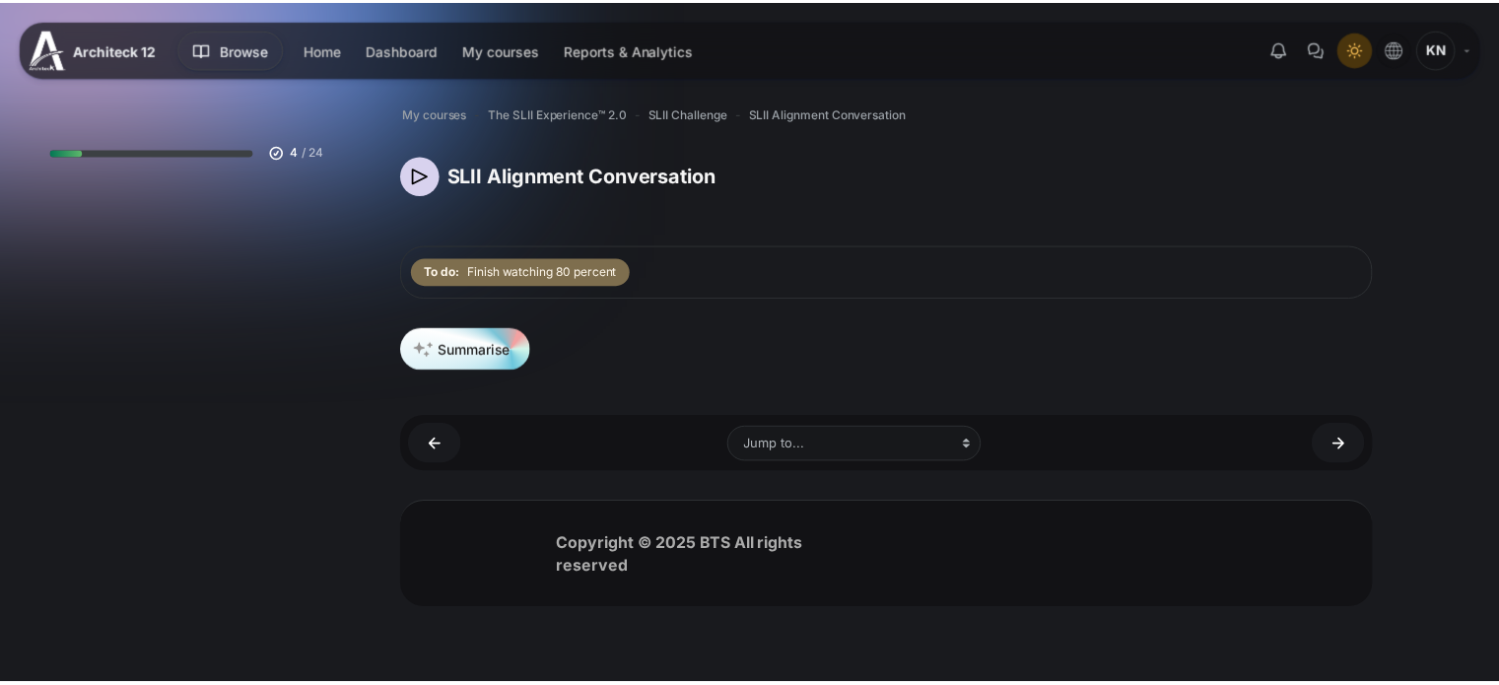
scroll to position [497, 0]
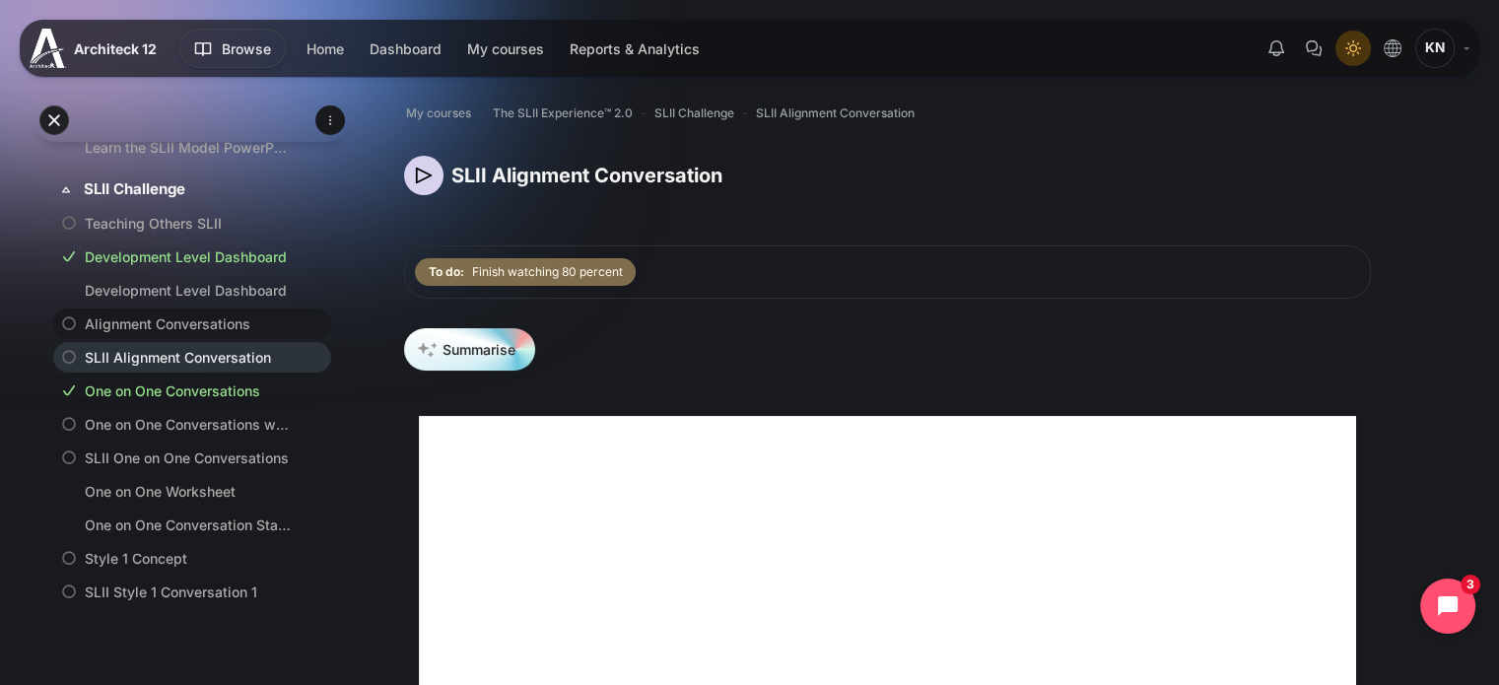
click at [70, 333] on icon at bounding box center [69, 323] width 20 height 20
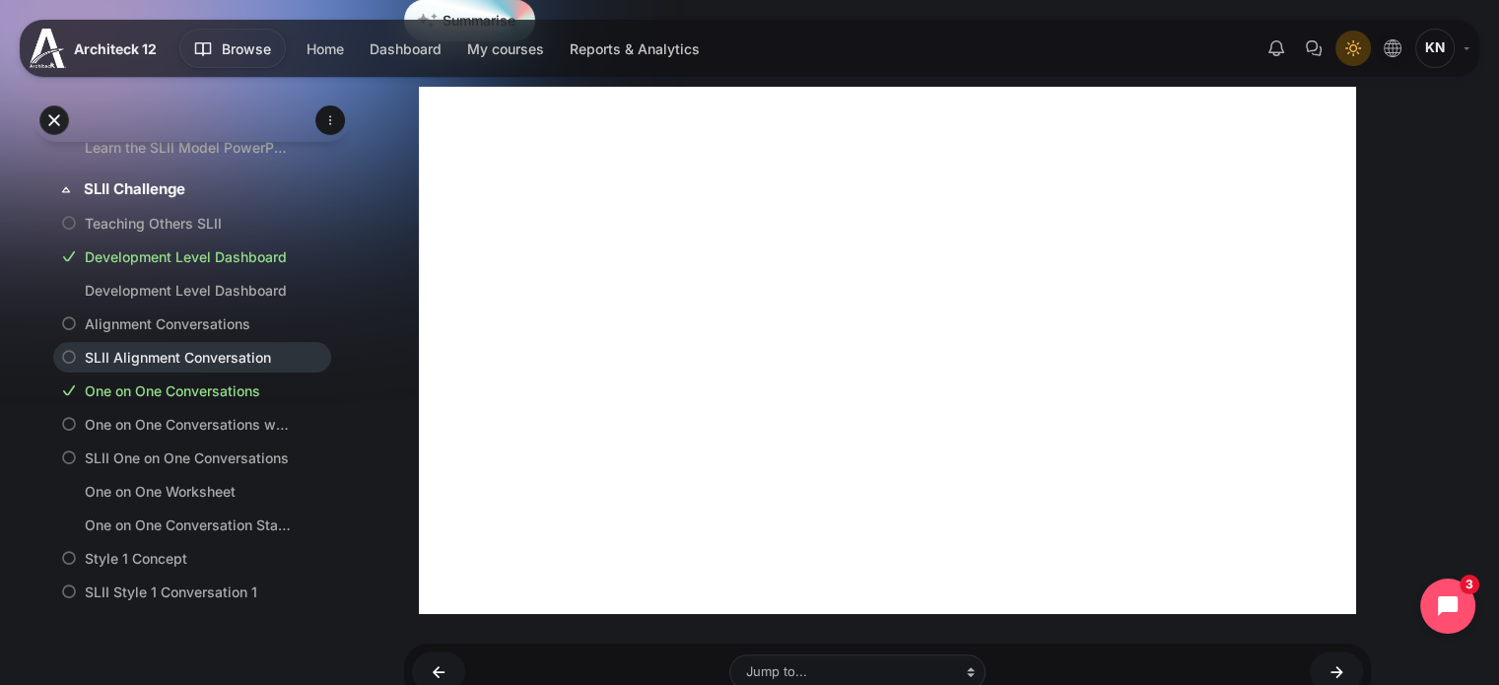
scroll to position [339, 0]
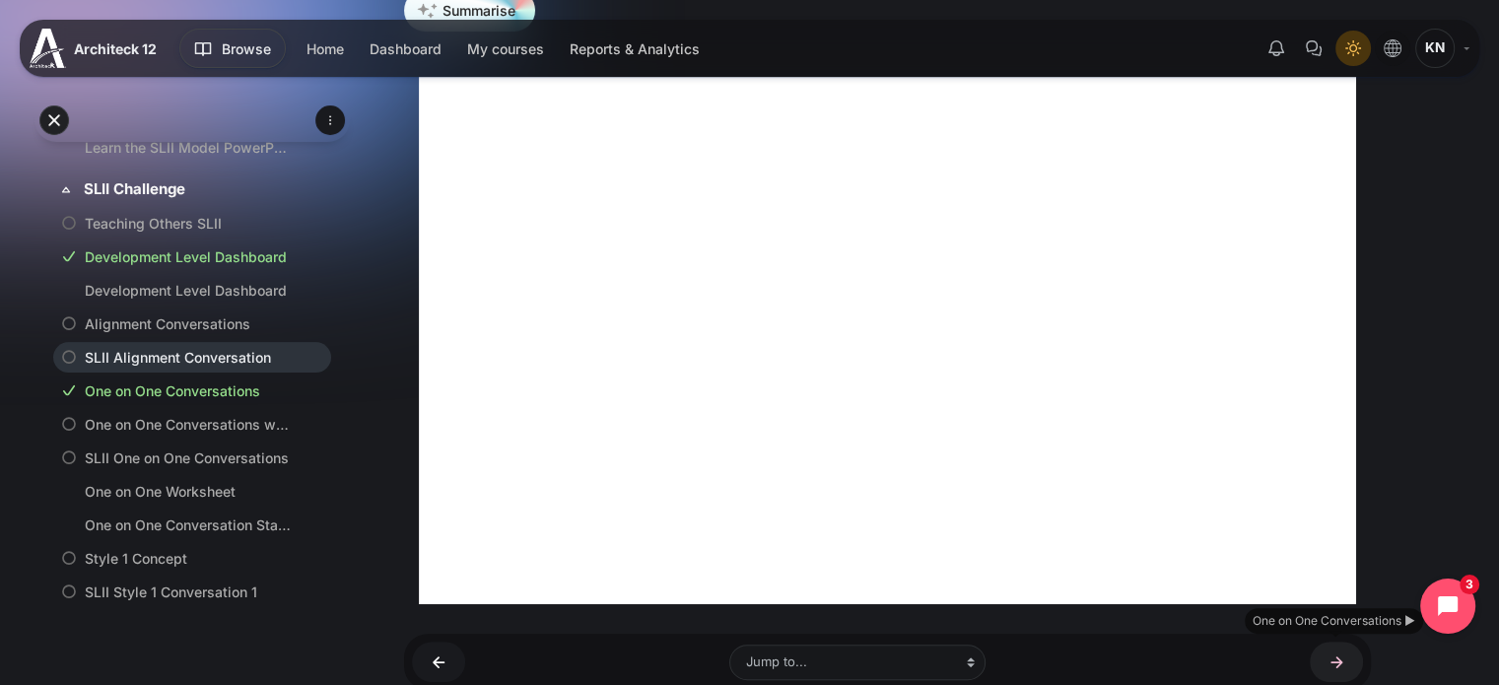
click at [1318, 658] on link "One on One Conversations ►" at bounding box center [1336, 662] width 53 height 40
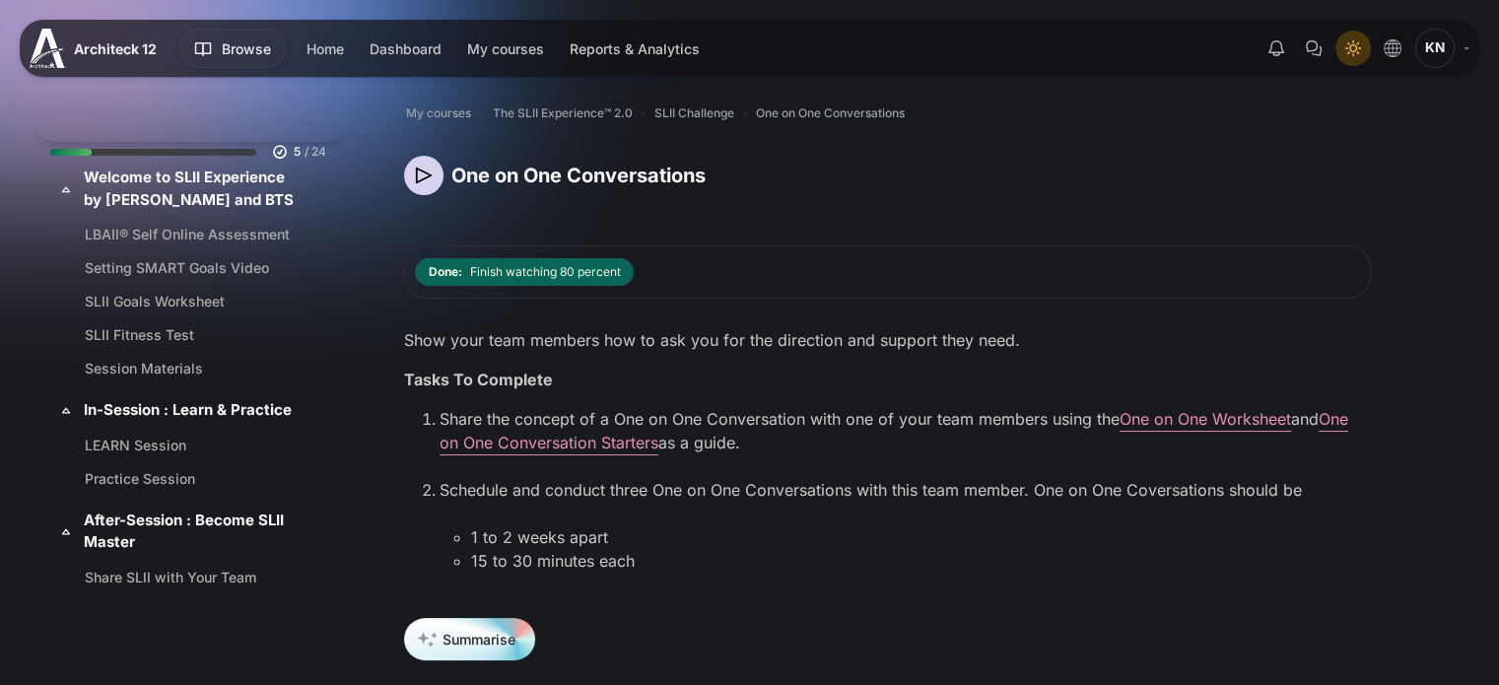
scroll to position [529, 0]
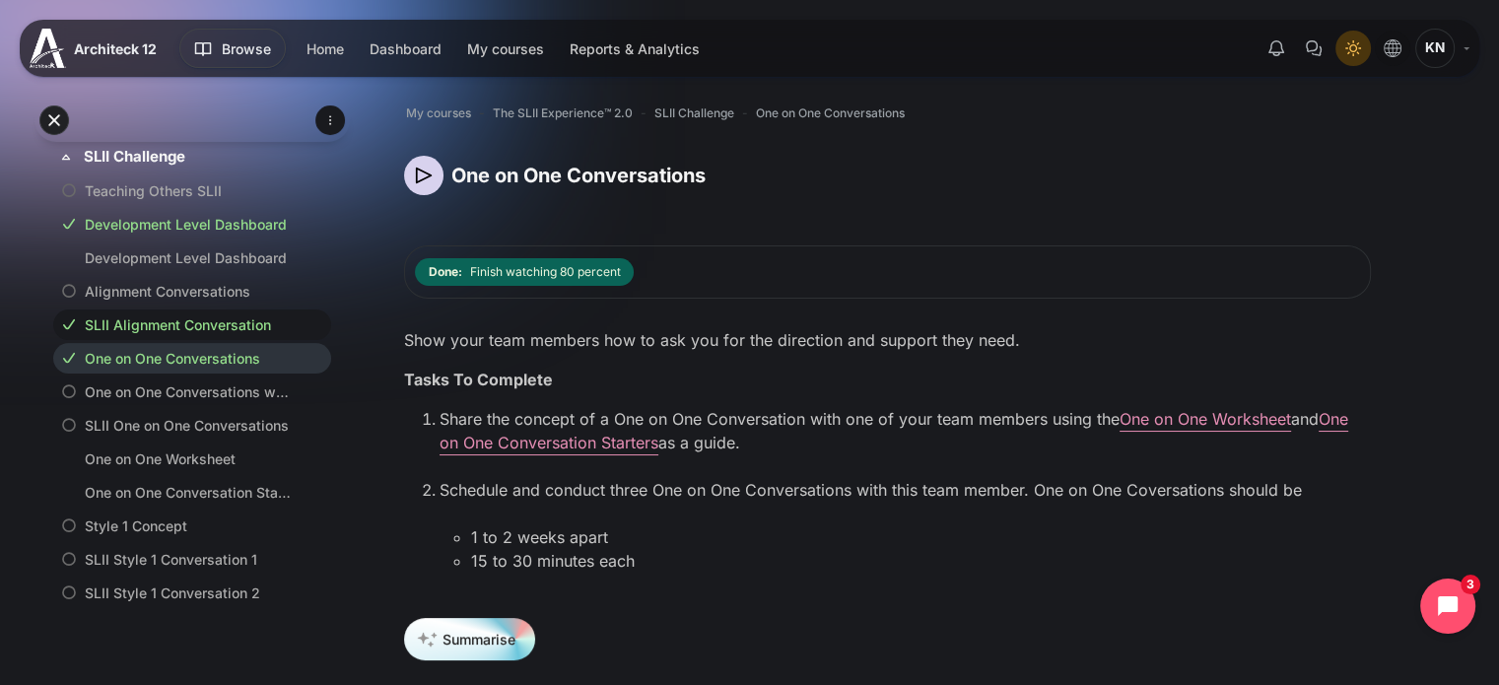
click at [170, 340] on li "SLII Alignment Conversation" at bounding box center [192, 325] width 278 height 31
click at [114, 335] on link "SLII Alignment Conversation" at bounding box center [188, 324] width 207 height 21
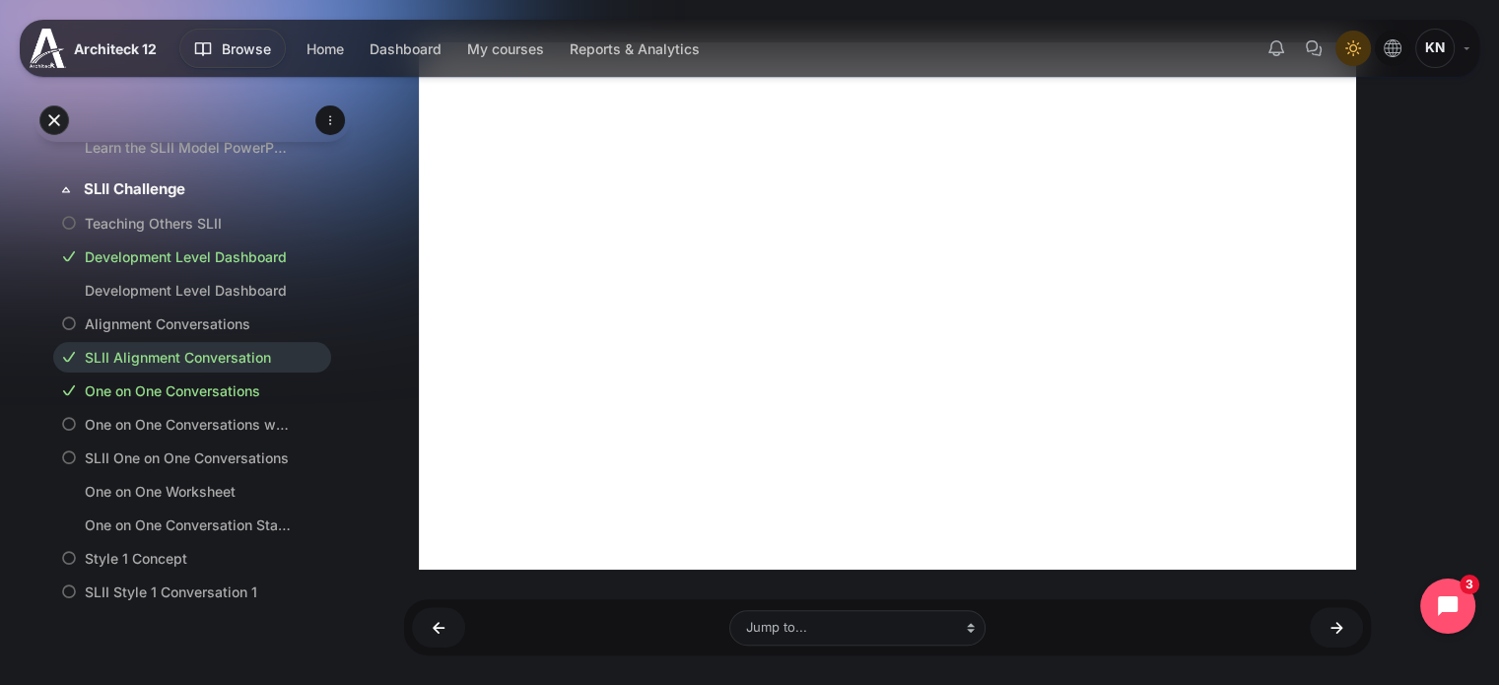
scroll to position [336, 0]
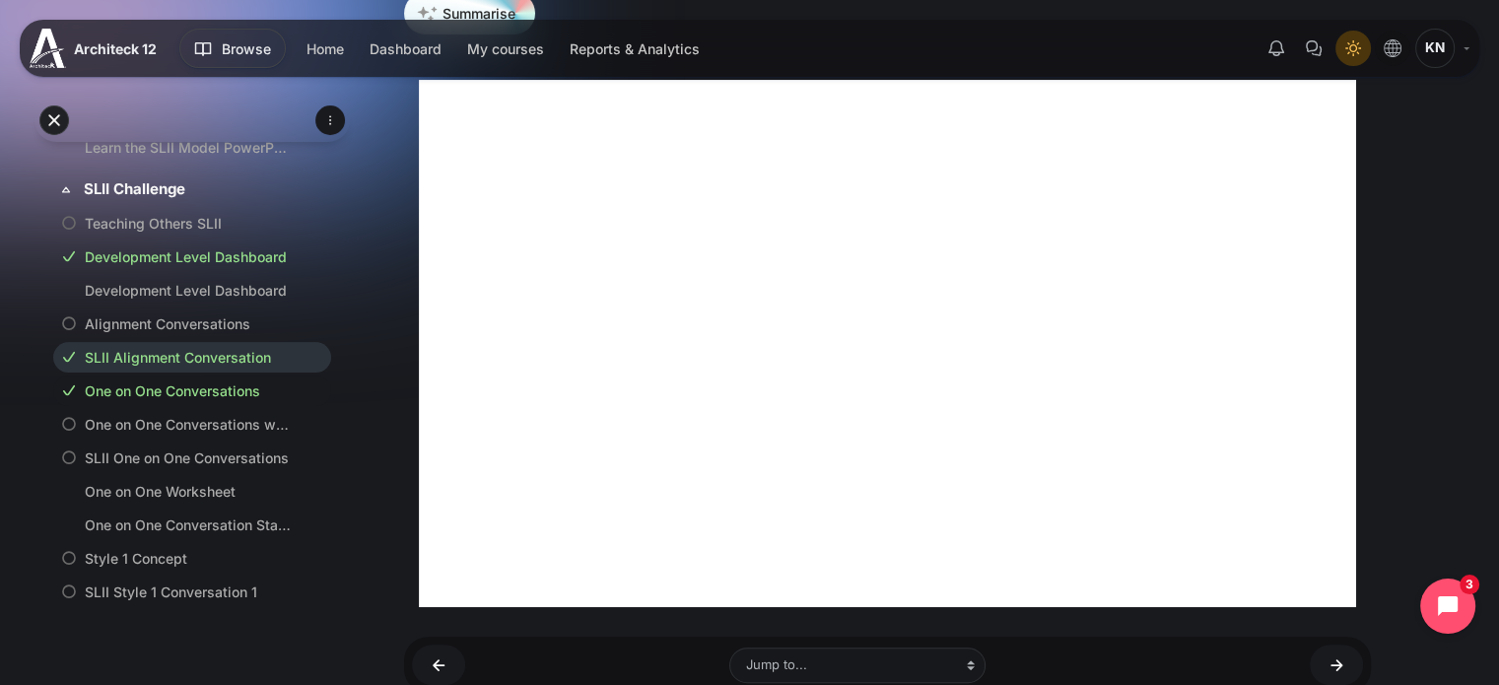
click at [167, 401] on link "One on One Conversations" at bounding box center [188, 390] width 207 height 21
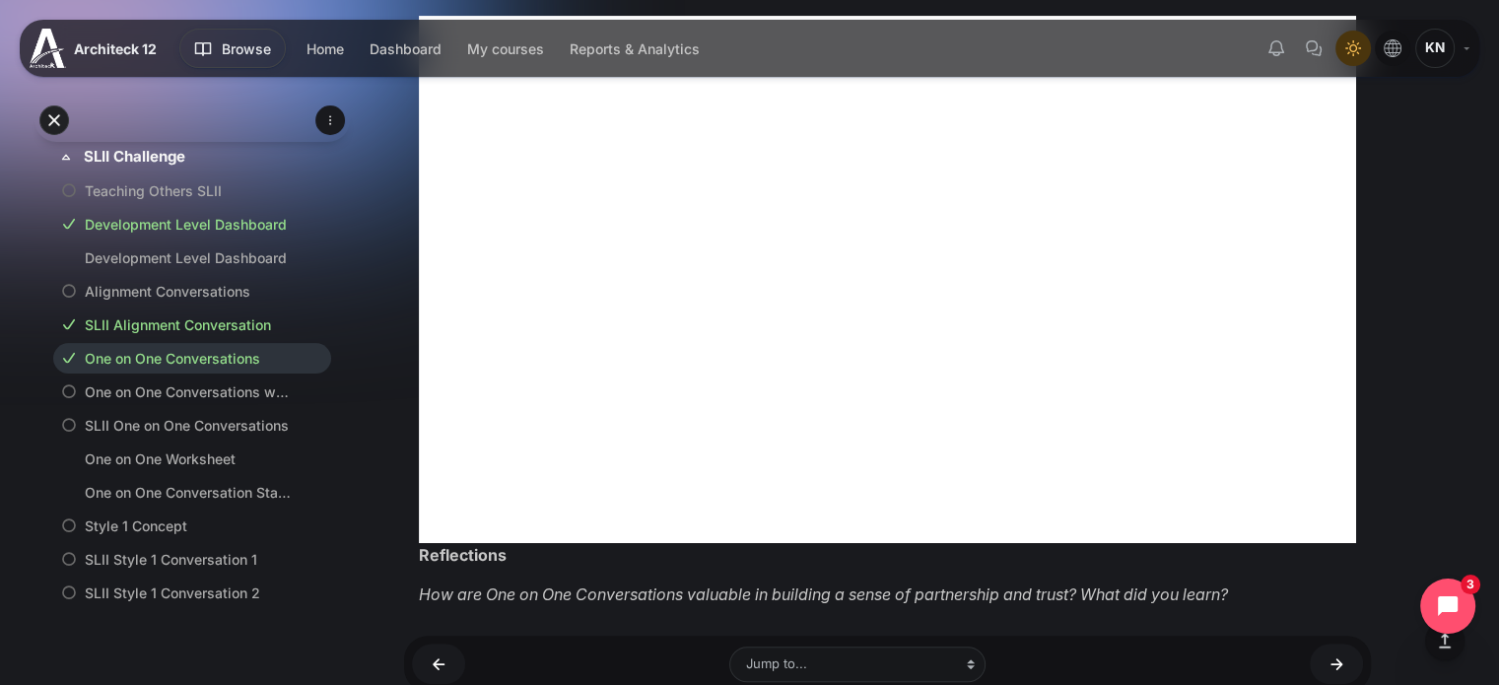
scroll to position [886, 0]
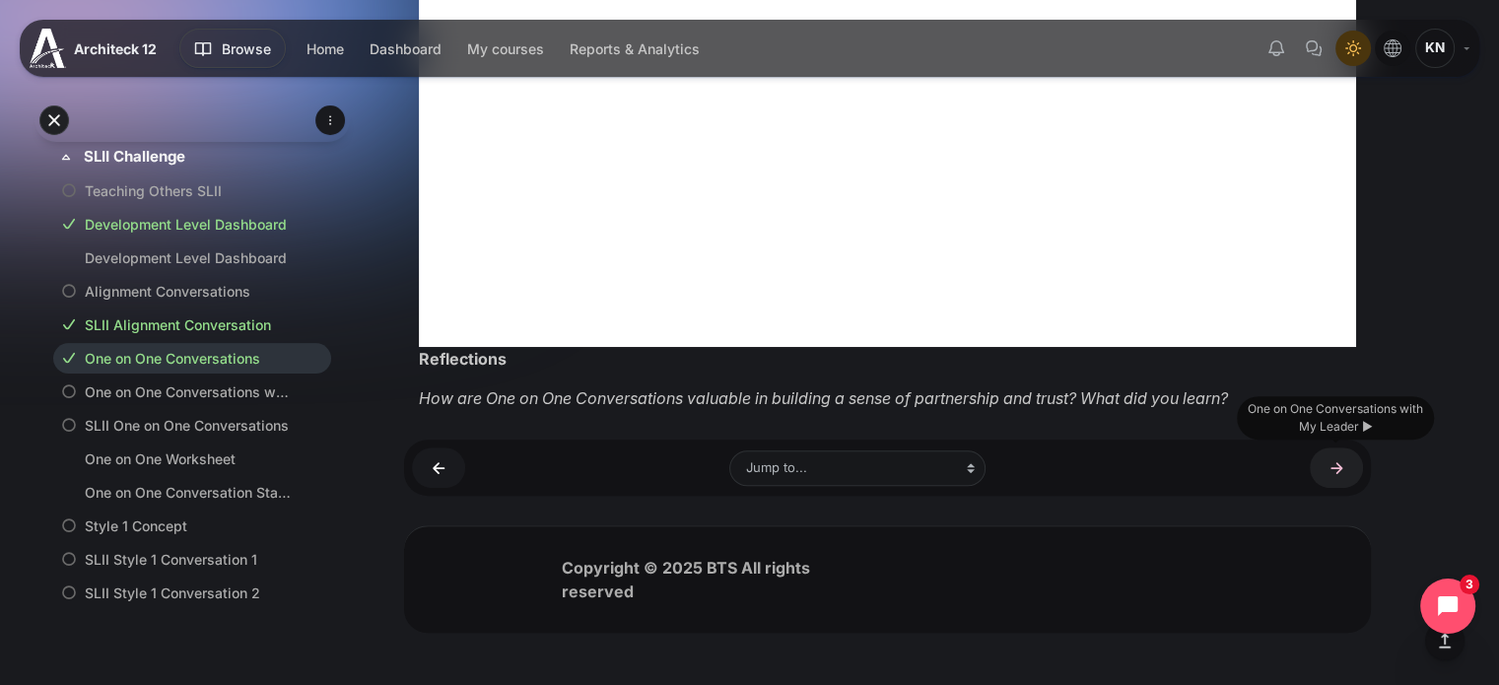
click at [1323, 476] on link "One on One Conversations with My Leader ►" at bounding box center [1336, 468] width 53 height 40
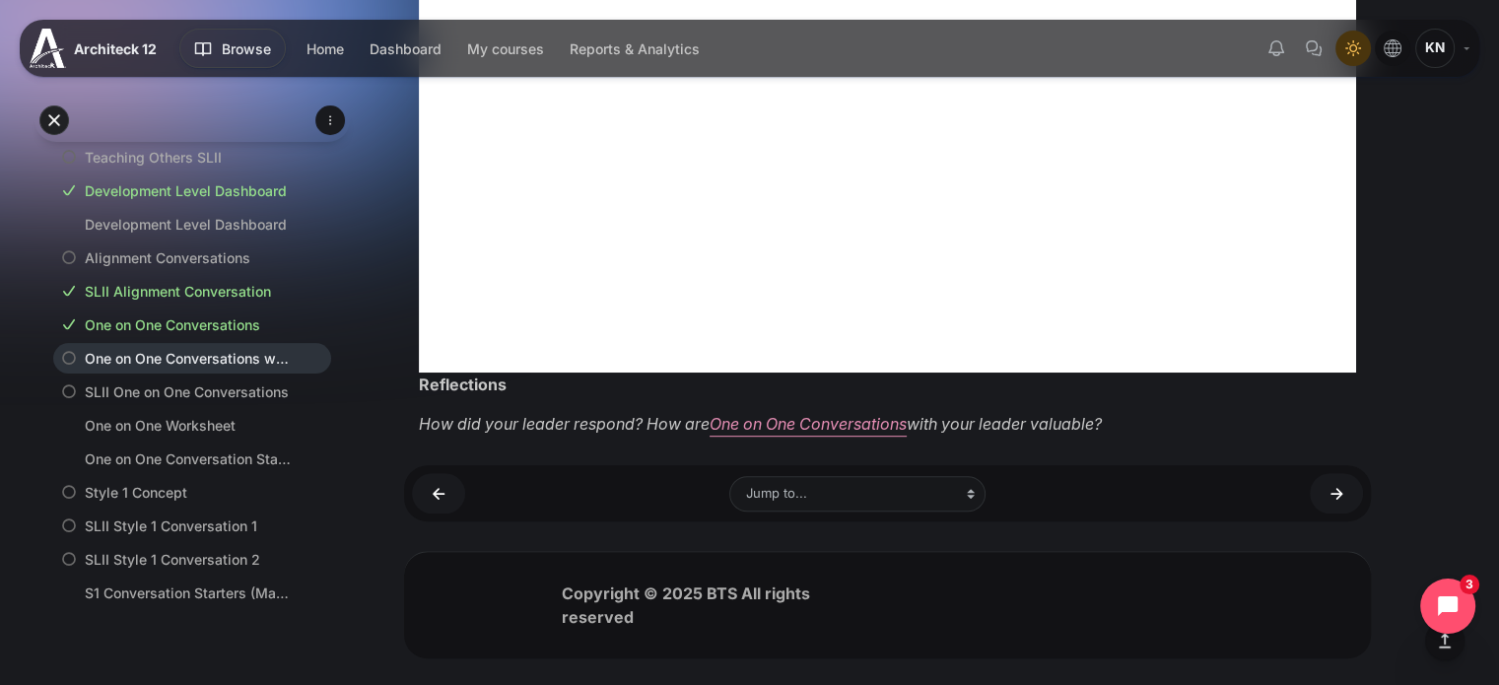
scroll to position [1020, 0]
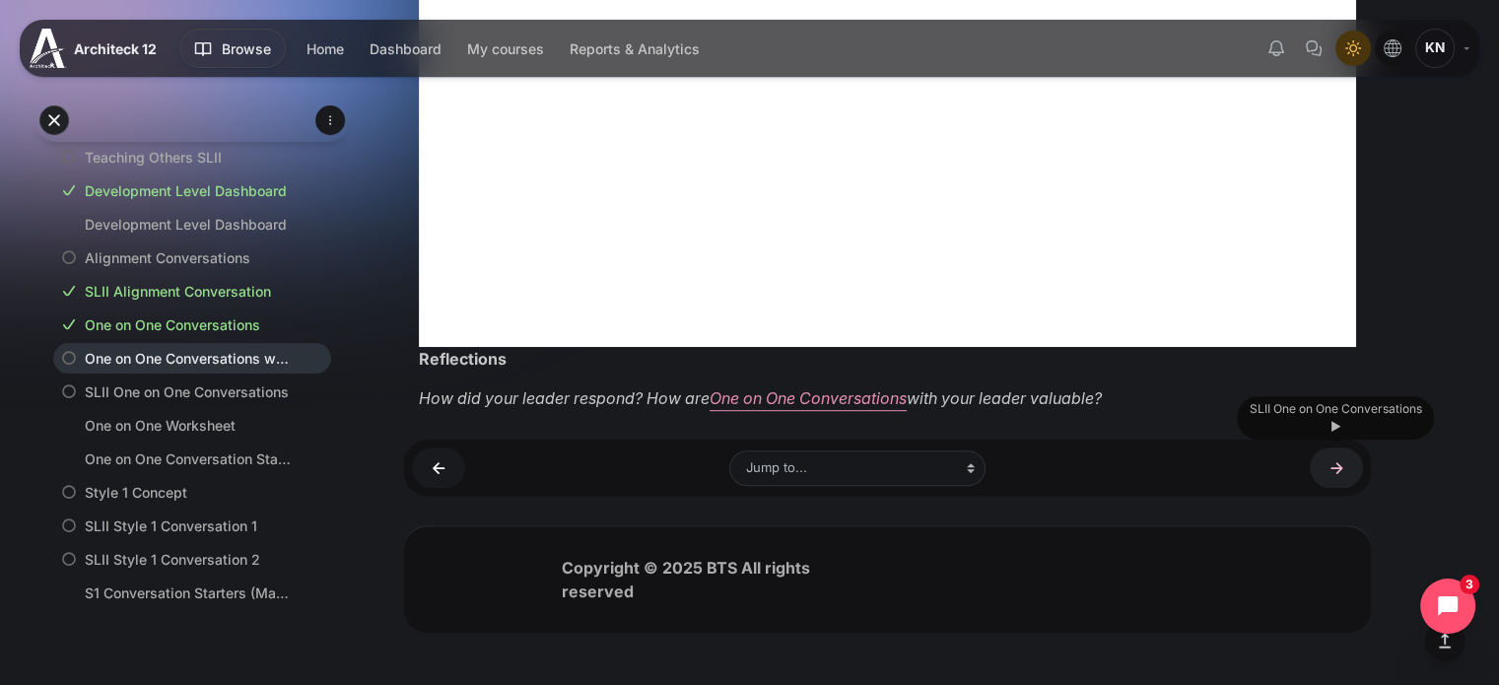
click at [1343, 464] on link "SLII One on One Conversations ►" at bounding box center [1336, 468] width 53 height 40
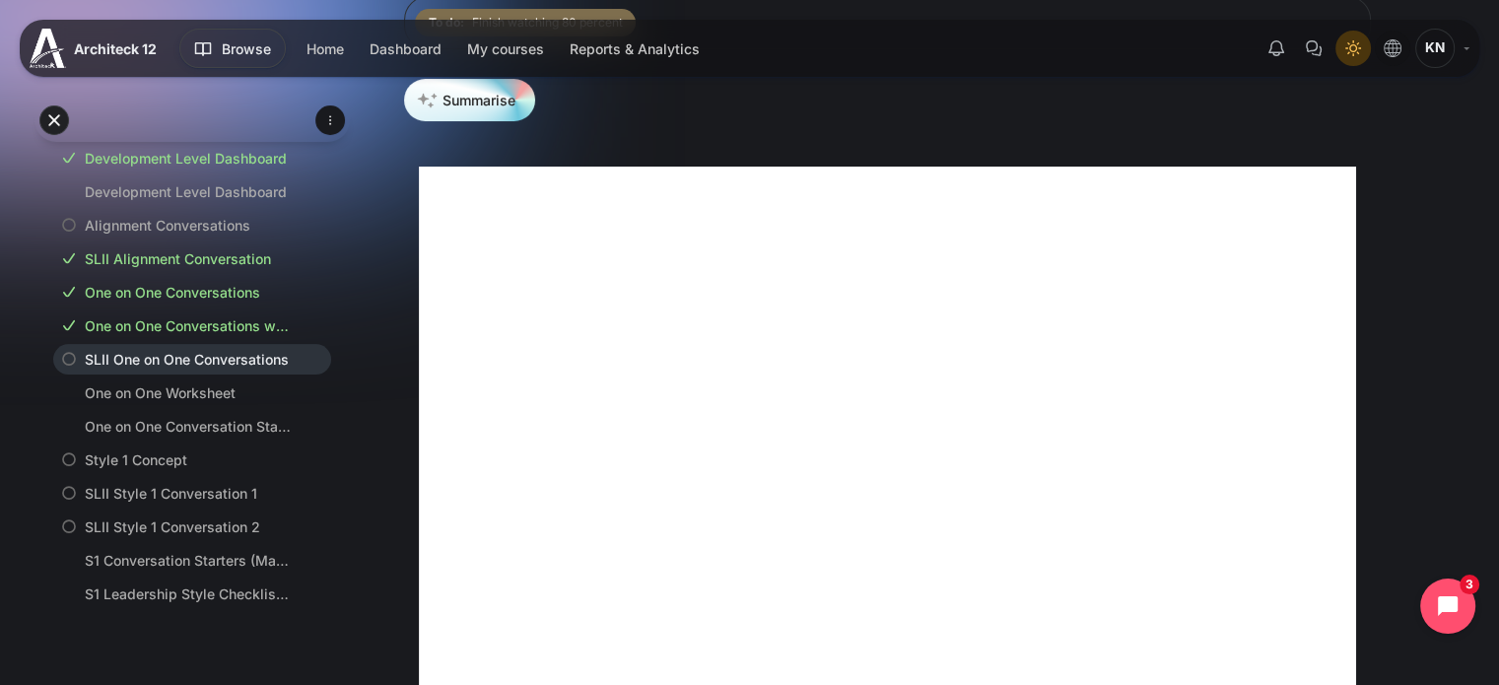
scroll to position [459, 0]
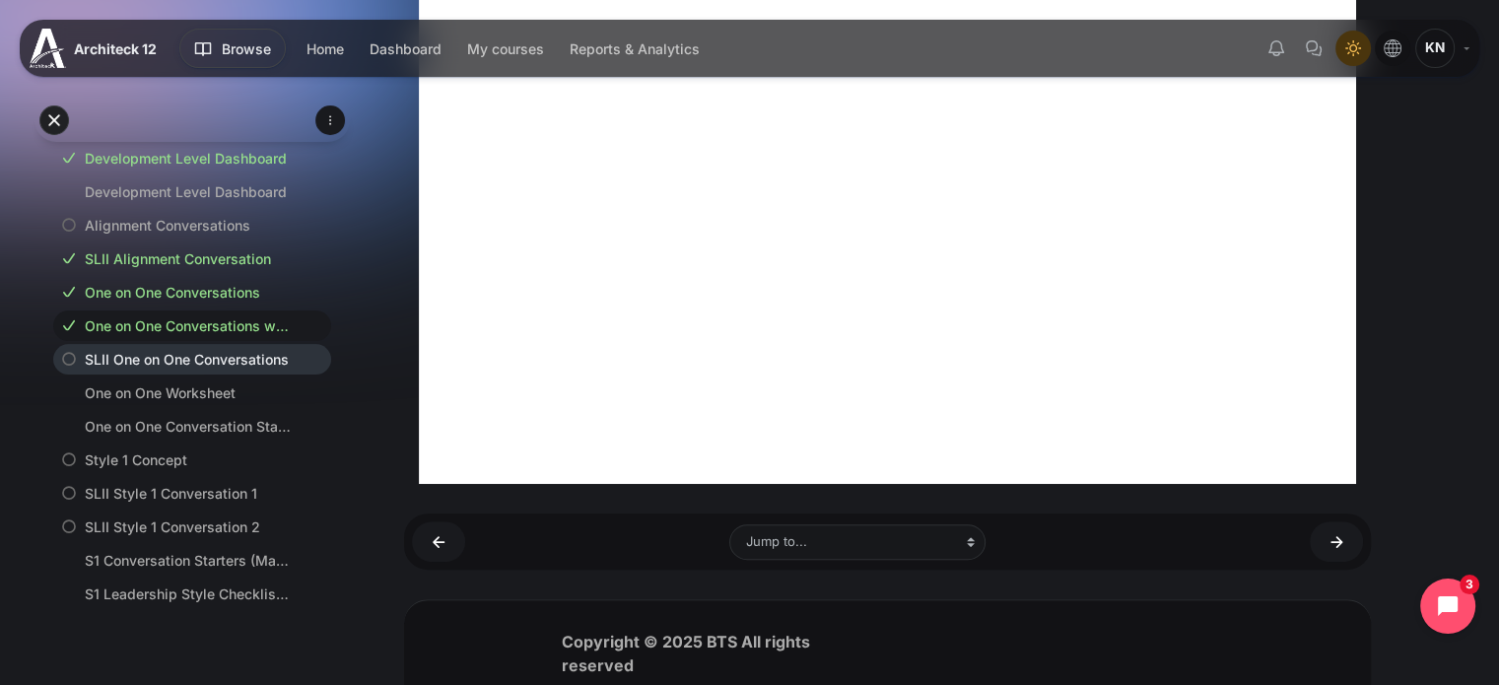
click at [237, 334] on link "One on One Conversations with My Leader" at bounding box center [188, 325] width 207 height 21
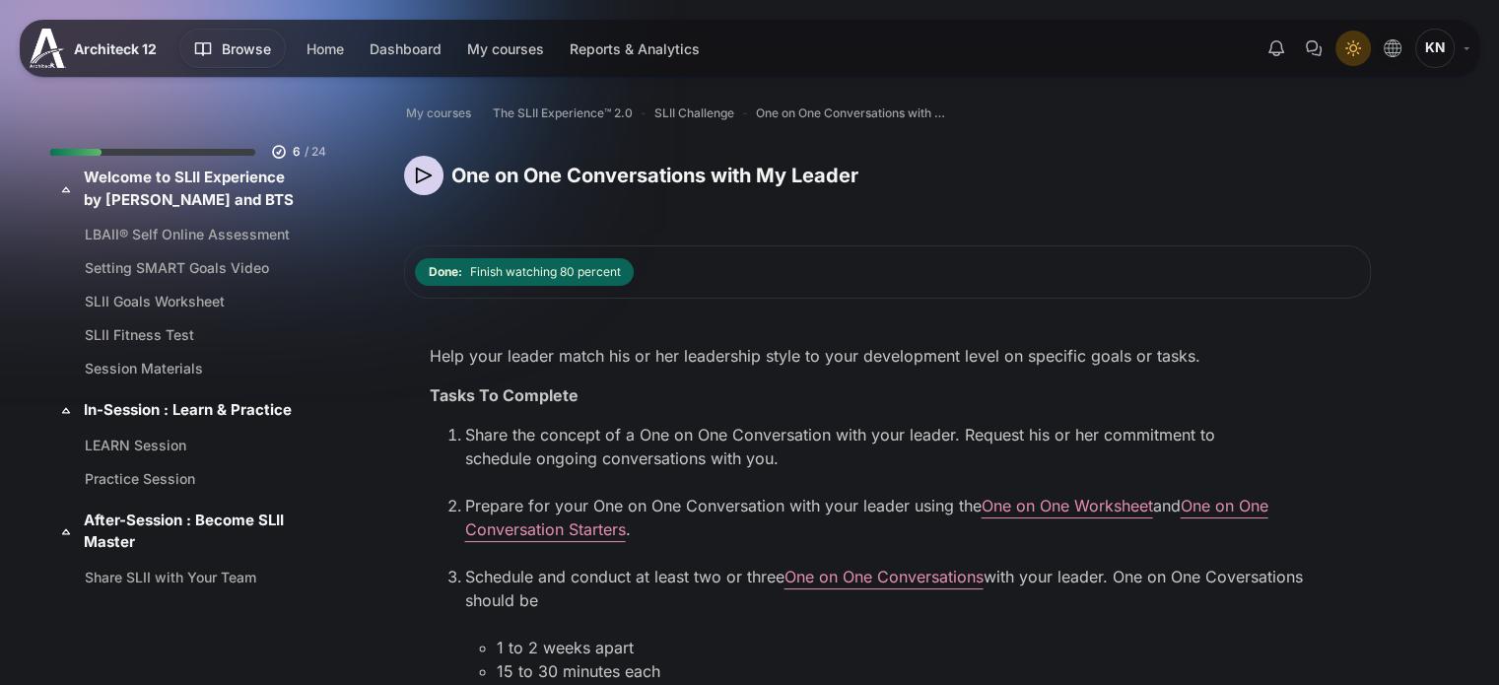
scroll to position [563, 0]
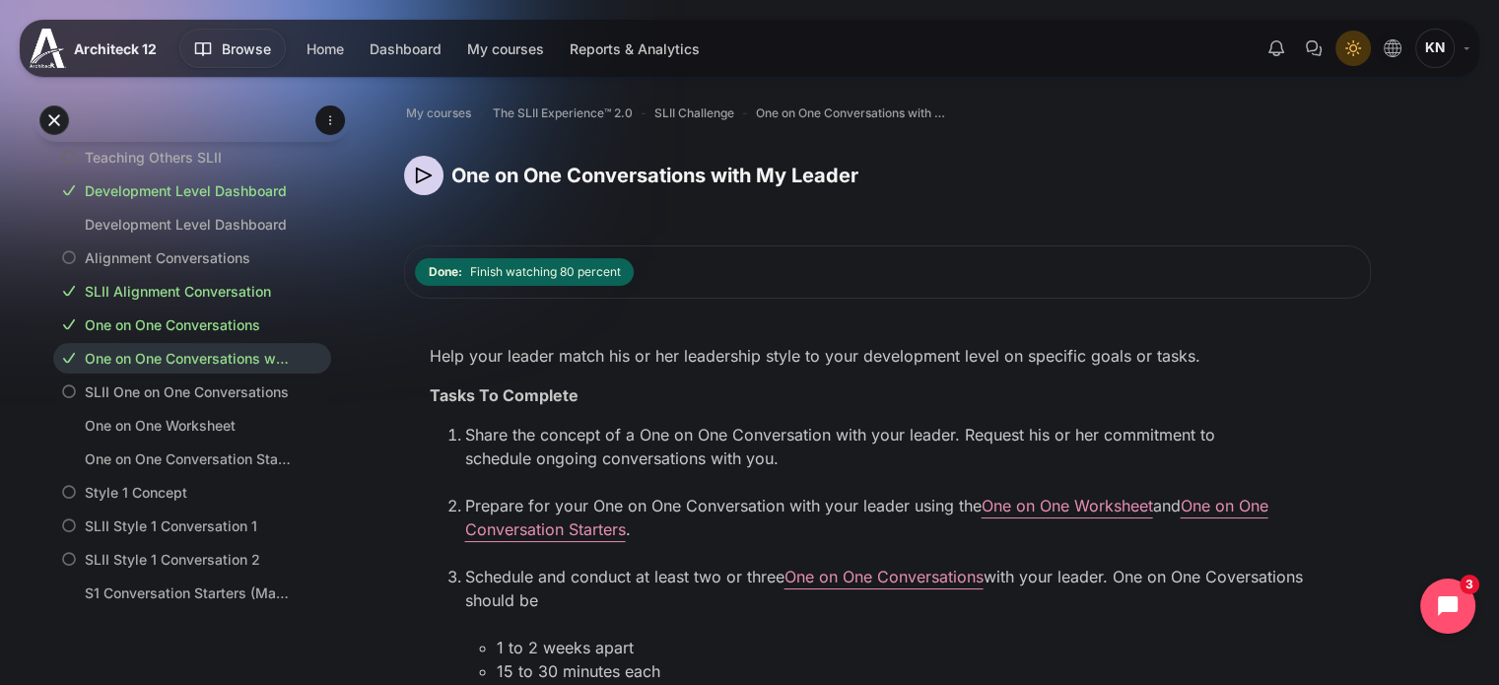
click at [183, 394] on link "SLII One on One Conversations" at bounding box center [188, 391] width 207 height 21
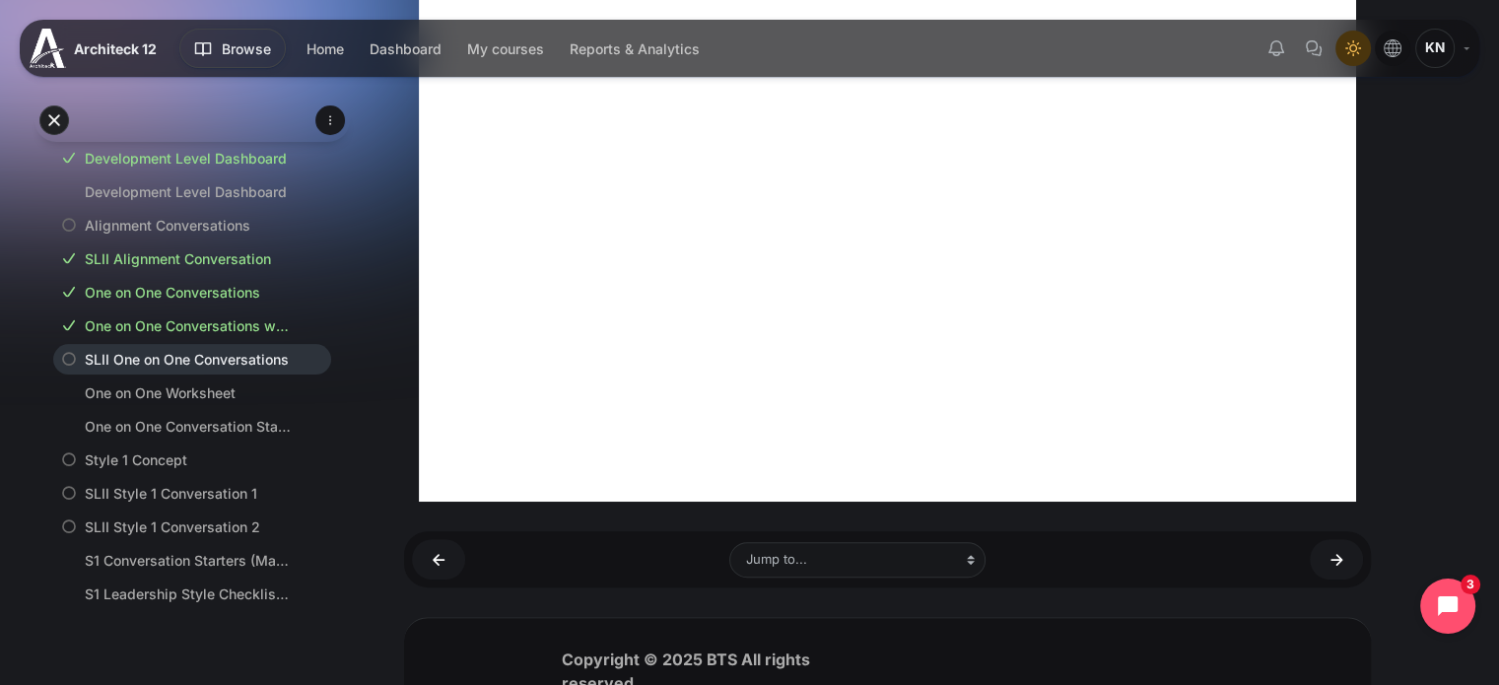
scroll to position [459, 0]
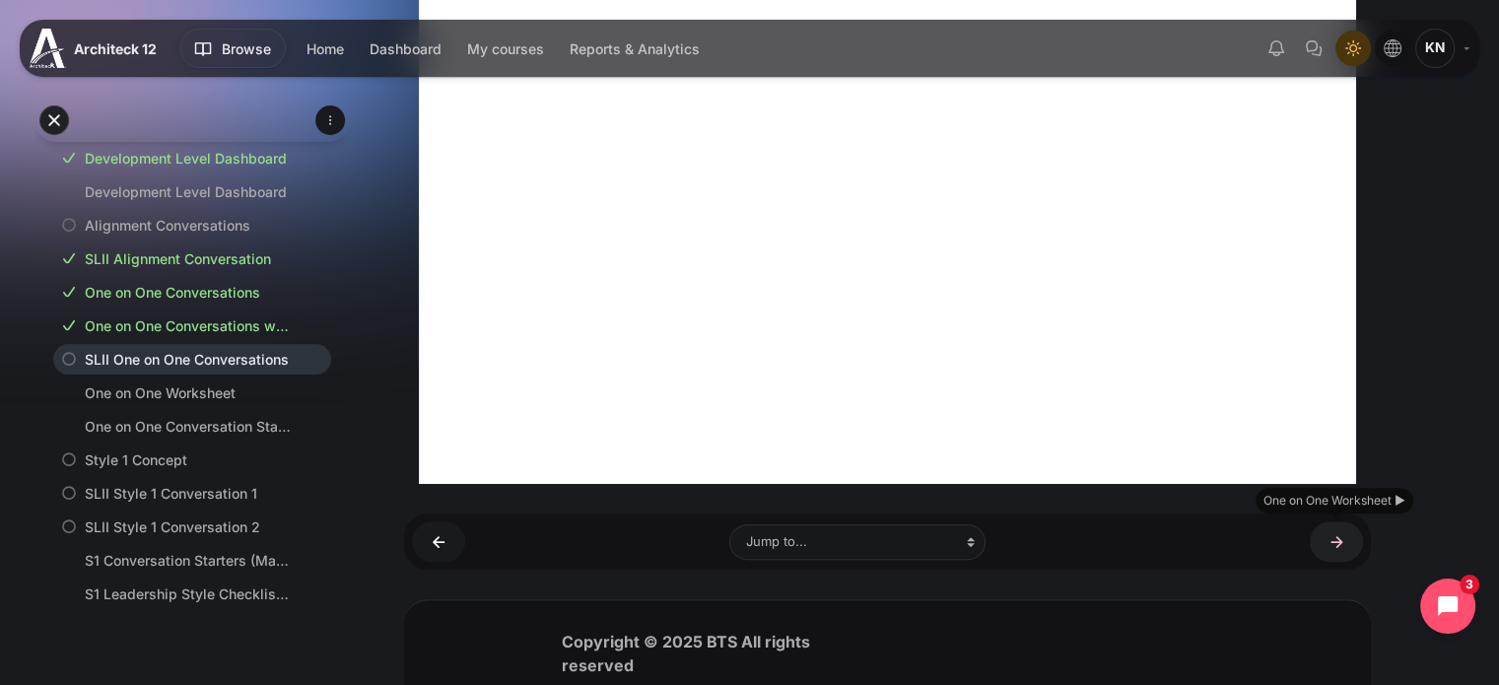
click at [1343, 547] on link "One on One Worksheet ►" at bounding box center [1336, 541] width 53 height 40
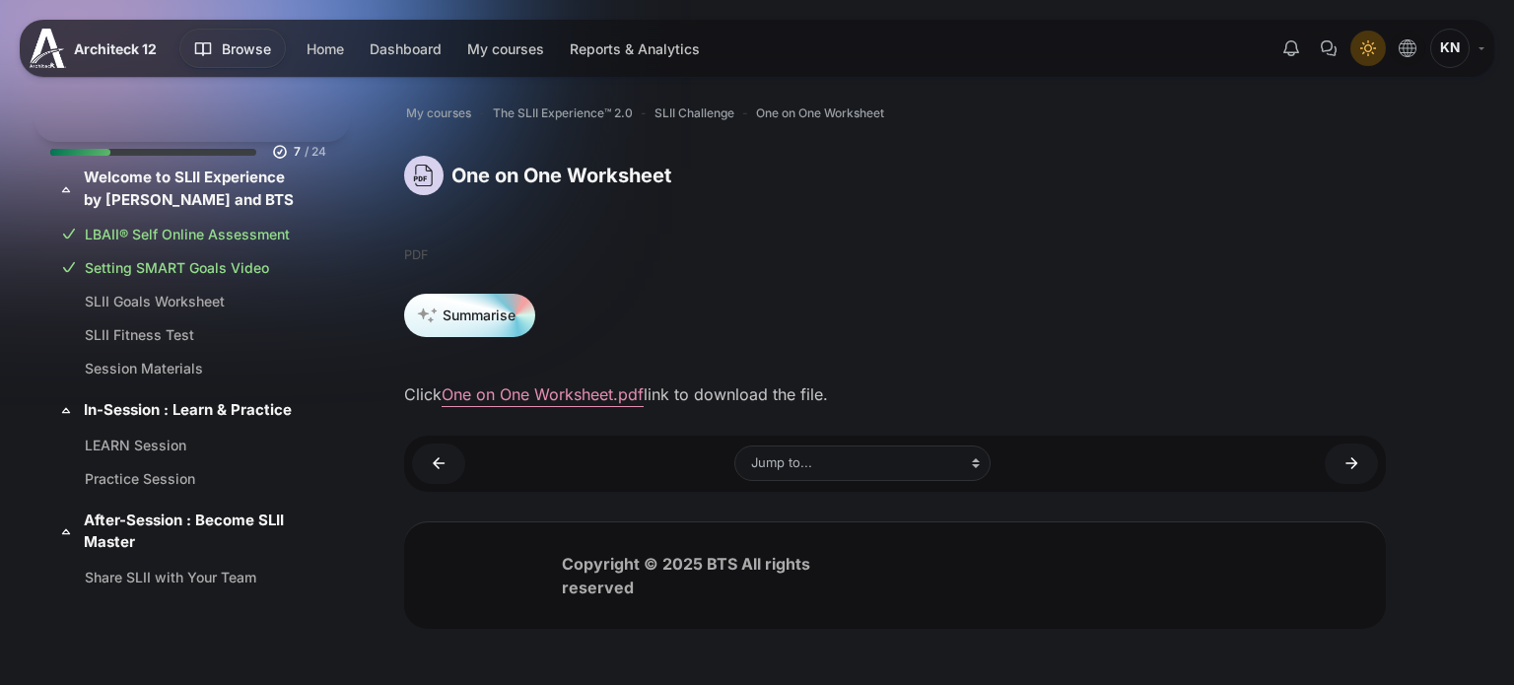
scroll to position [629, 0]
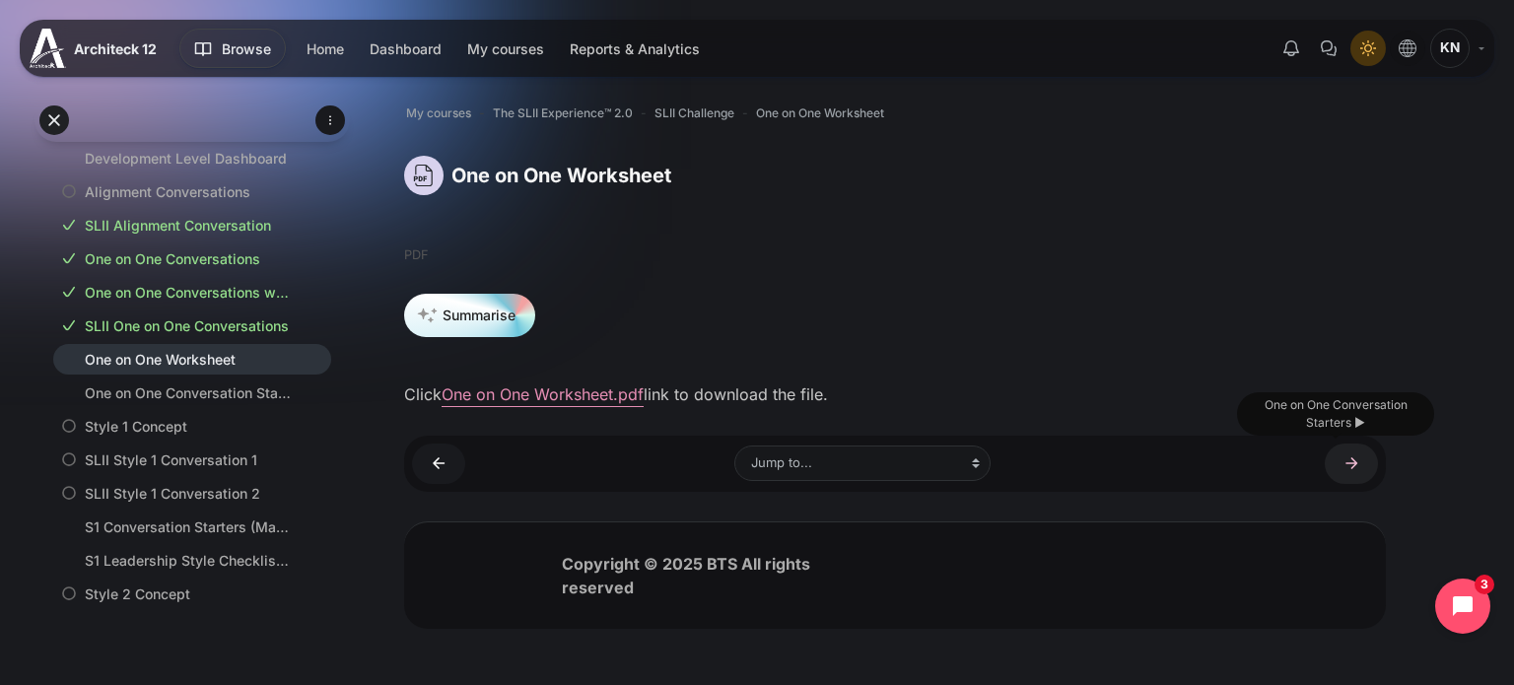
click at [1363, 461] on link "One on One Conversation Starters ►" at bounding box center [1351, 464] width 53 height 40
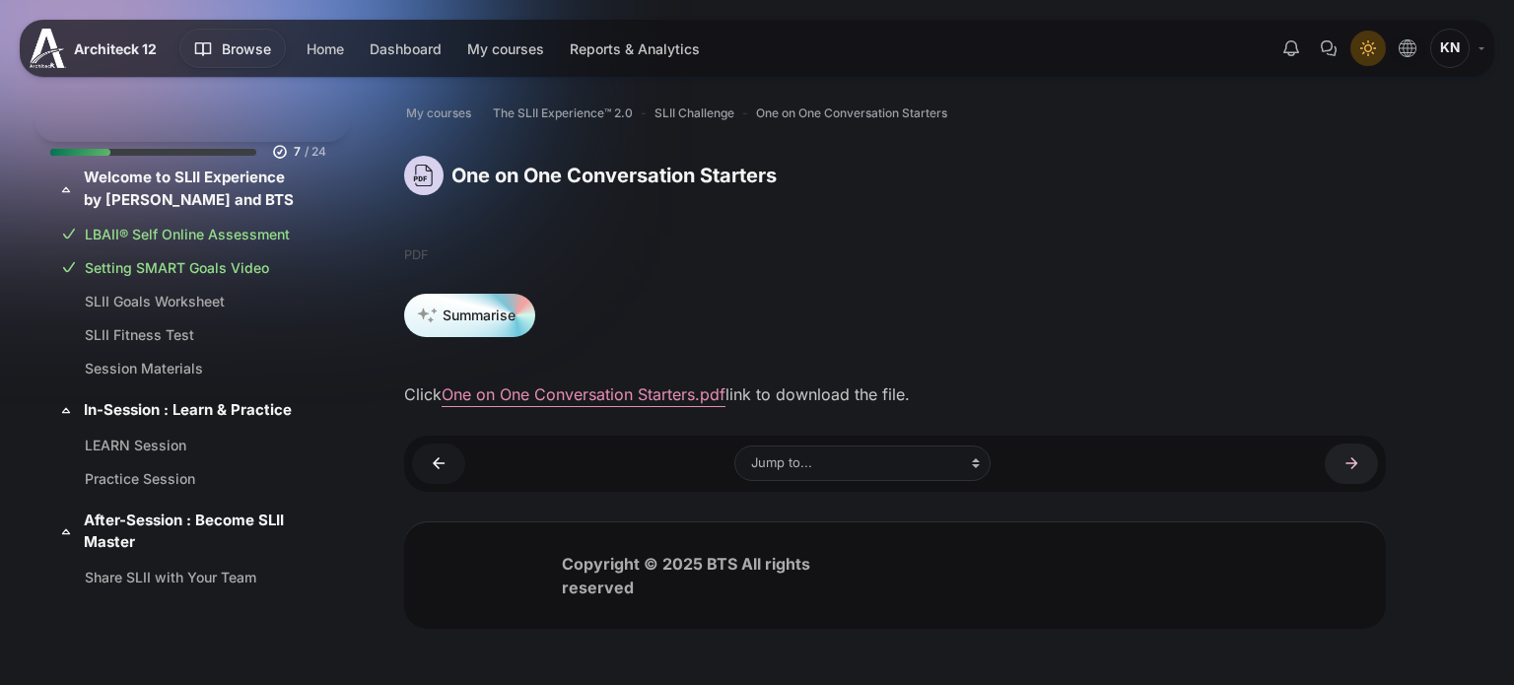
scroll to position [662, 0]
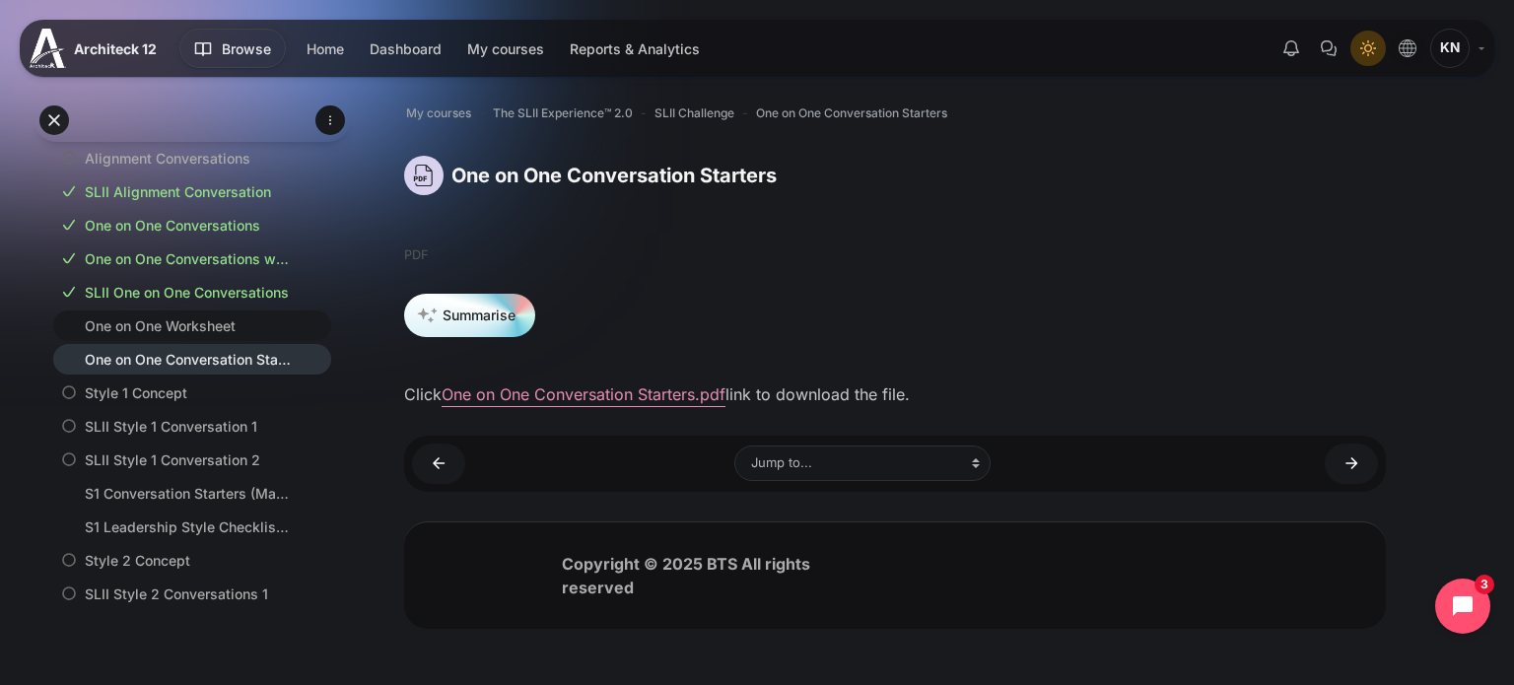
click at [138, 336] on link "One on One Worksheet" at bounding box center [188, 325] width 207 height 21
click at [141, 370] on link "One on One Conversation Starters" at bounding box center [188, 359] width 207 height 21
drag, startPoint x: 1483, startPoint y: 386, endPoint x: 1360, endPoint y: 410, distance: 125.5
click at [1483, 386] on div "Open course index My courses The SLII Experience™ 2.0 SLII Challenge One on One…" at bounding box center [895, 369] width 1238 height 625
